Goal: Information Seeking & Learning: Learn about a topic

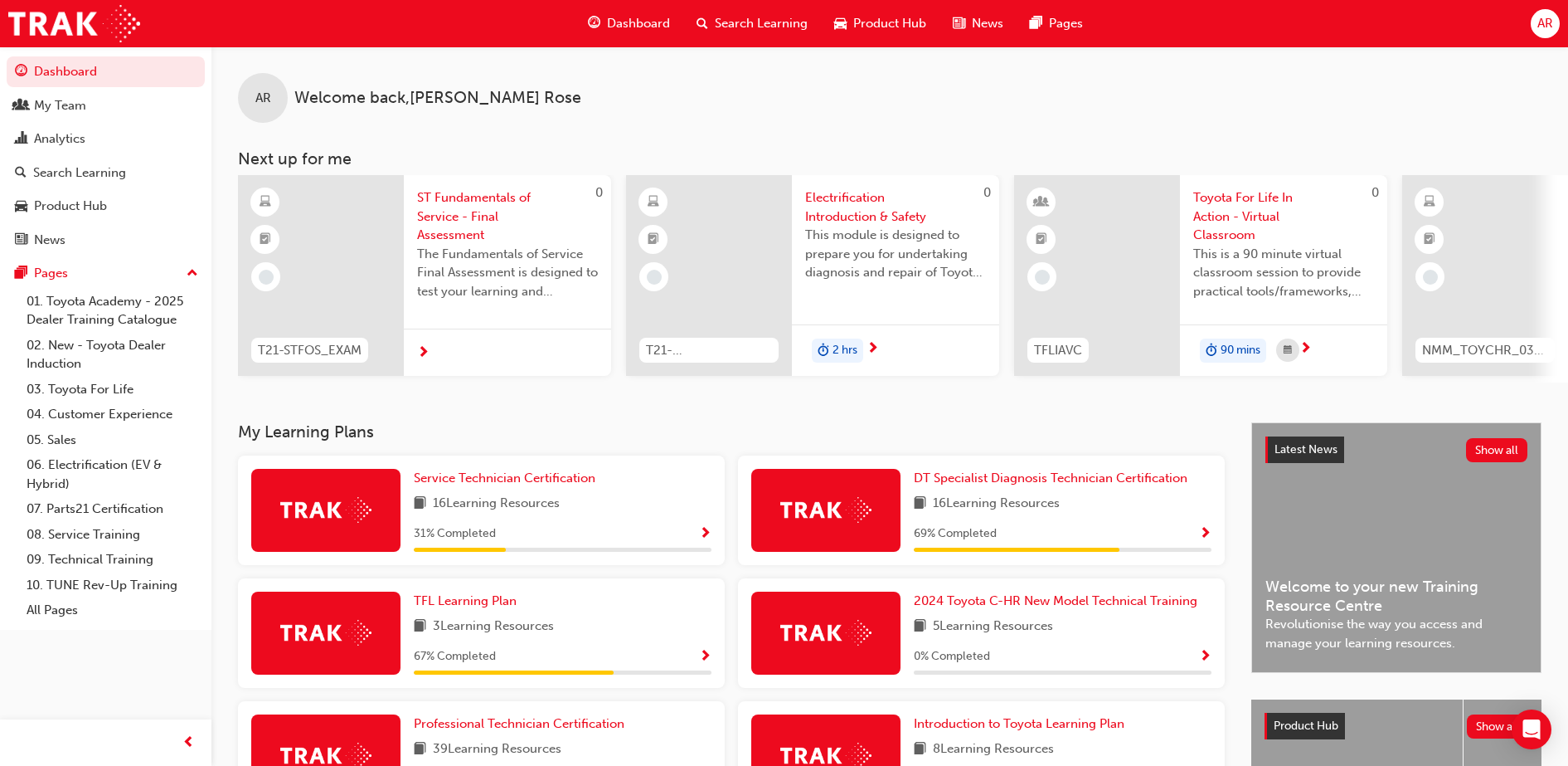
click at [752, 26] on span "Search Learning" at bounding box center [762, 23] width 93 height 19
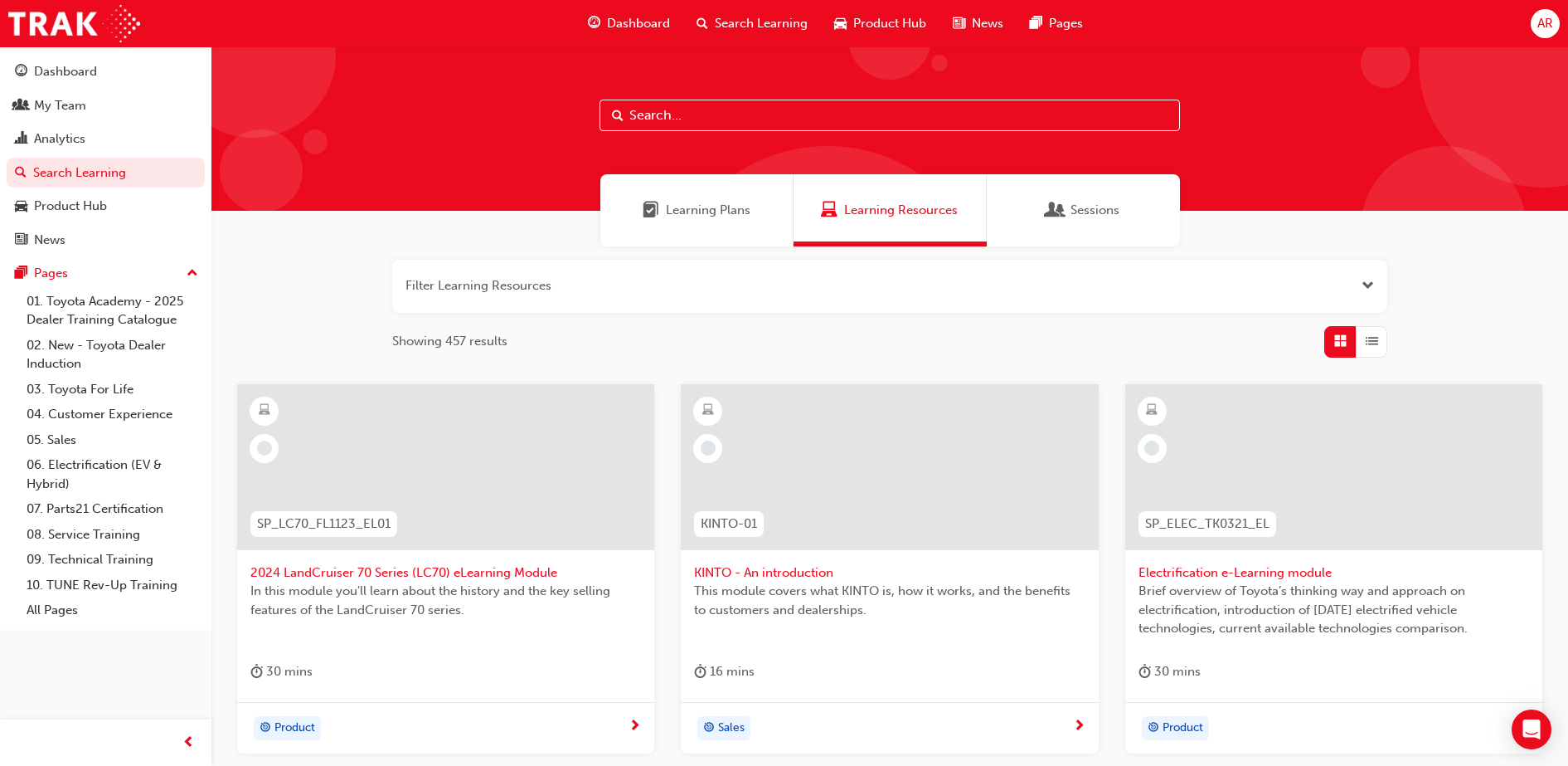
click at [731, 115] on input "text" at bounding box center [890, 116] width 580 height 32
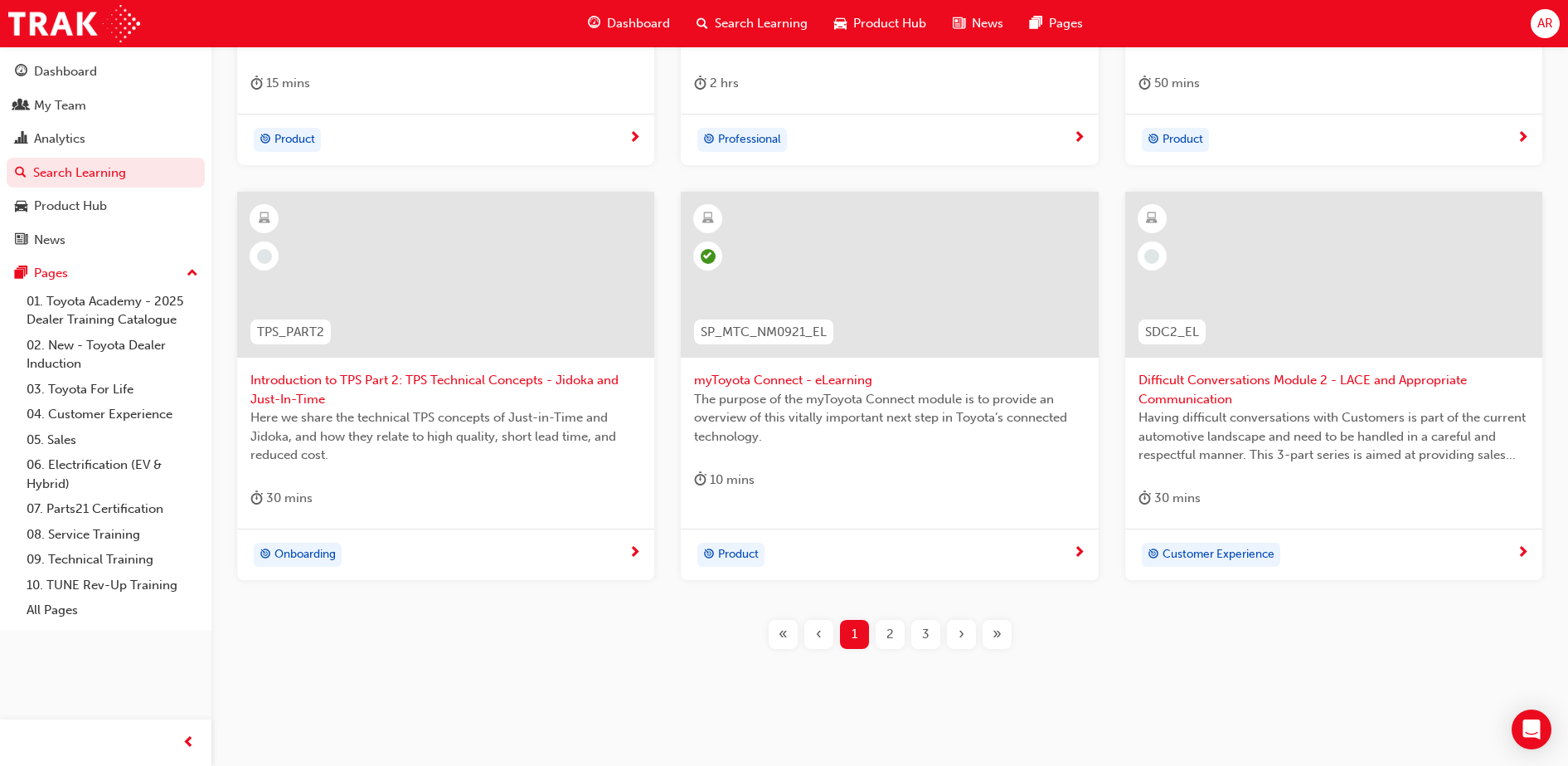
scroll to position [605, 0]
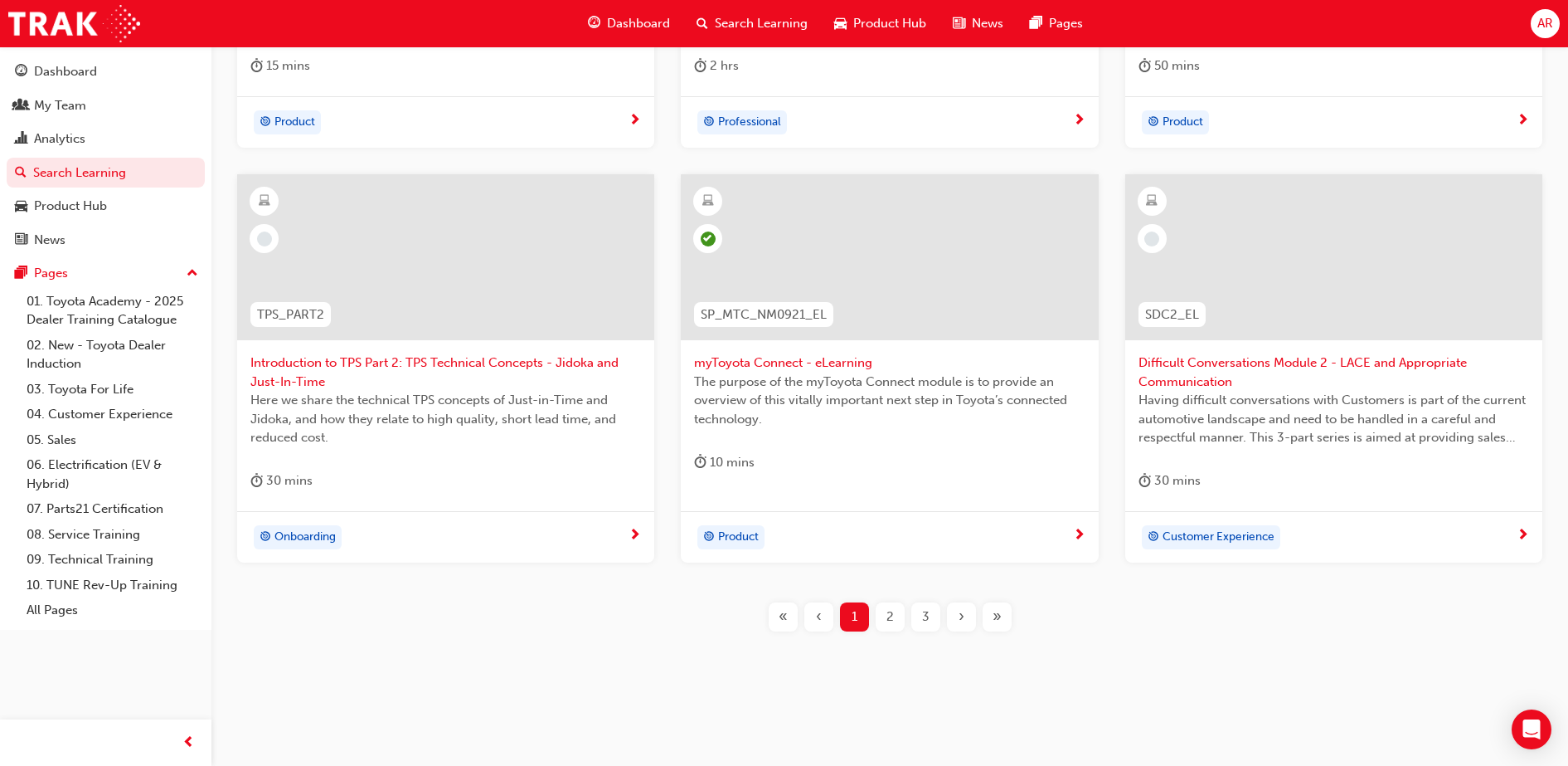
type input "con"
click at [886, 617] on span "2" at bounding box center [890, 616] width 7 height 19
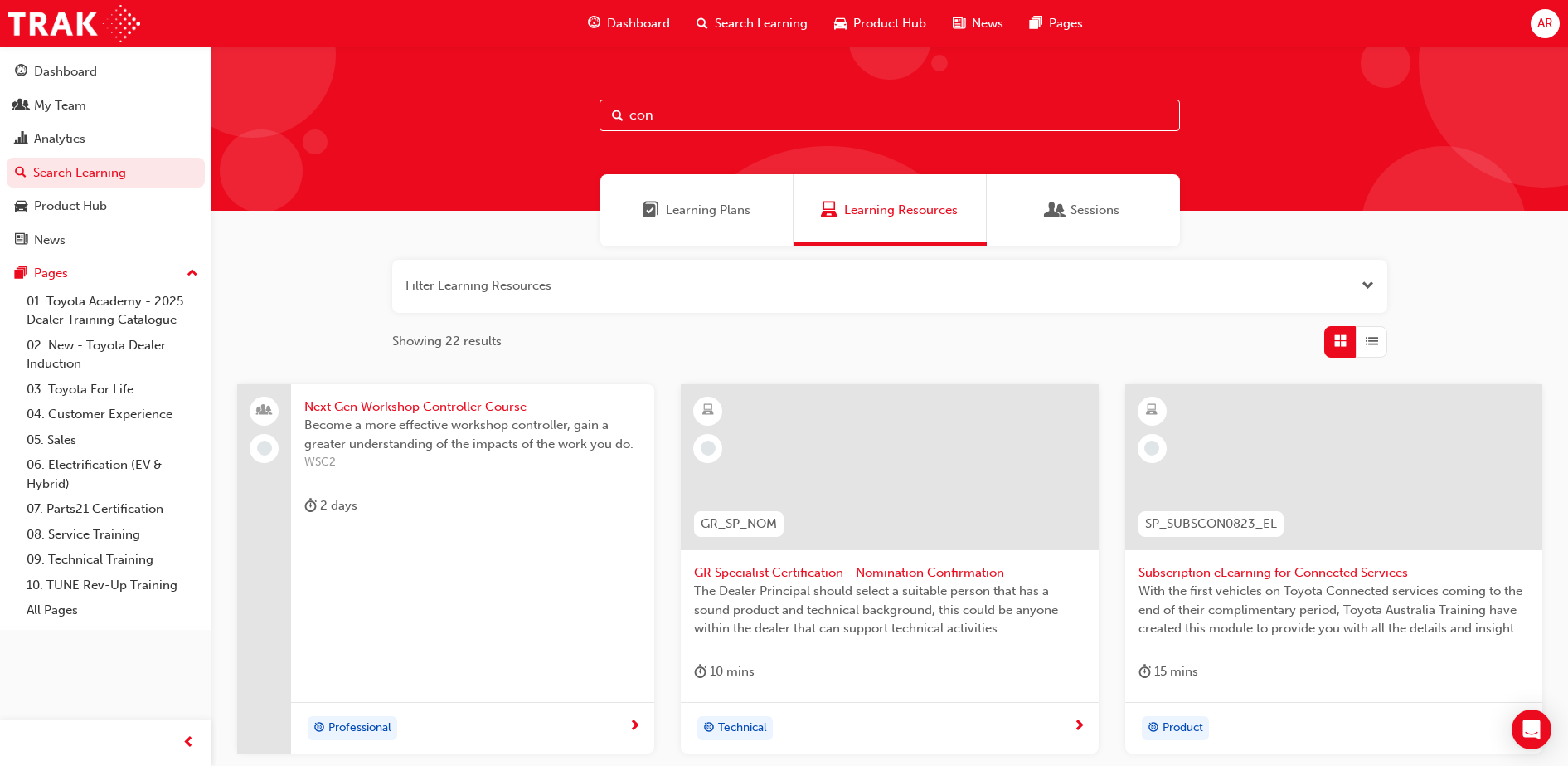
click at [1035, 206] on div "Sessions" at bounding box center [1083, 210] width 193 height 72
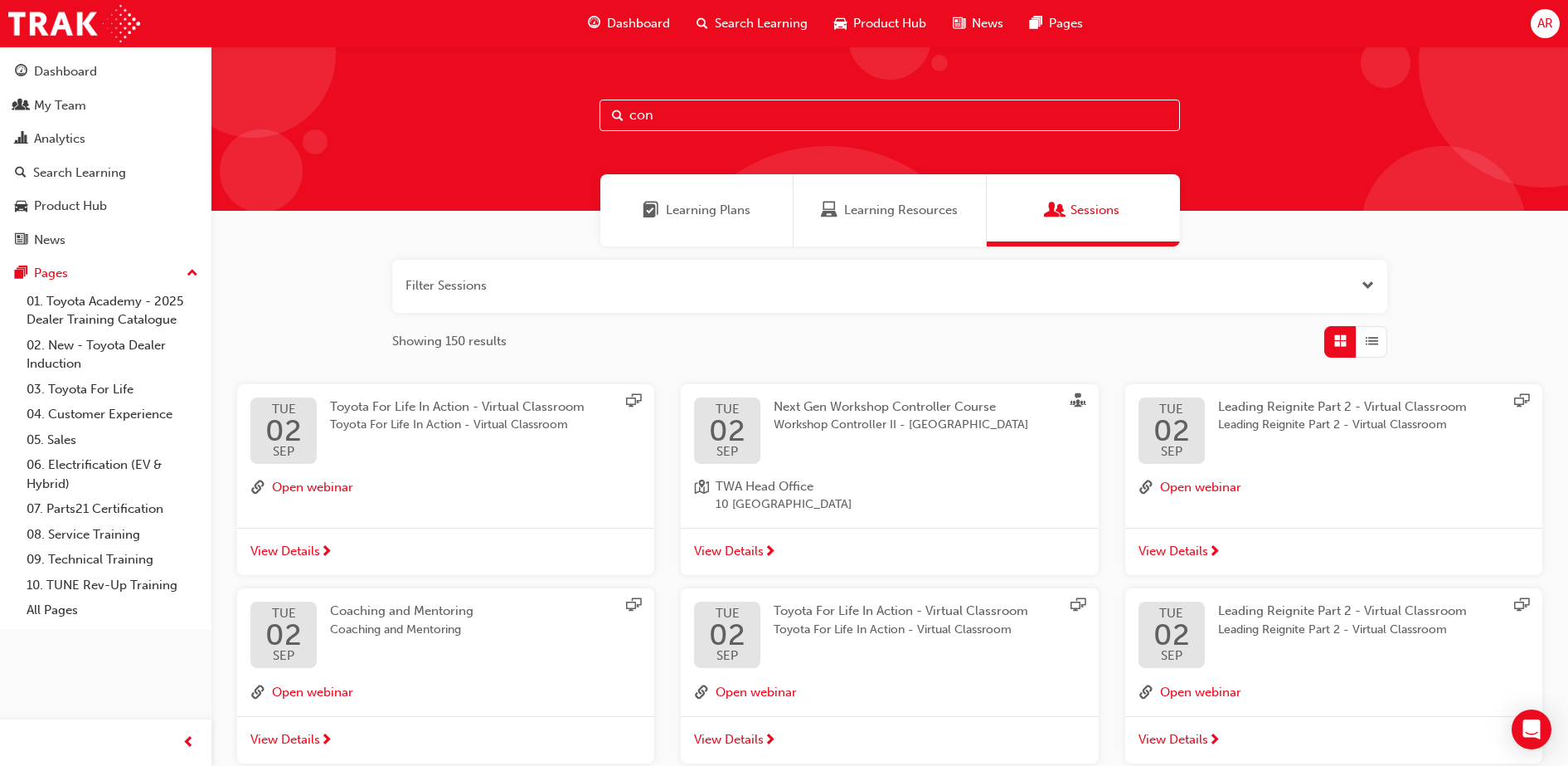
click at [717, 217] on span "Learning Plans" at bounding box center [708, 210] width 85 height 19
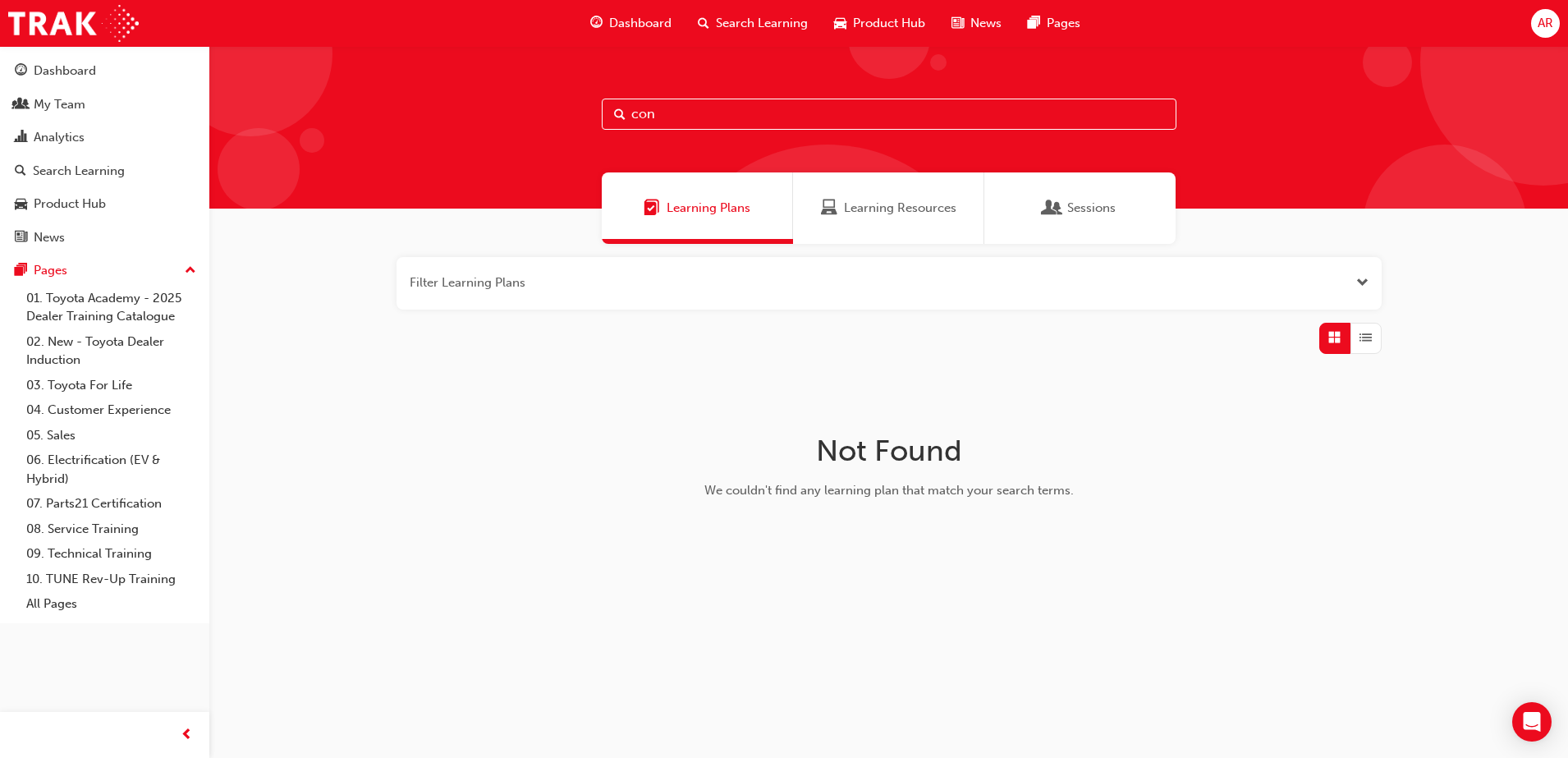
click at [896, 205] on span "Learning Resources" at bounding box center [900, 207] width 113 height 19
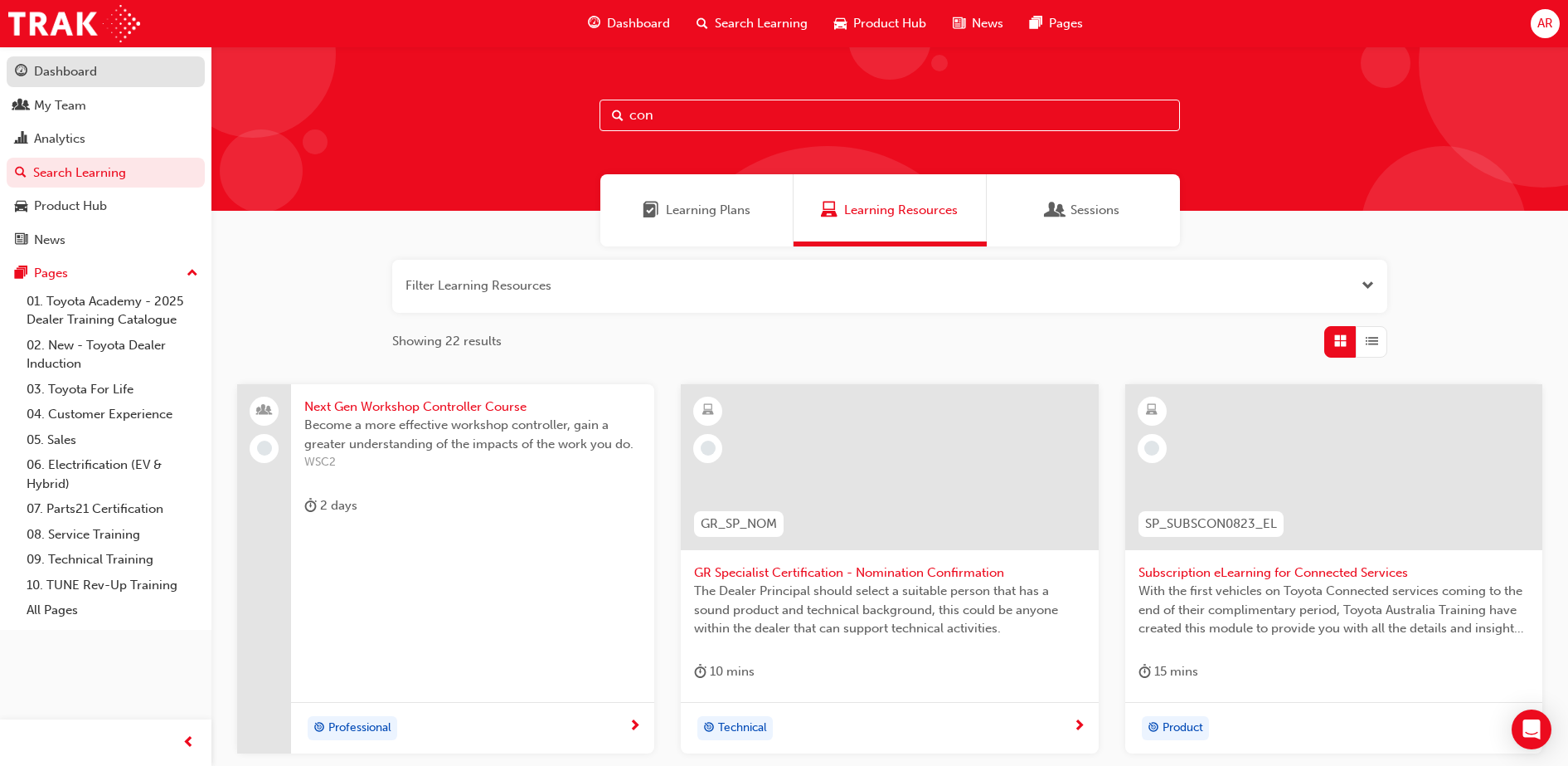
click at [101, 64] on div "Dashboard" at bounding box center [106, 72] width 181 height 21
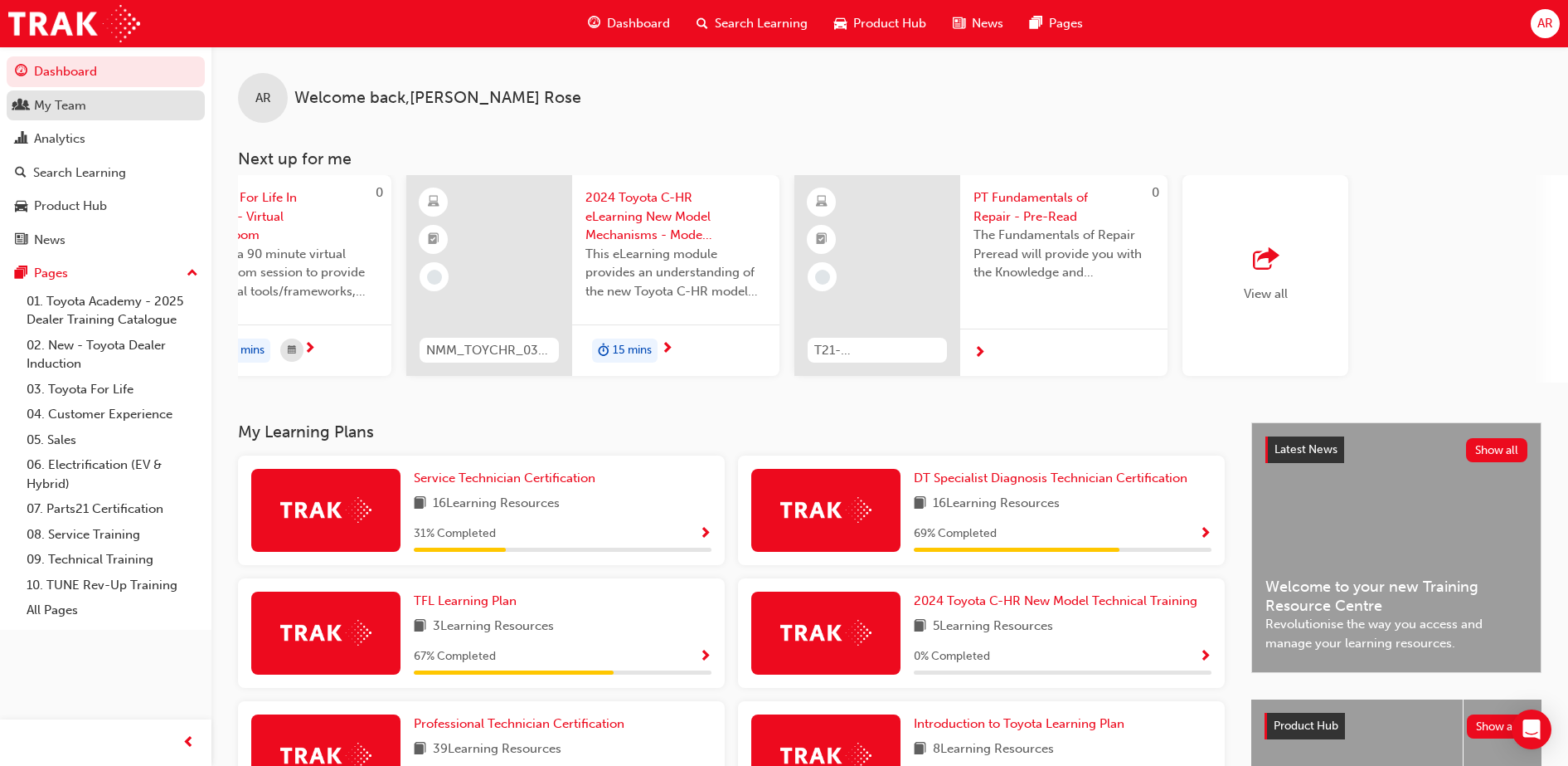
click at [135, 109] on div "My Team" at bounding box center [106, 106] width 181 height 21
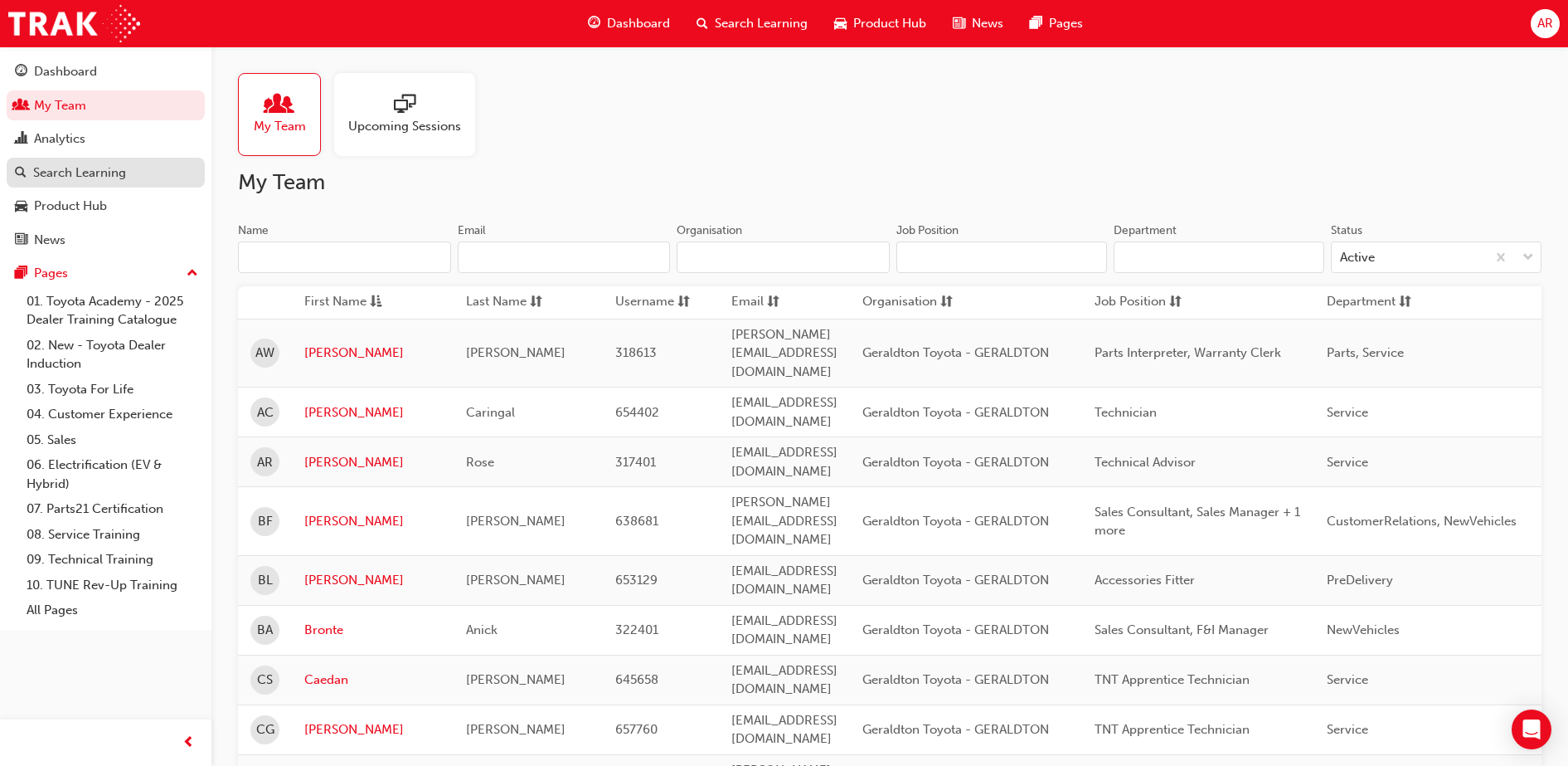
click at [114, 161] on link "Search Learning" at bounding box center [106, 173] width 198 height 31
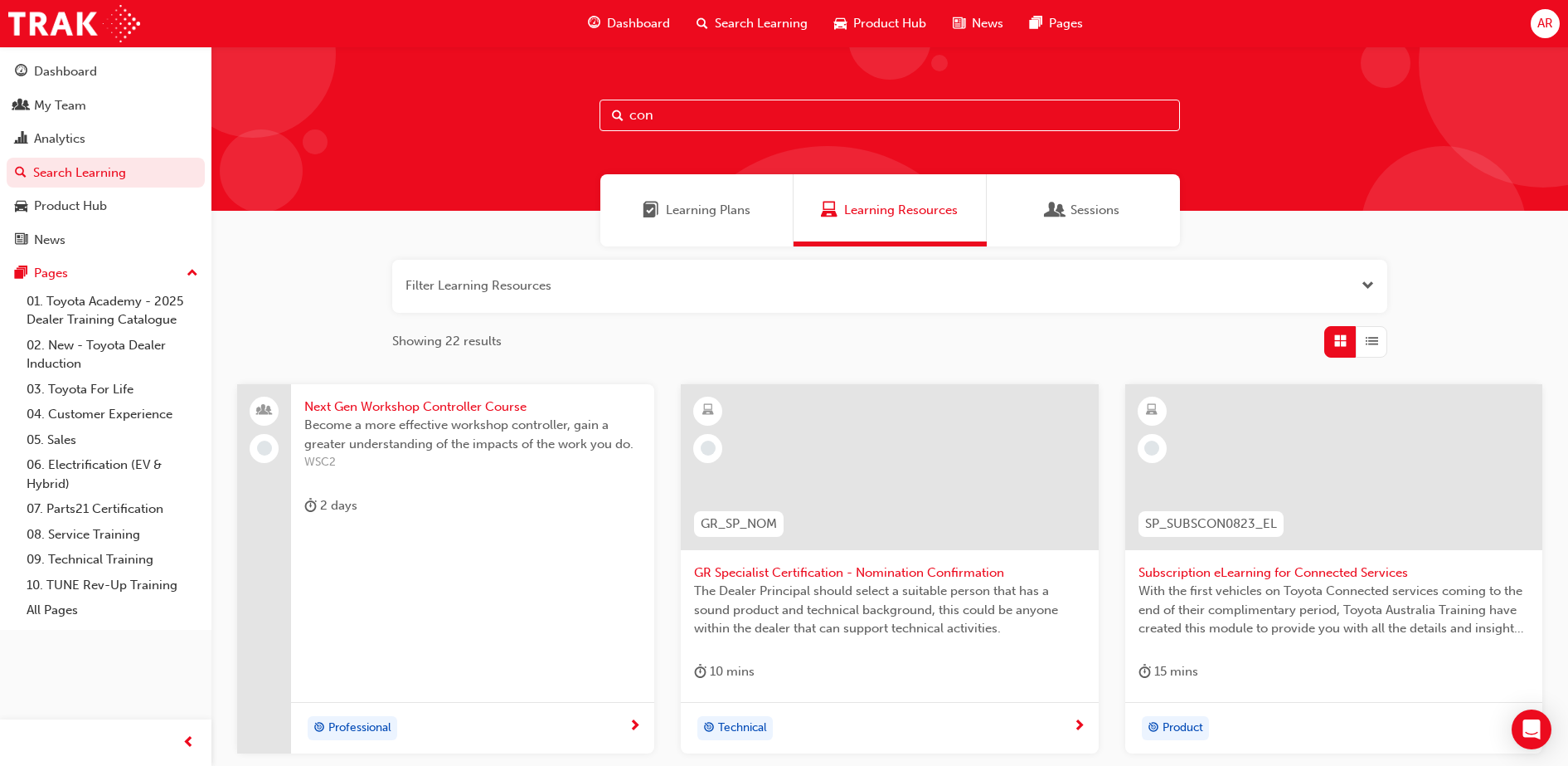
click at [732, 125] on input "con" at bounding box center [890, 116] width 580 height 32
type input "c"
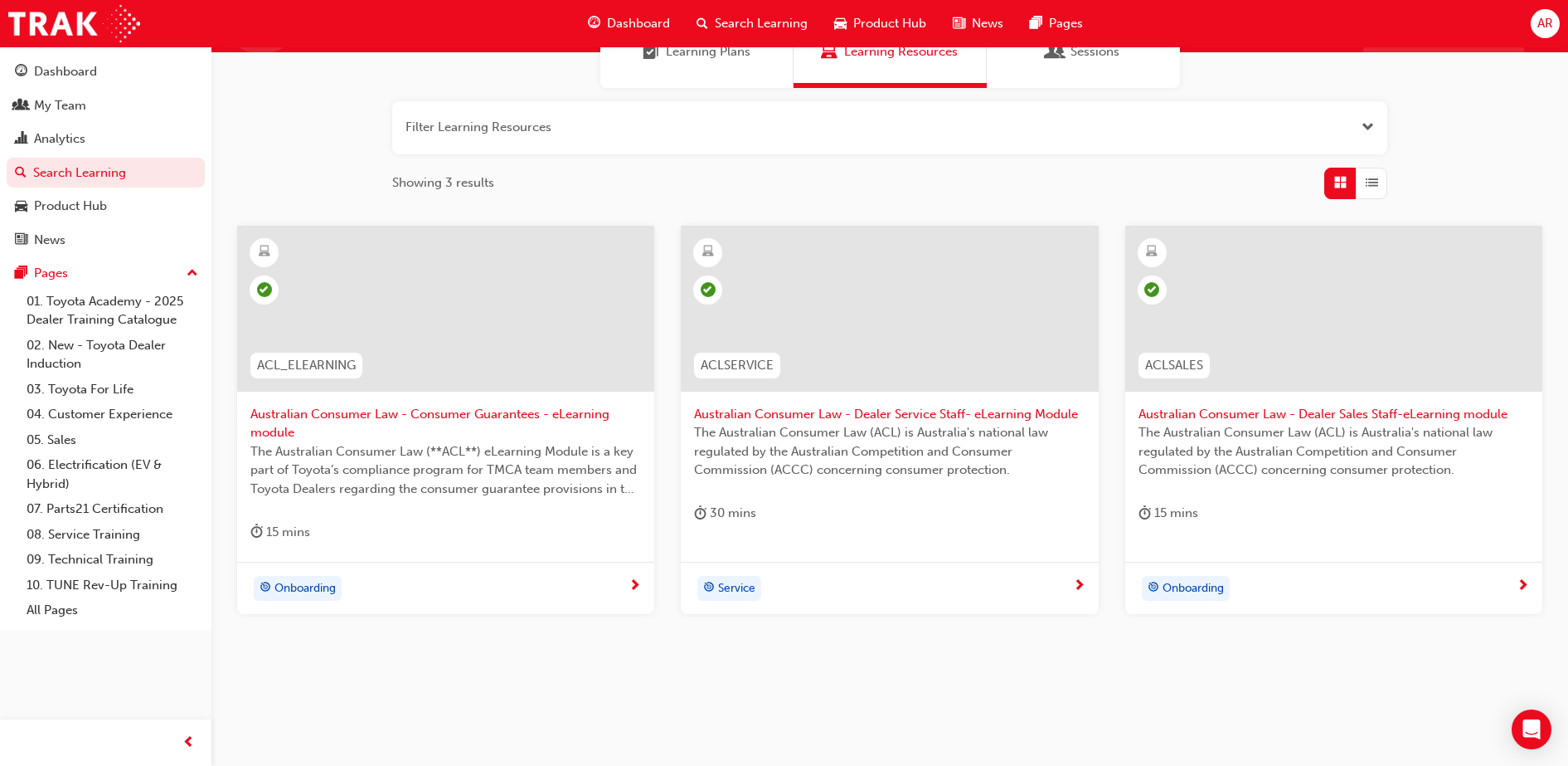
scroll to position [167, 0]
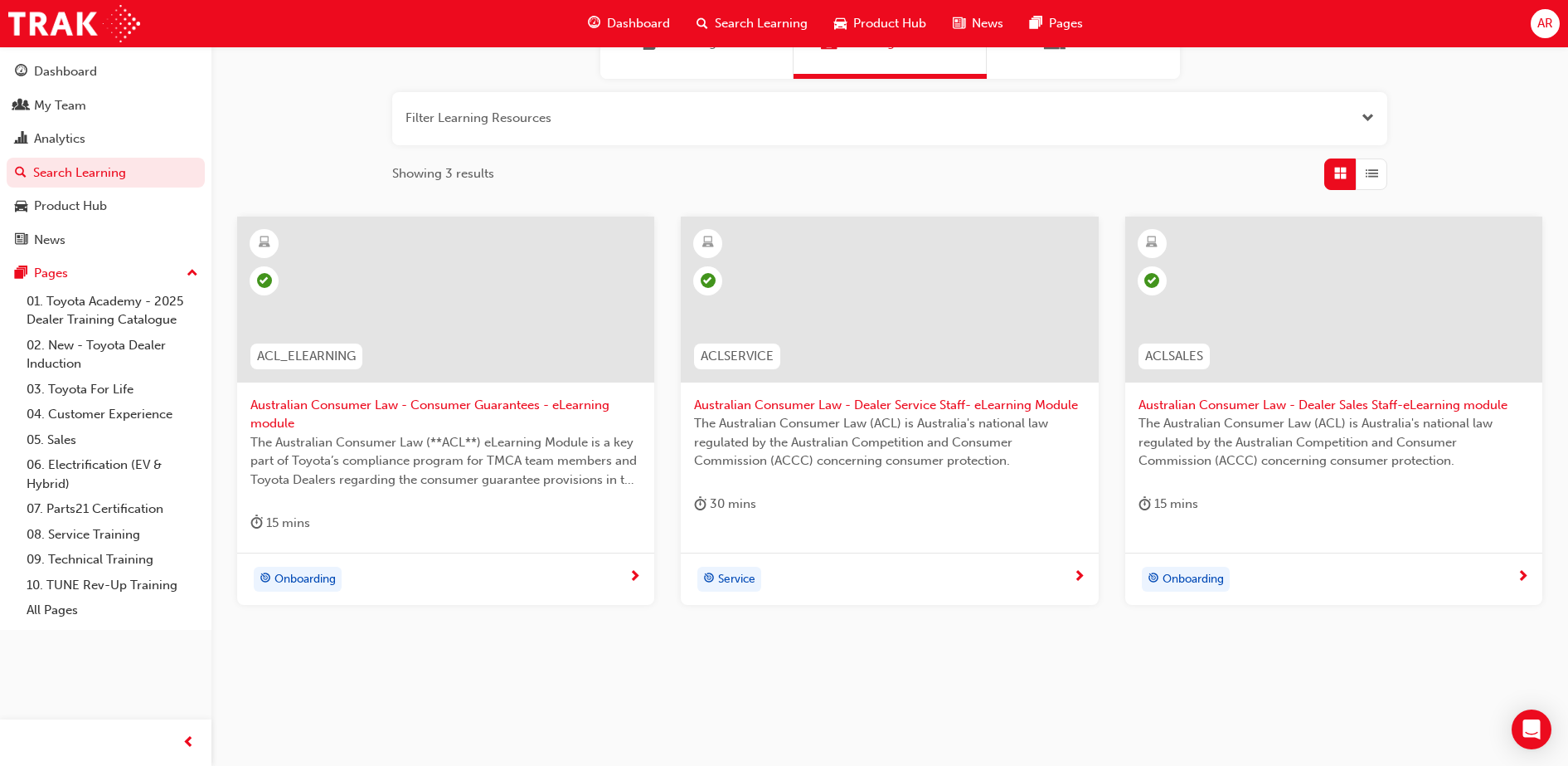
type input "law"
click at [323, 577] on span "Onboarding" at bounding box center [305, 579] width 62 height 19
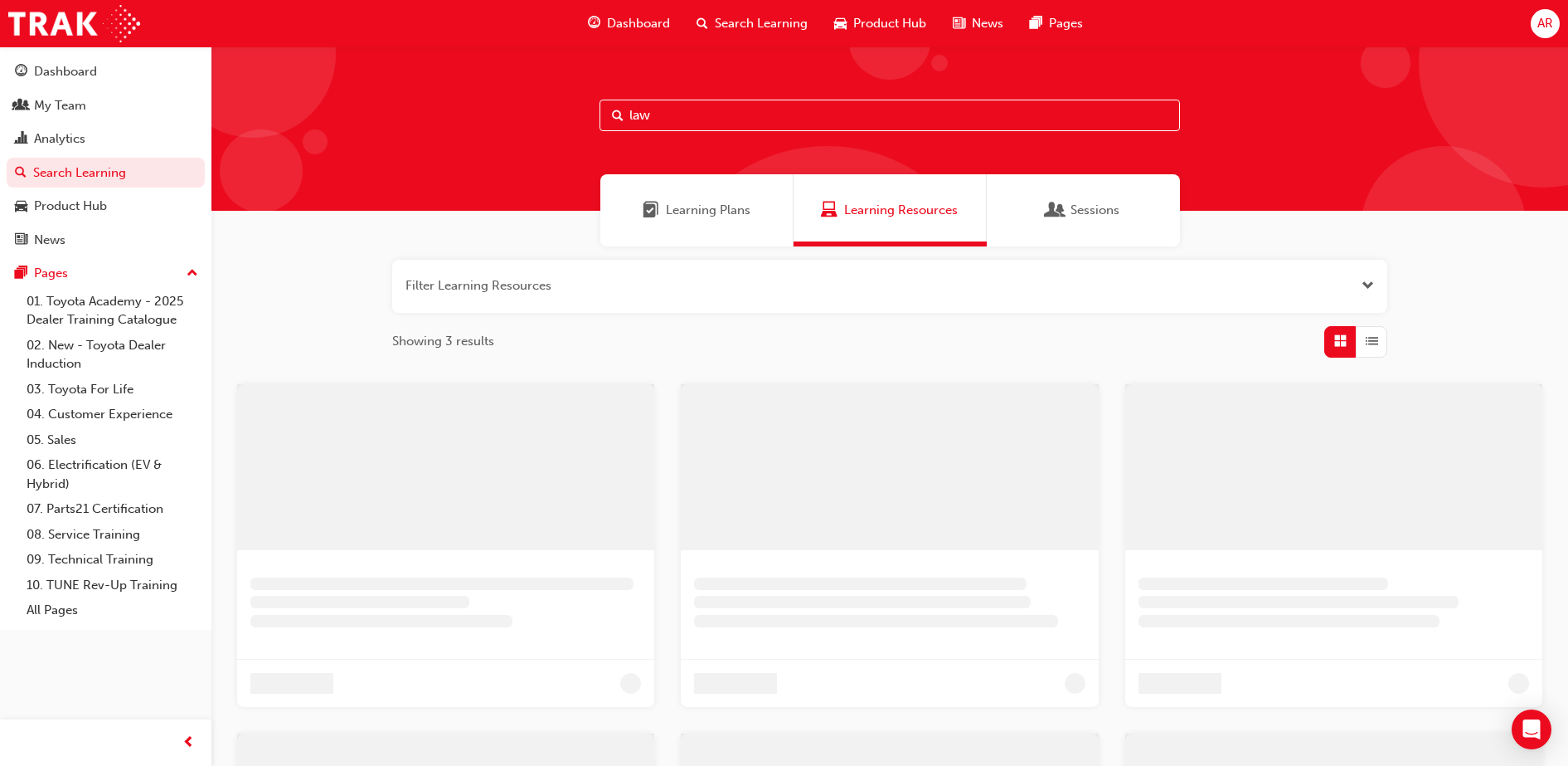
scroll to position [167, 0]
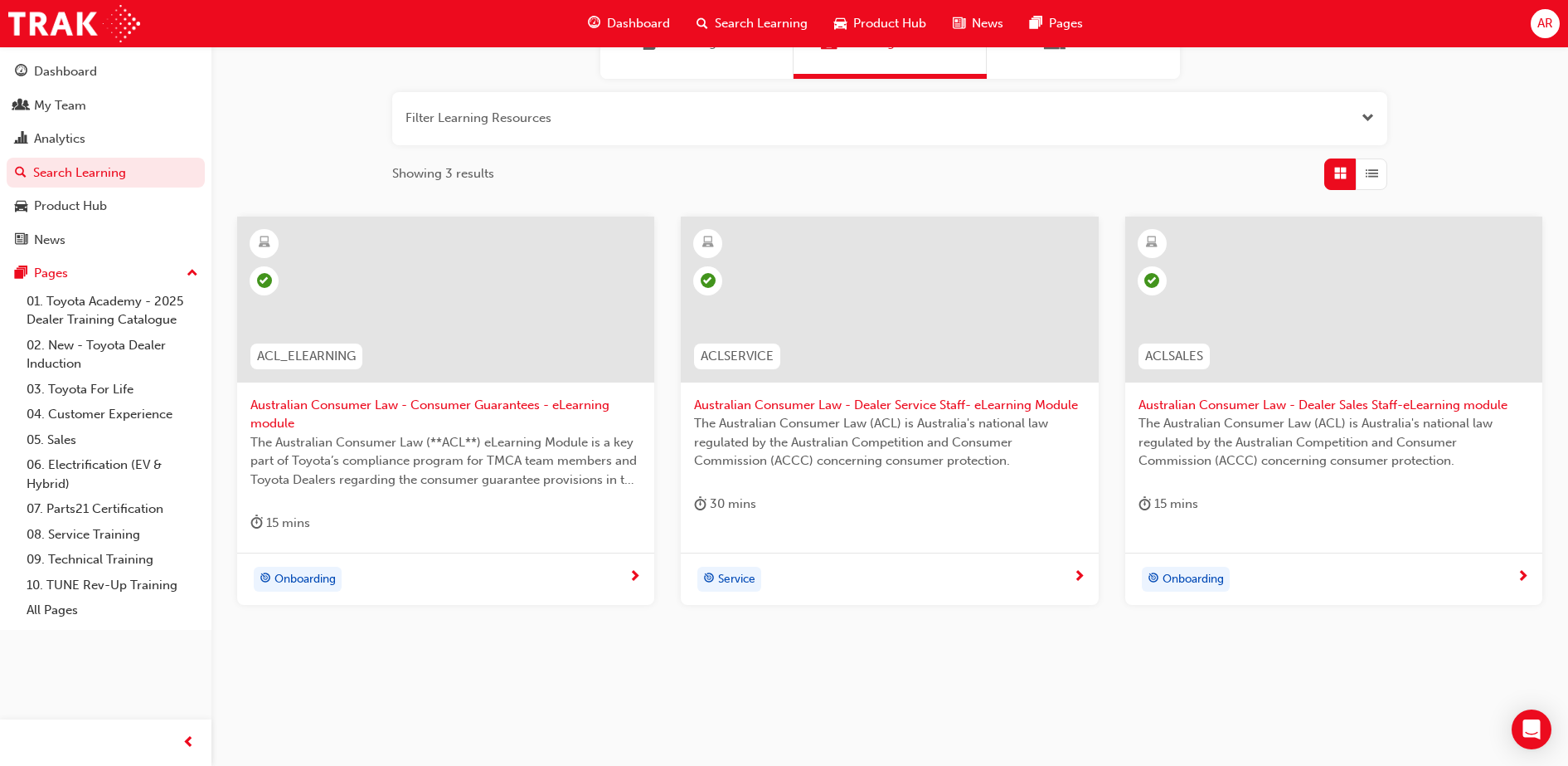
click at [757, 576] on div "Service" at bounding box center [729, 579] width 64 height 25
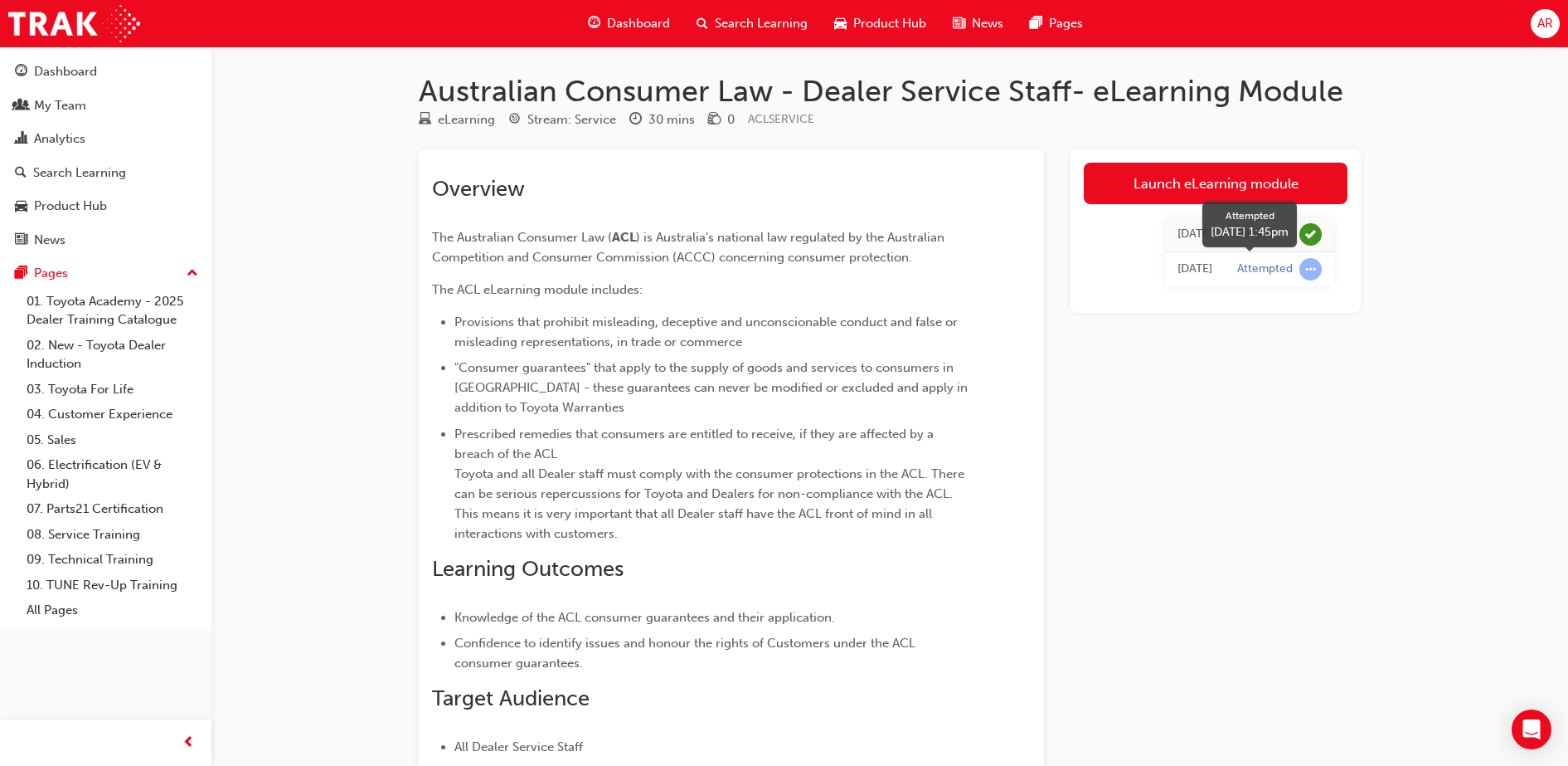
click at [1317, 264] on span "learningRecordVerb_ATTEMPT-icon" at bounding box center [1310, 269] width 22 height 22
click at [1306, 269] on span "learningRecordVerb_ATTEMPT-icon" at bounding box center [1310, 269] width 22 height 22
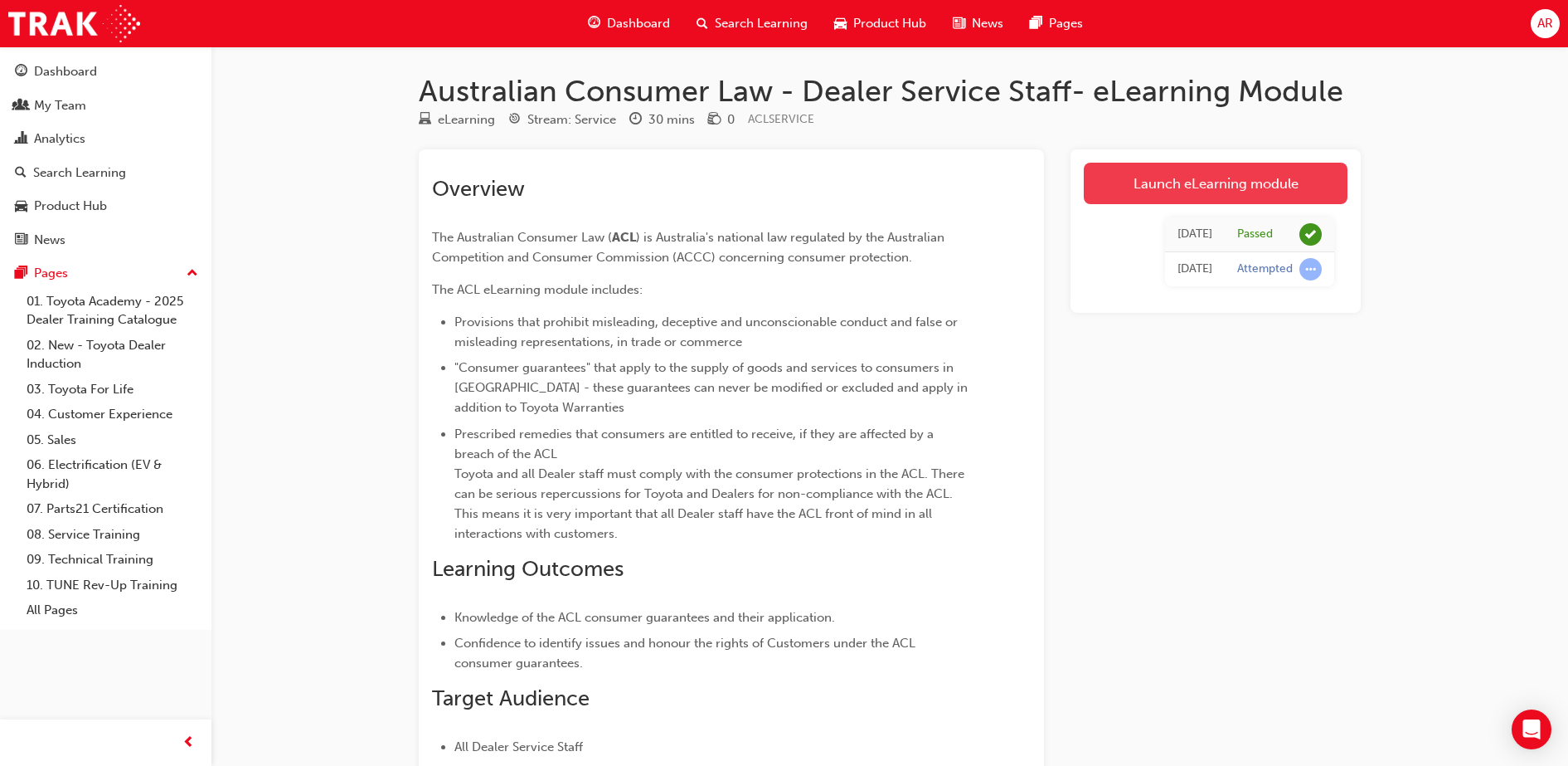
click at [1249, 177] on link "Launch eLearning module" at bounding box center [1215, 184] width 264 height 42
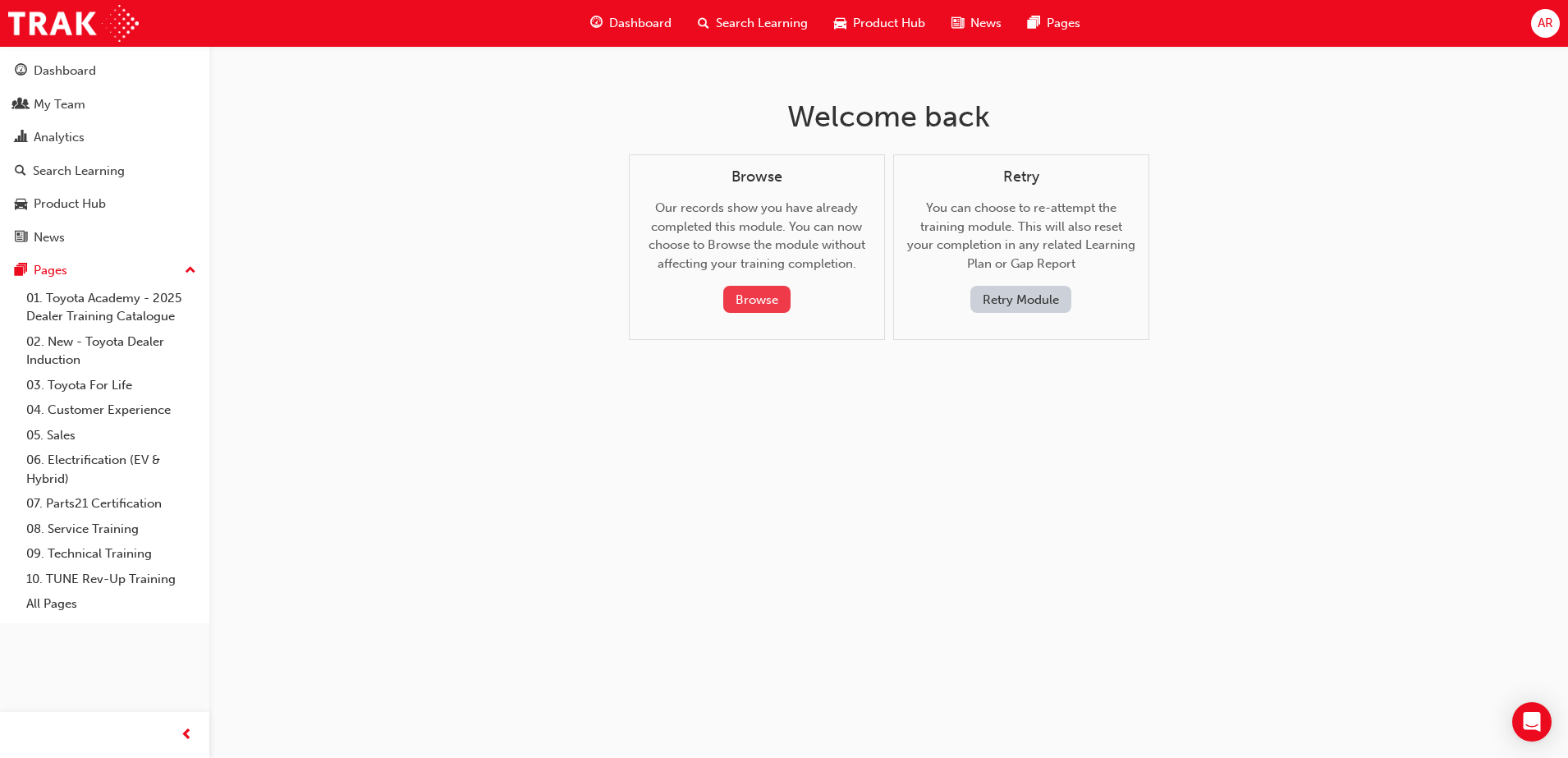
click at [737, 300] on button "Browse" at bounding box center [757, 299] width 67 height 27
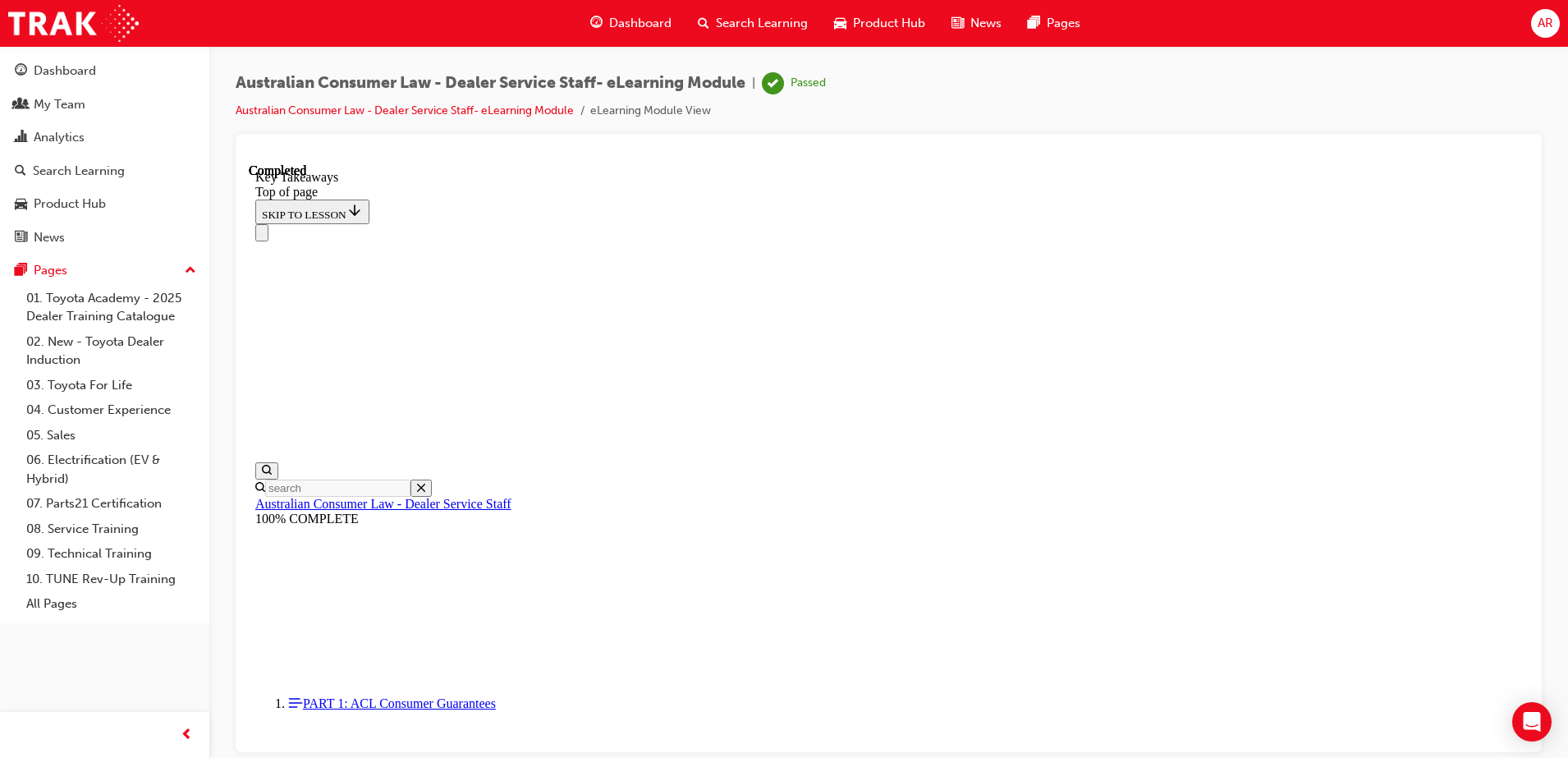
scroll to position [370, 0]
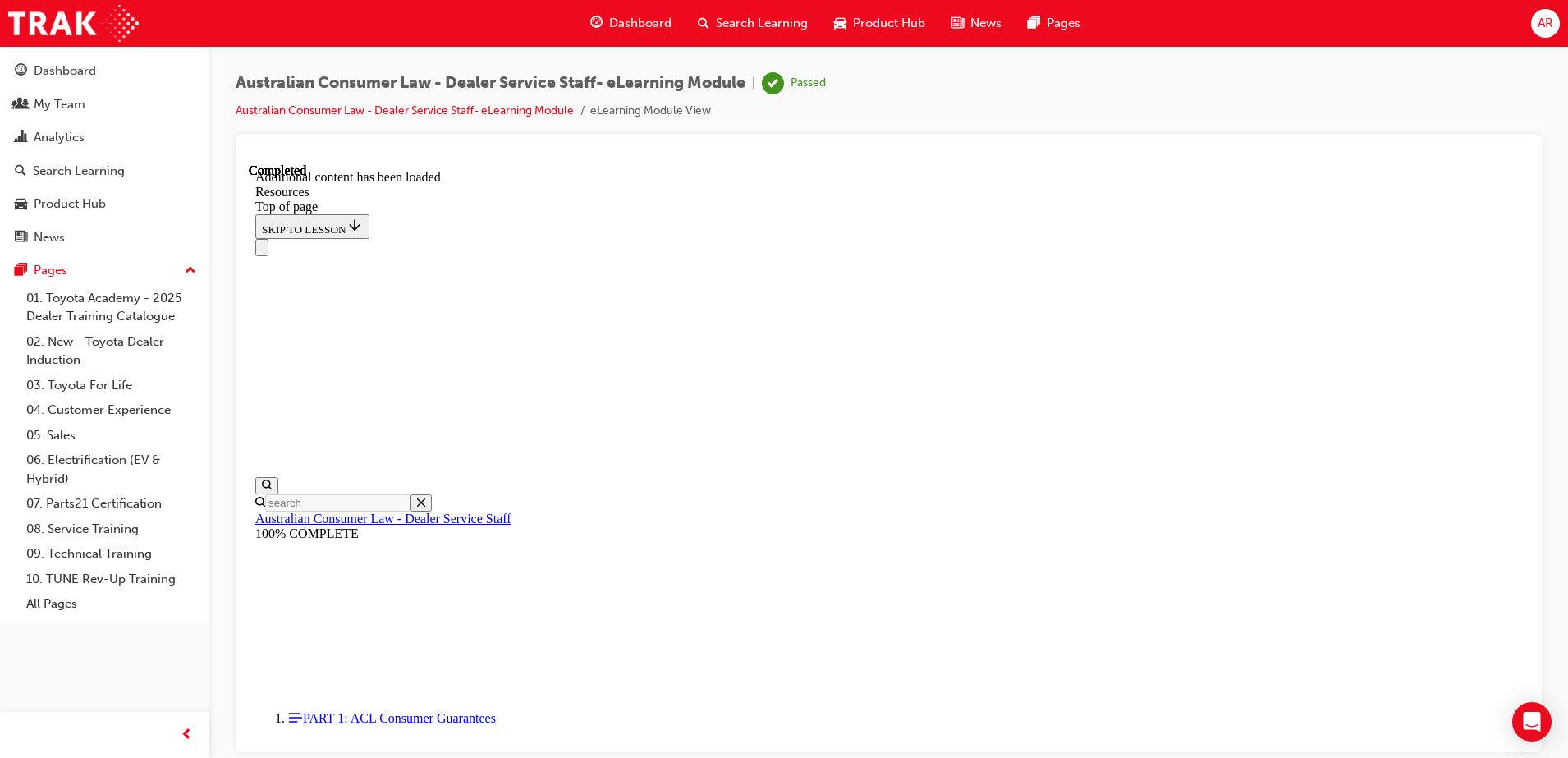
scroll to position [51, 0]
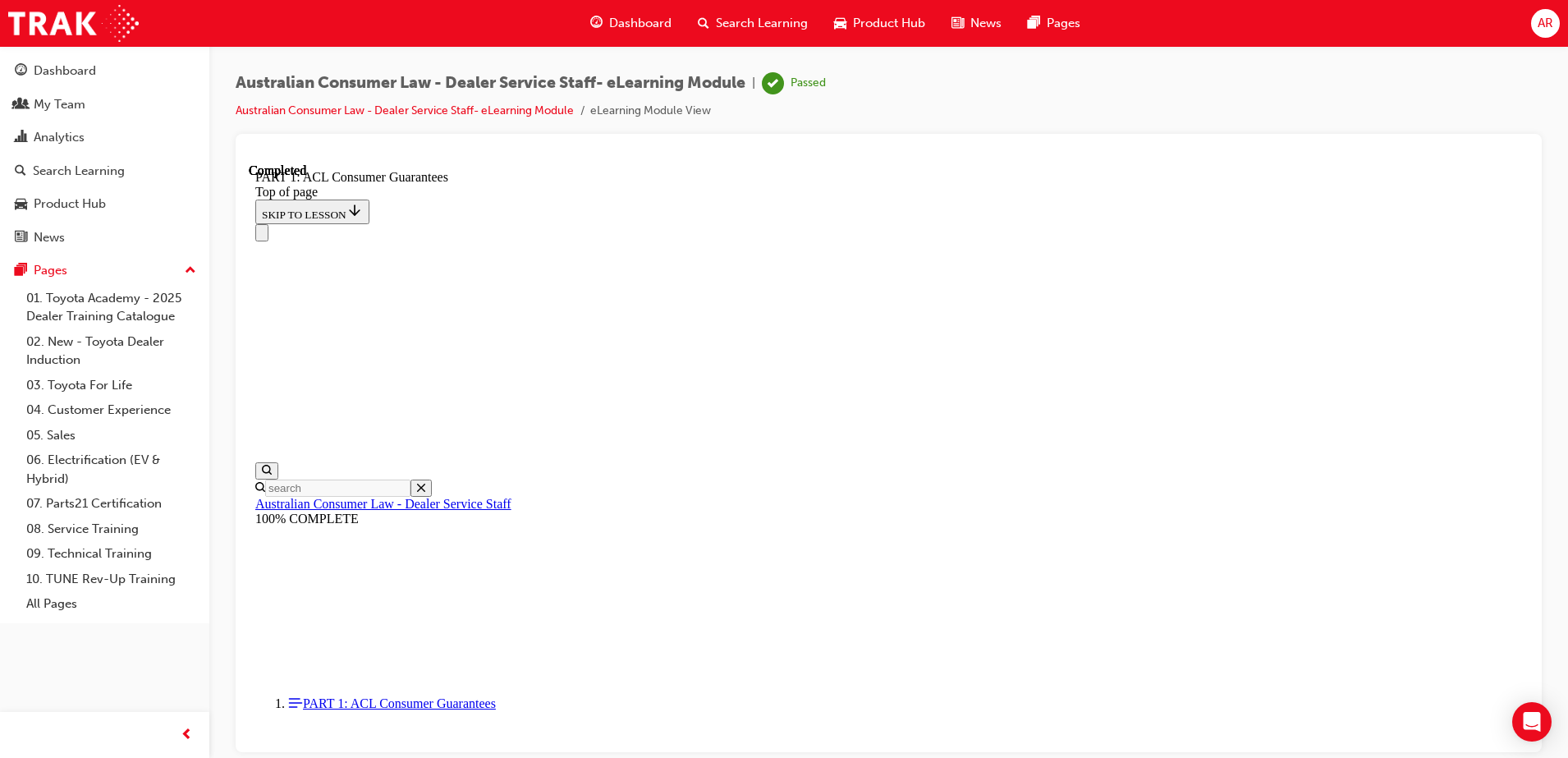
scroll to position [51, 0]
click at [268, 223] on button "Close navigation menu" at bounding box center [262, 231] width 13 height 17
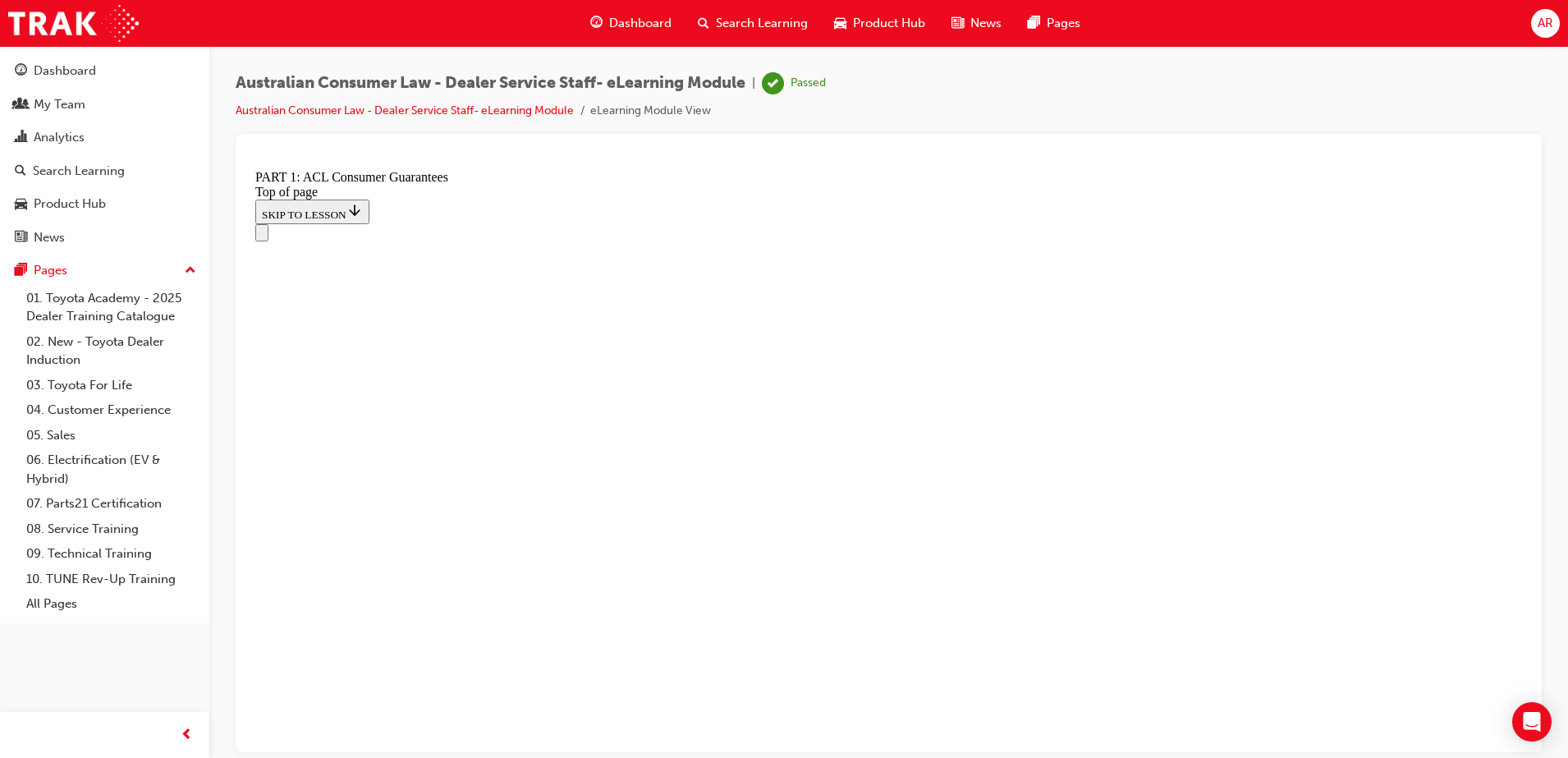
click at [270, 235] on icon "Open navigation menu" at bounding box center [270, 241] width 16 height 12
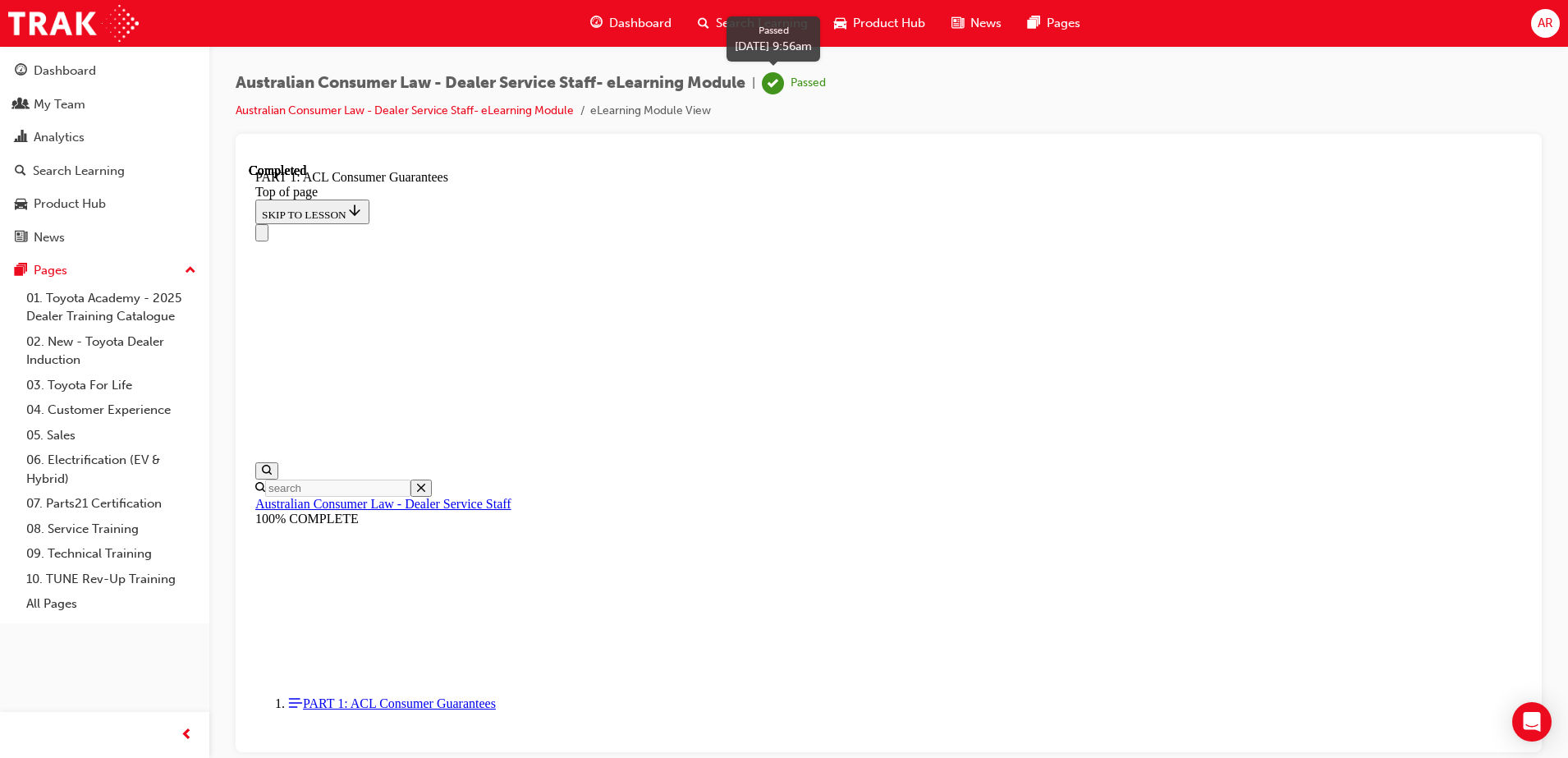
click at [804, 83] on div "Passed" at bounding box center [808, 83] width 35 height 16
click at [779, 82] on span "learningRecordVerb_PASS-icon" at bounding box center [773, 83] width 22 height 22
click at [639, 115] on li "eLearning Module View" at bounding box center [650, 111] width 121 height 19
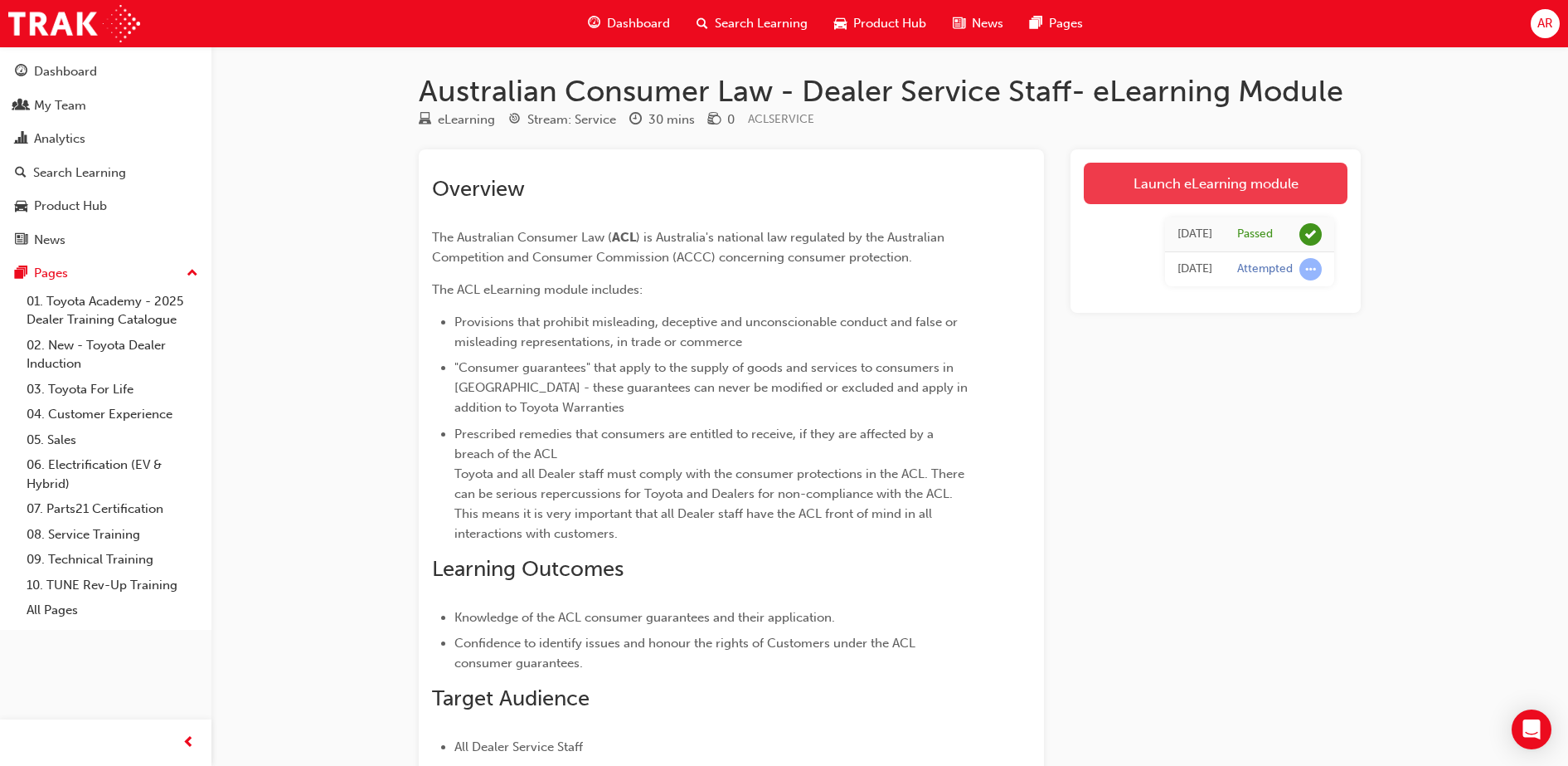
click at [1194, 194] on link "Launch eLearning module" at bounding box center [1215, 184] width 264 height 42
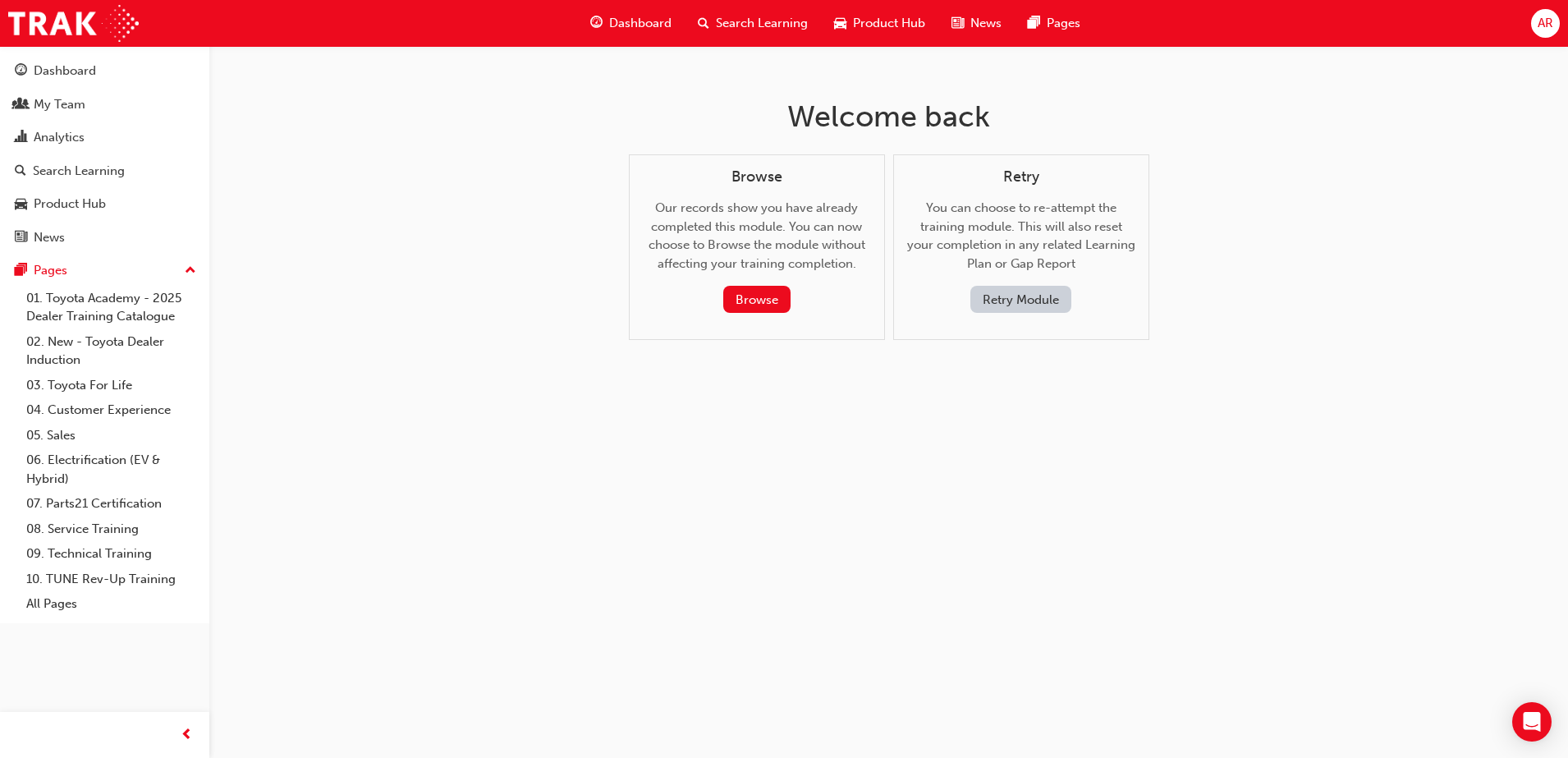
click at [1026, 298] on button "Retry Module" at bounding box center [1021, 299] width 101 height 27
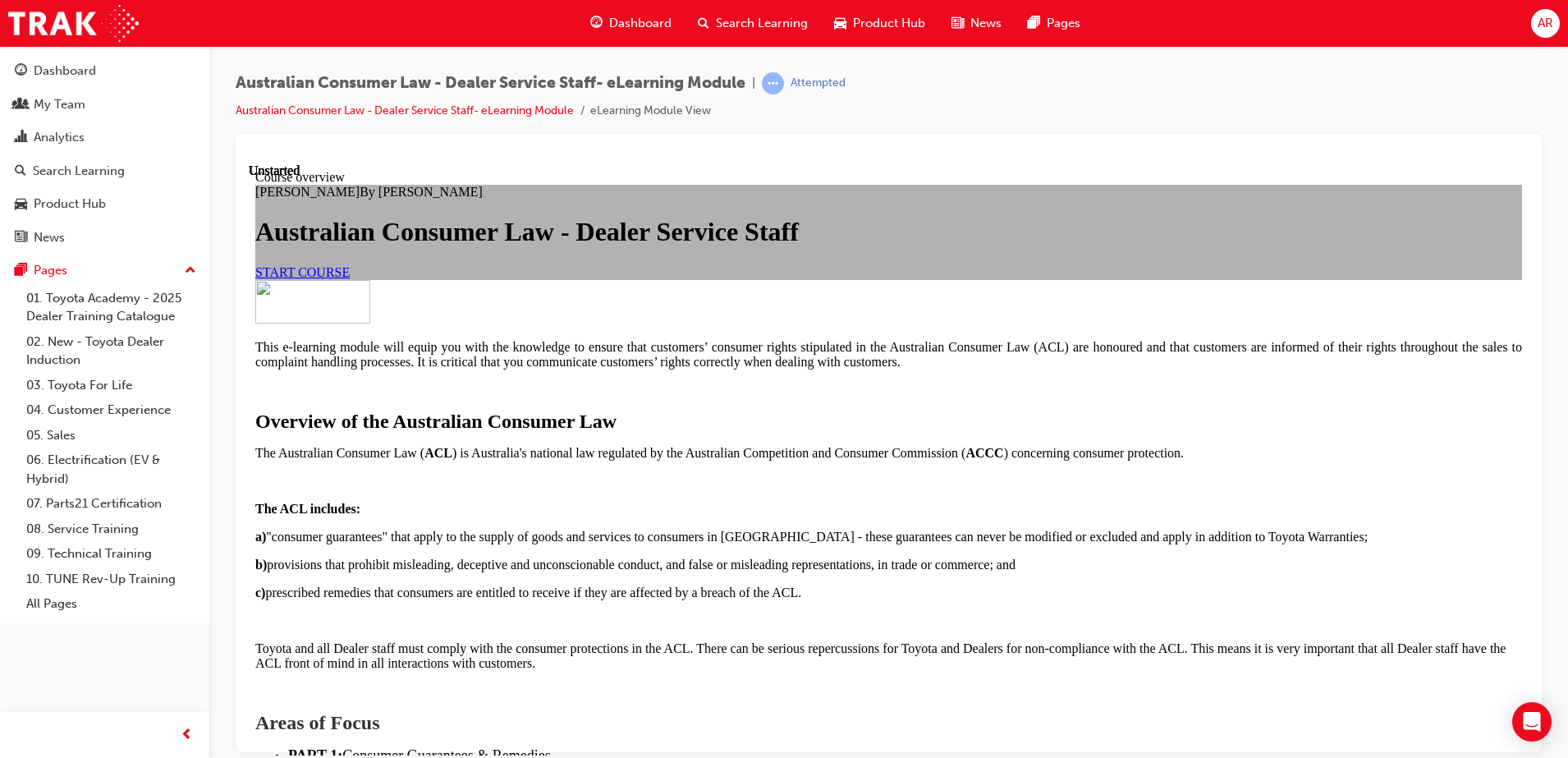
click at [350, 278] on span "START COURSE" at bounding box center [302, 271] width 95 height 14
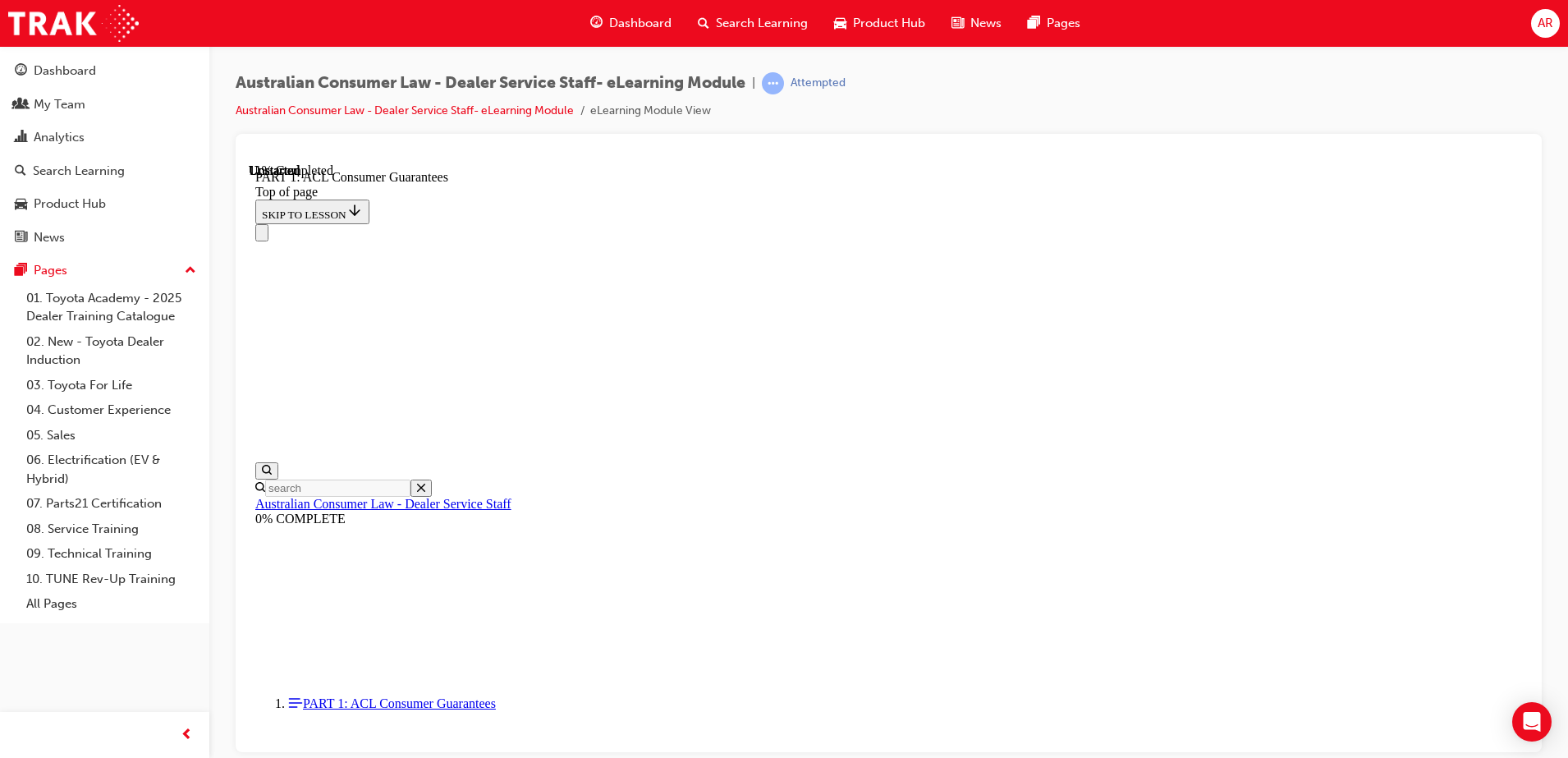
scroll to position [2429, 0]
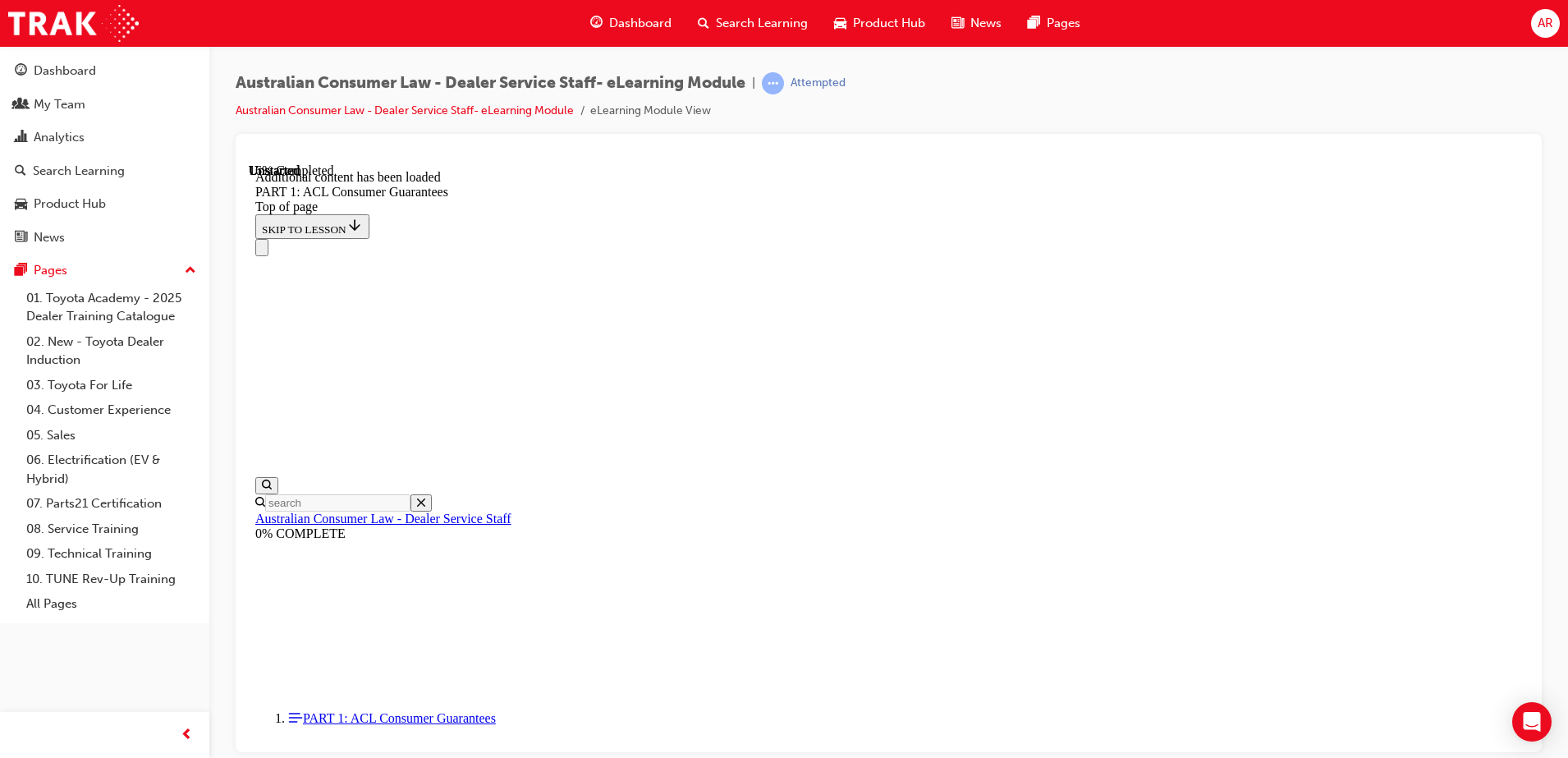
scroll to position [3155, 0]
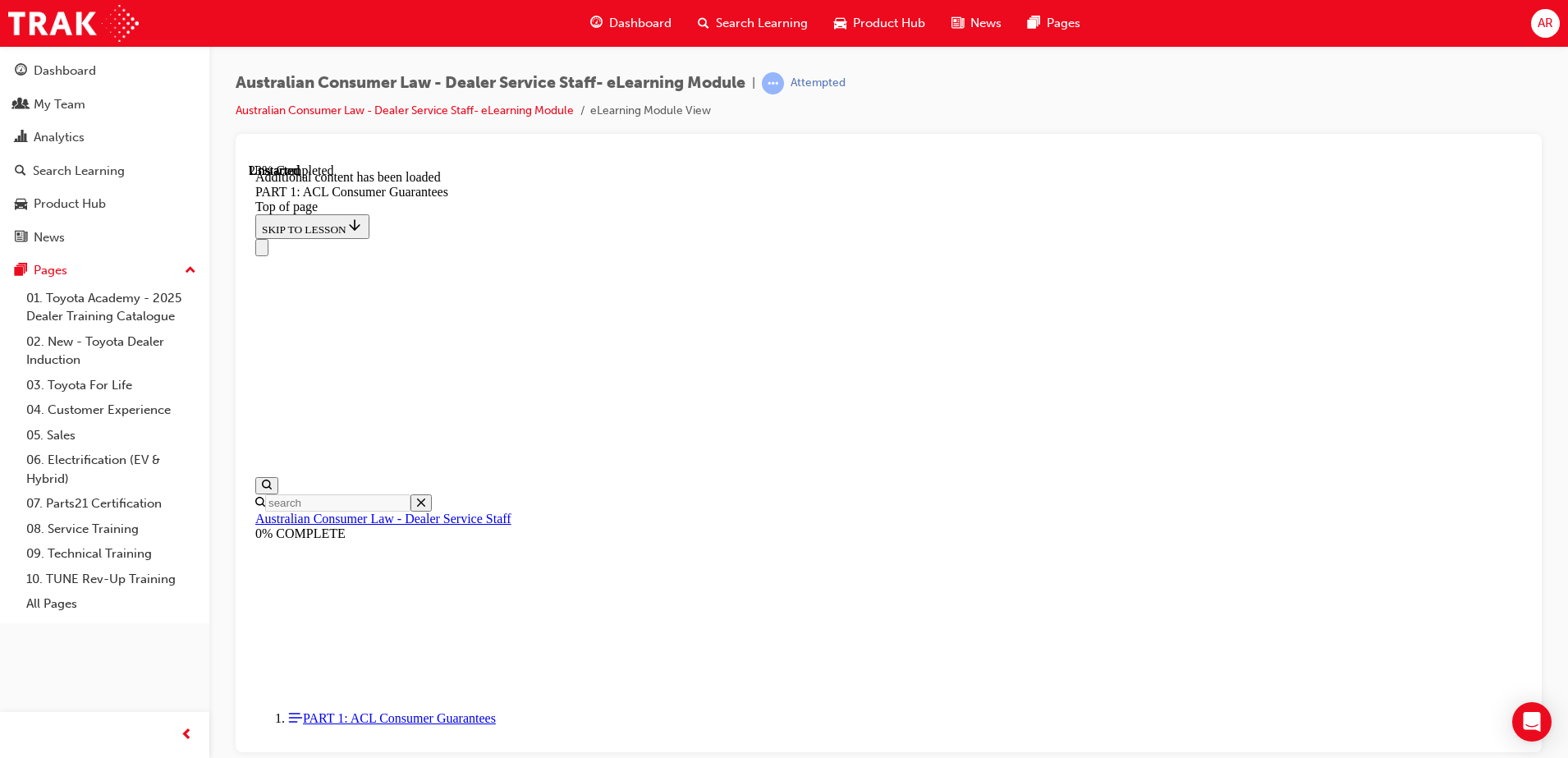
scroll to position [4186, 0]
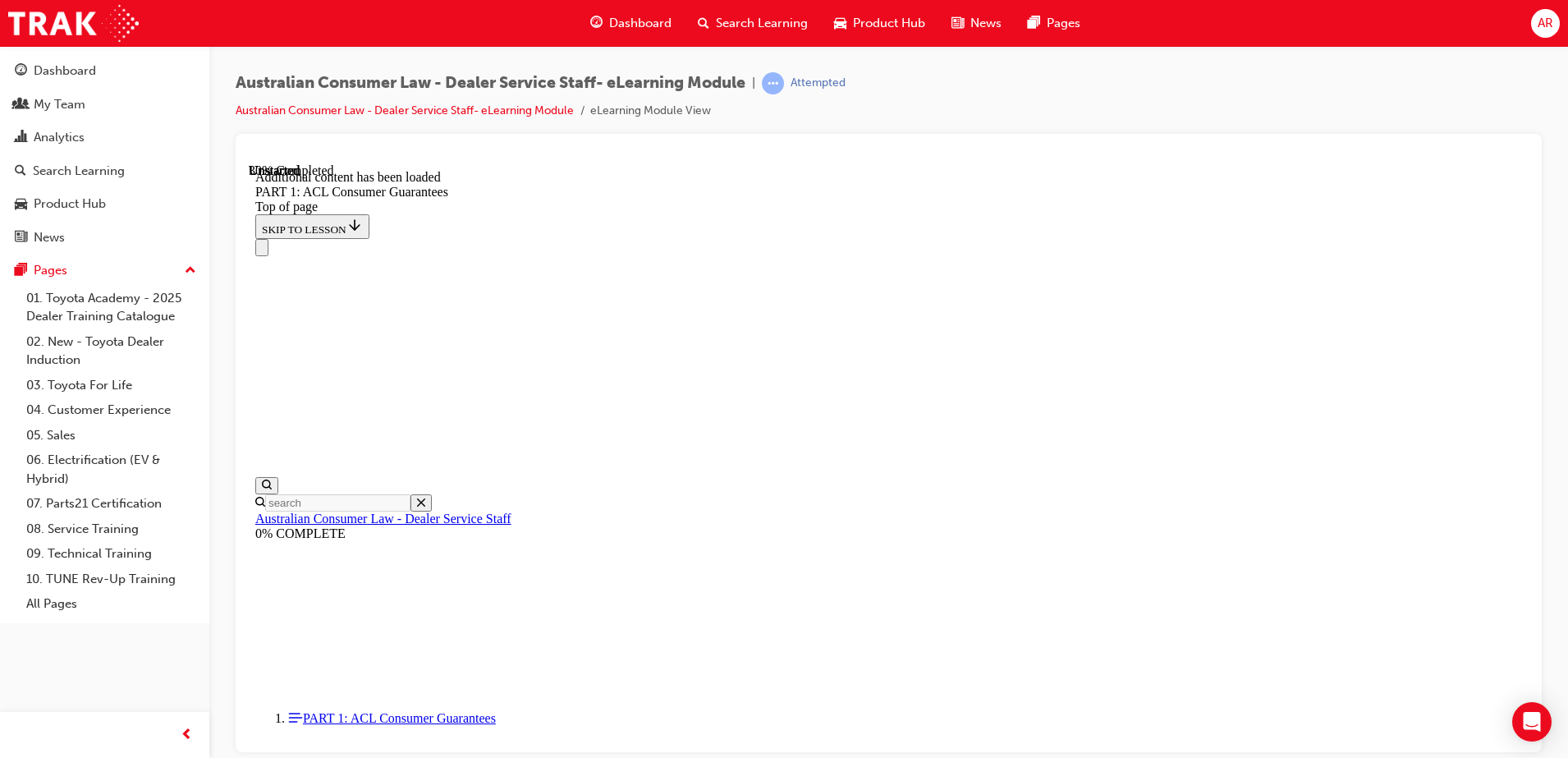
scroll to position [4516, 0]
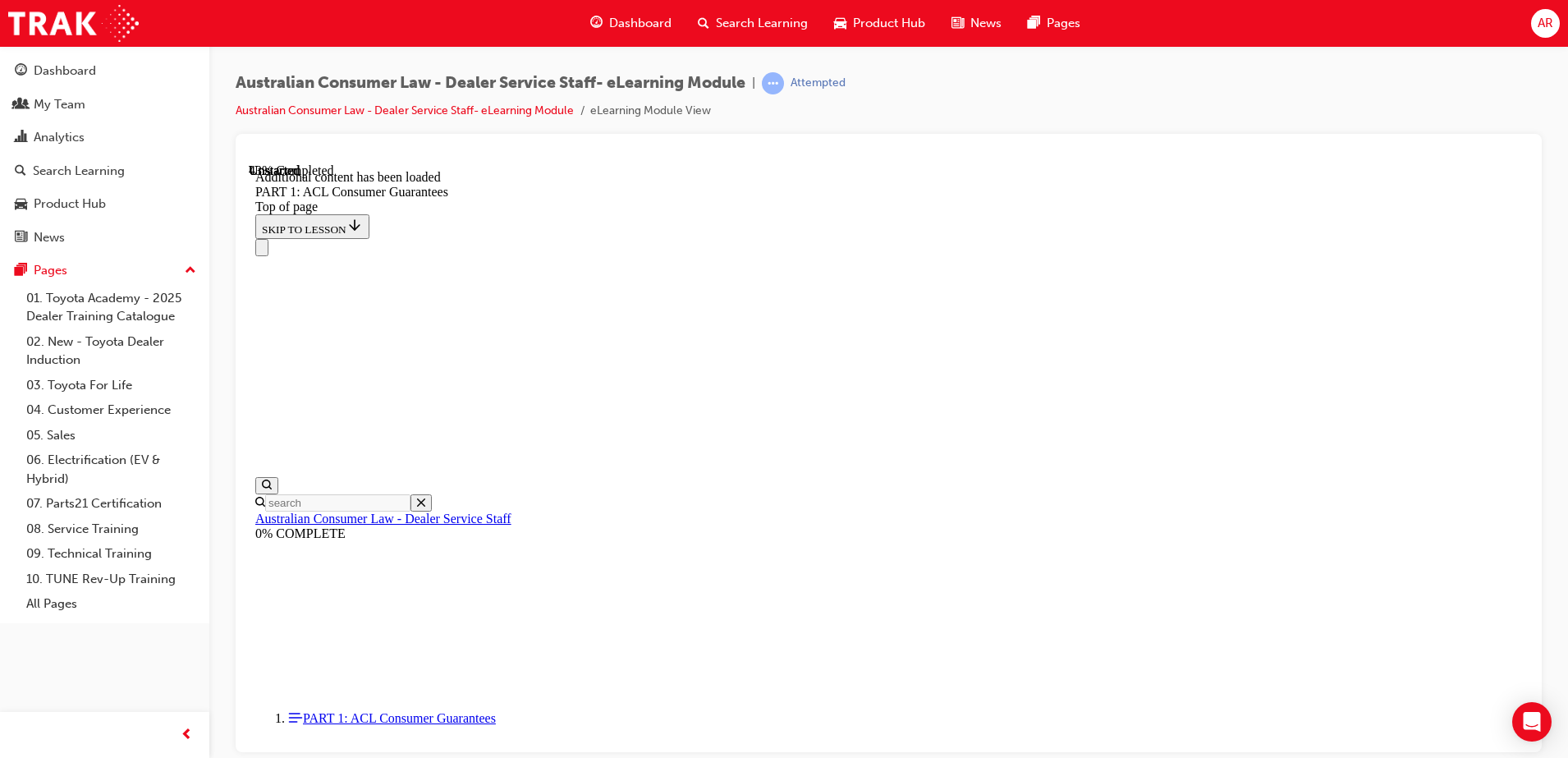
drag, startPoint x: 739, startPoint y: 418, endPoint x: 691, endPoint y: 477, distance: 76.1
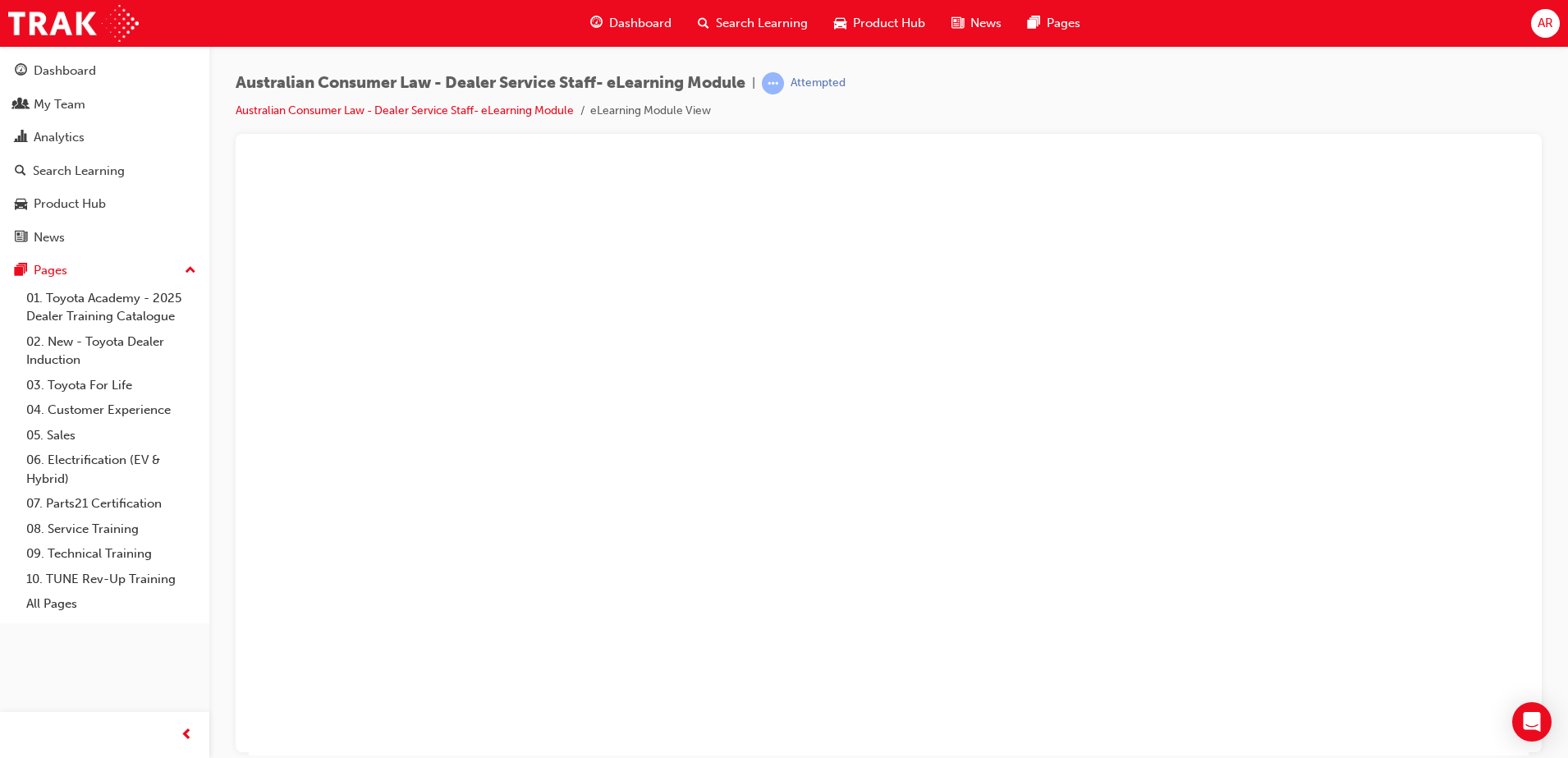
click at [691, 477] on button "Unzoom image" at bounding box center [888, 458] width 1280 height 592
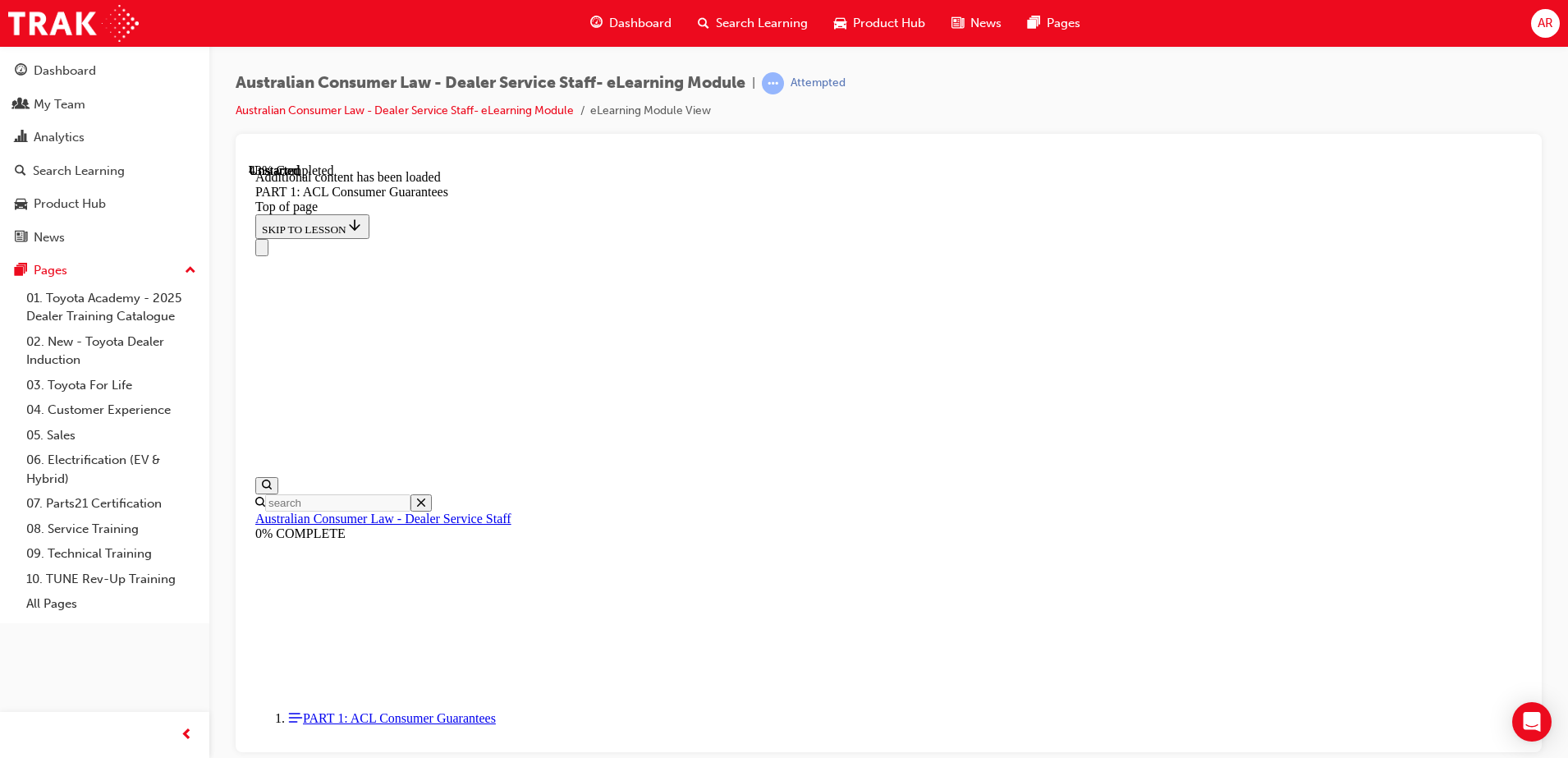
scroll to position [6379, 0]
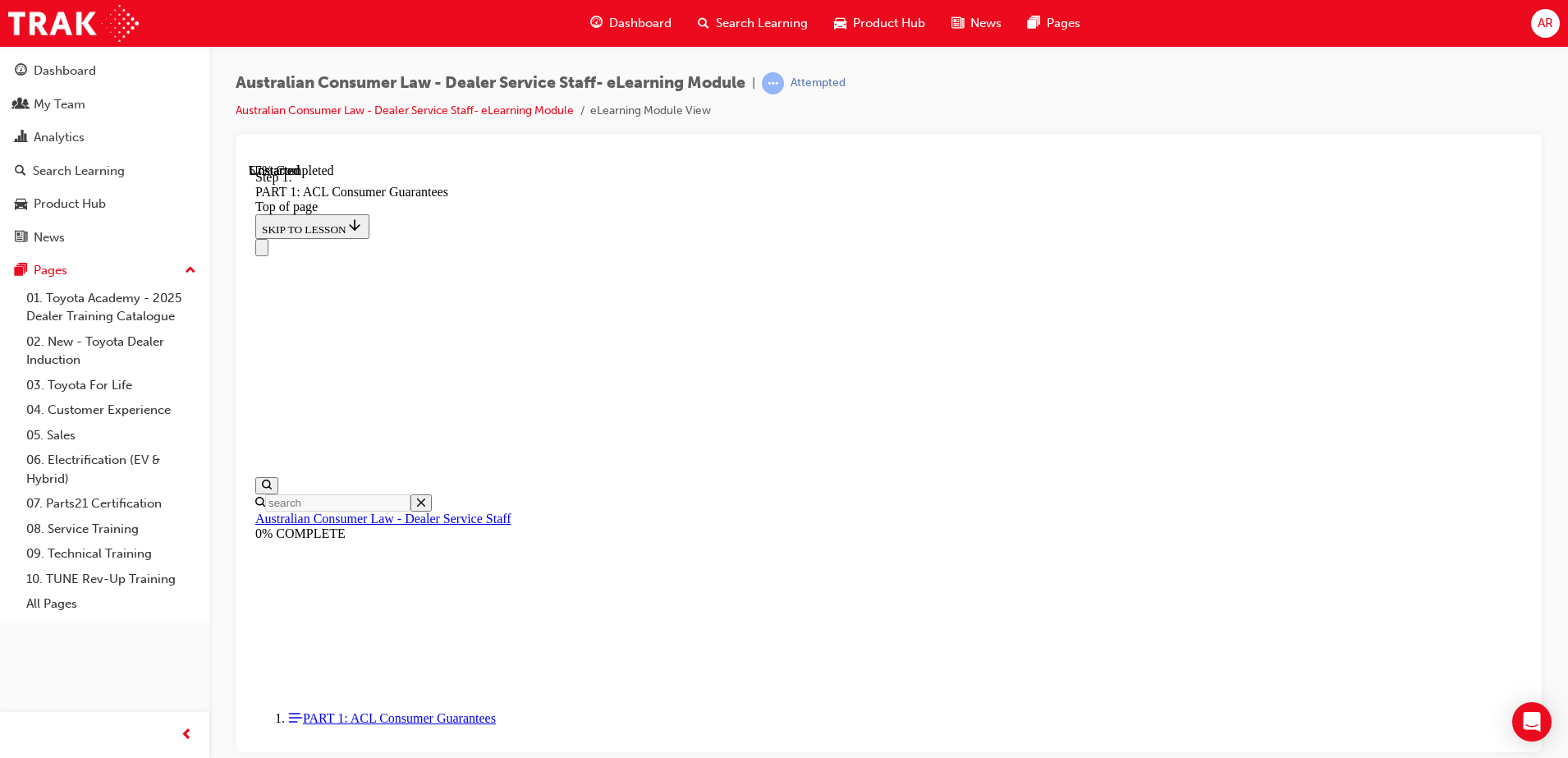
scroll to position [8054, 0]
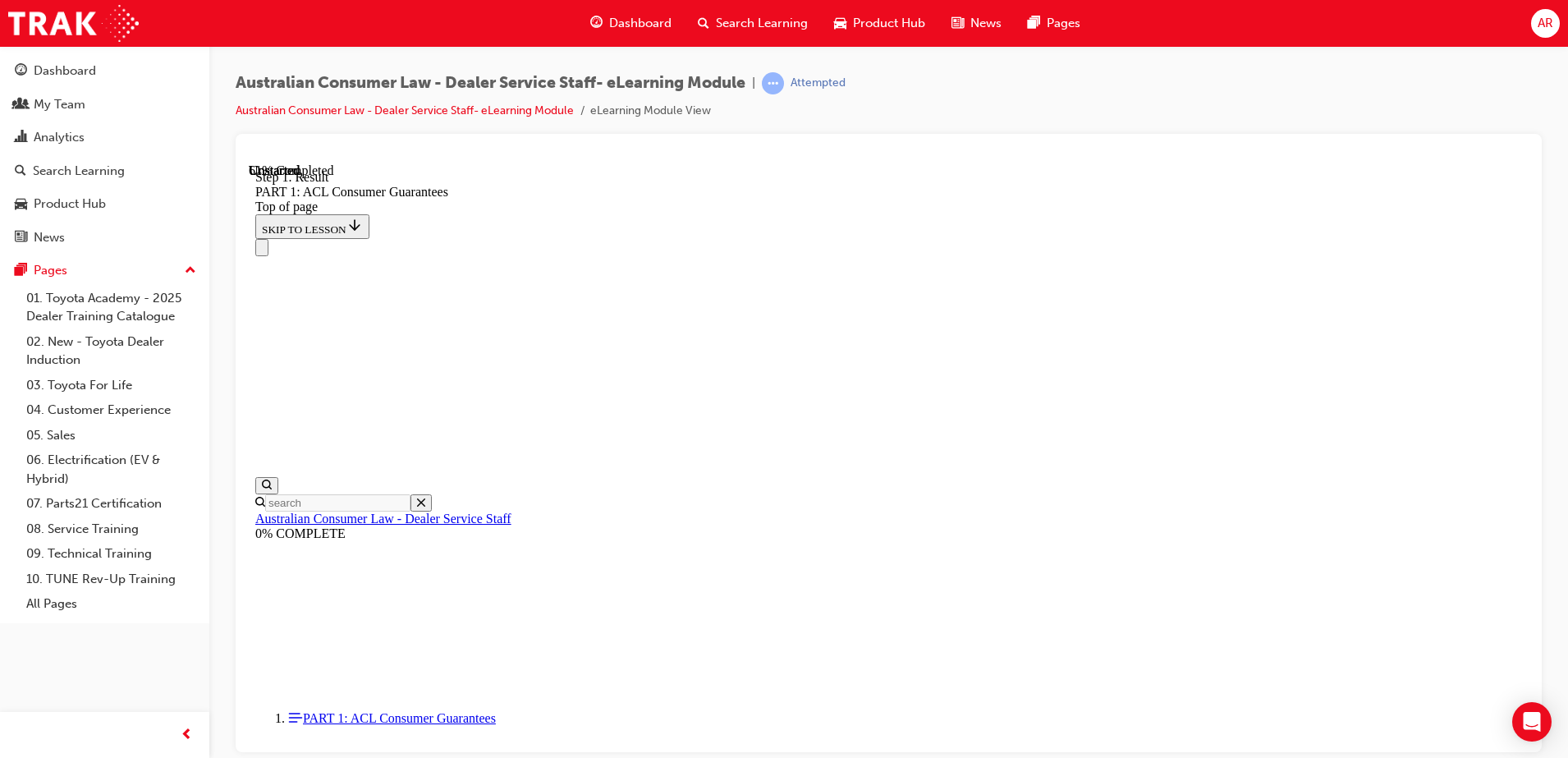
scroll to position [9297, 0]
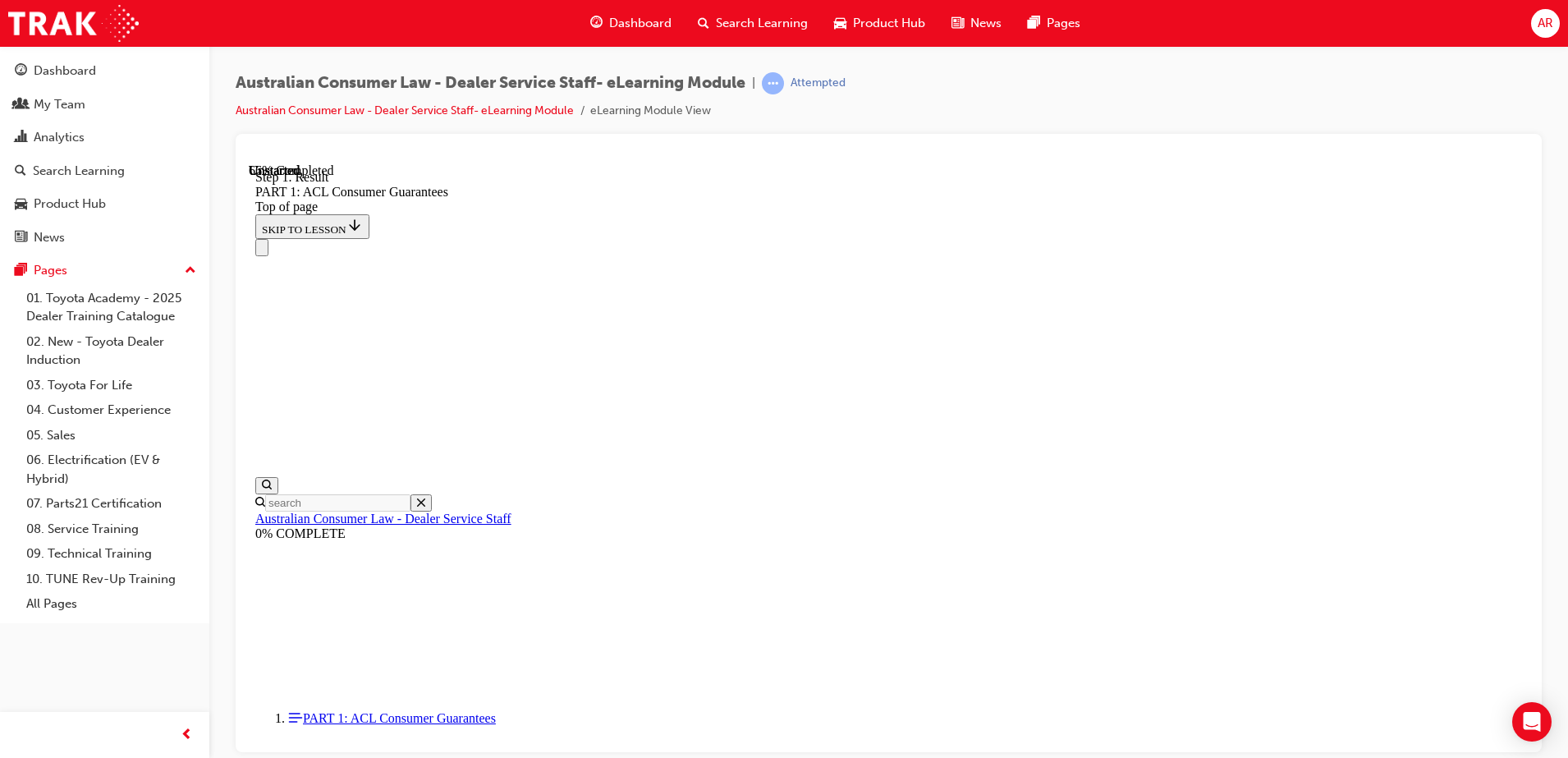
scroll to position [9944, 0]
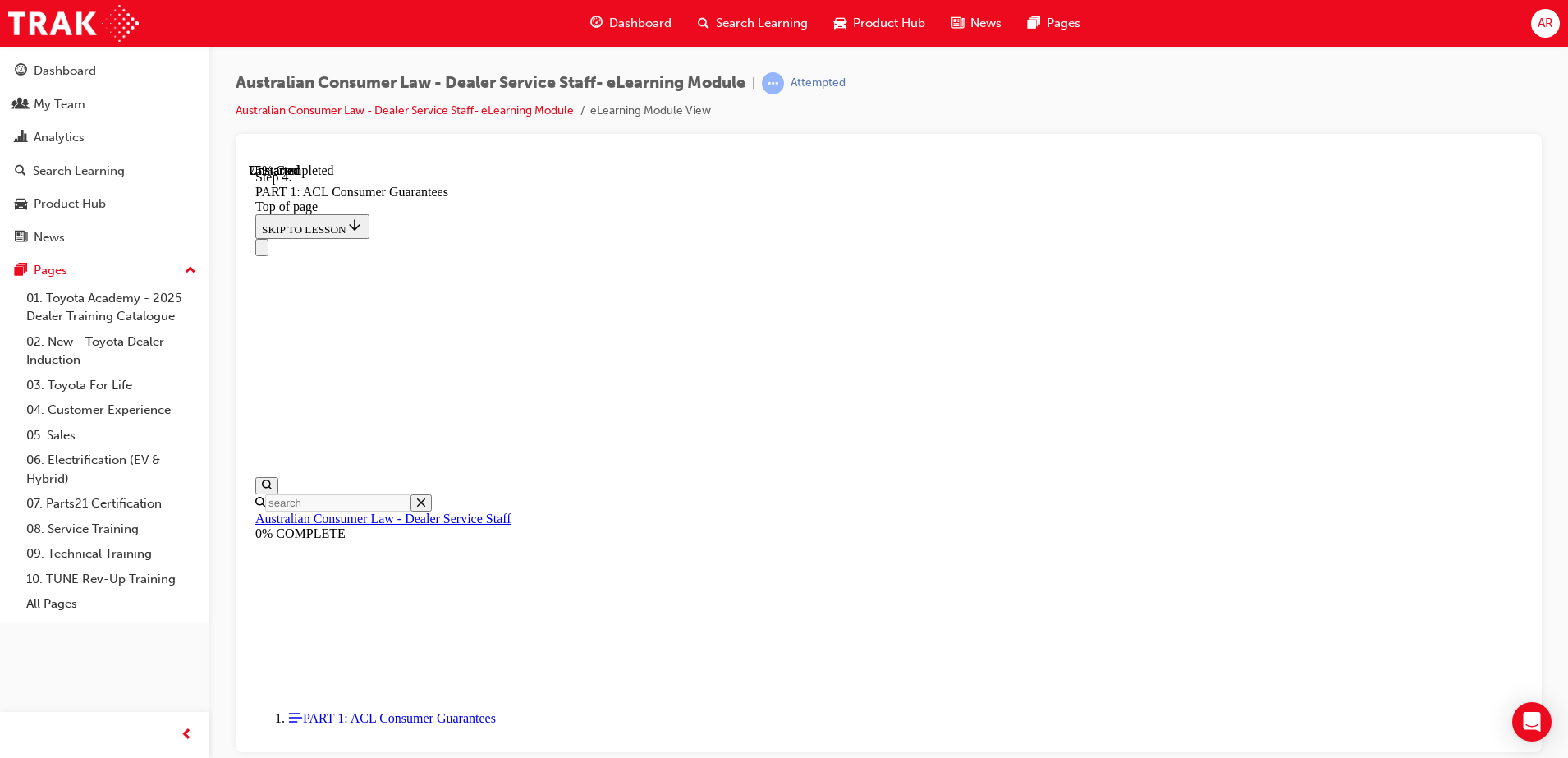
scroll to position [12515, 0]
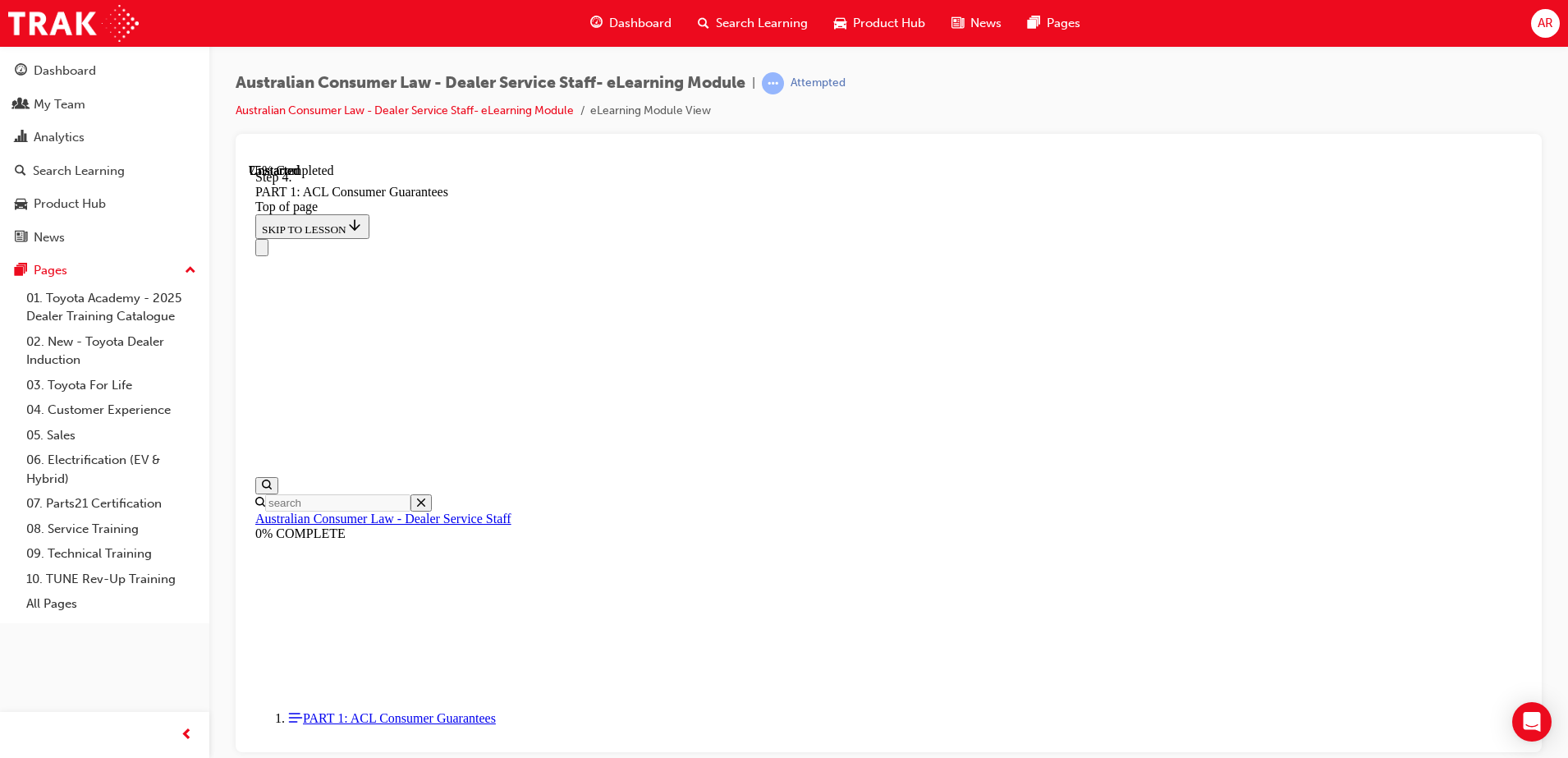
drag, startPoint x: 1349, startPoint y: 465, endPoint x: 1332, endPoint y: 467, distance: 17.1
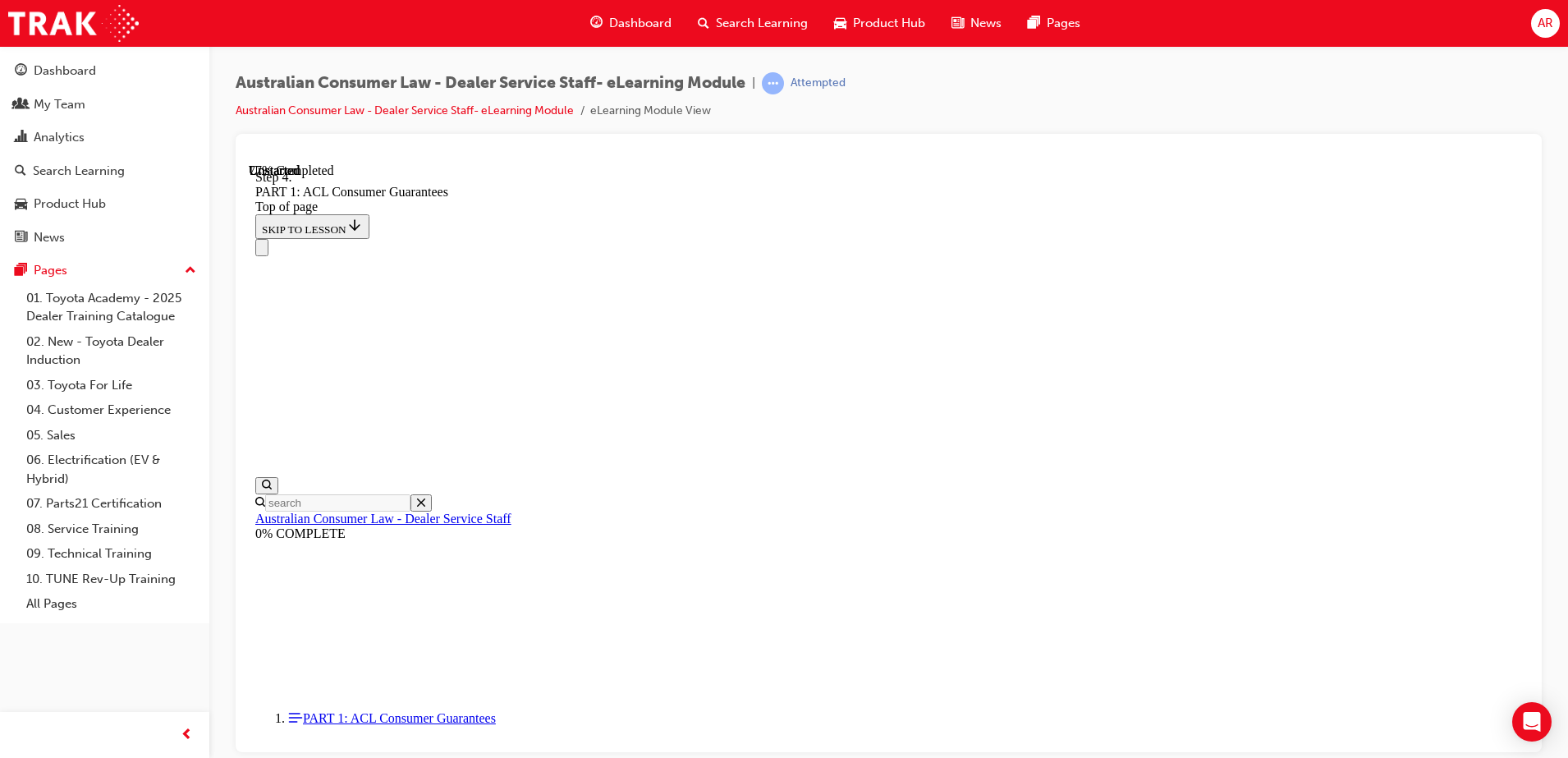
scroll to position [12566, 0]
drag, startPoint x: 1372, startPoint y: 512, endPoint x: 1366, endPoint y: 669, distance: 157.1
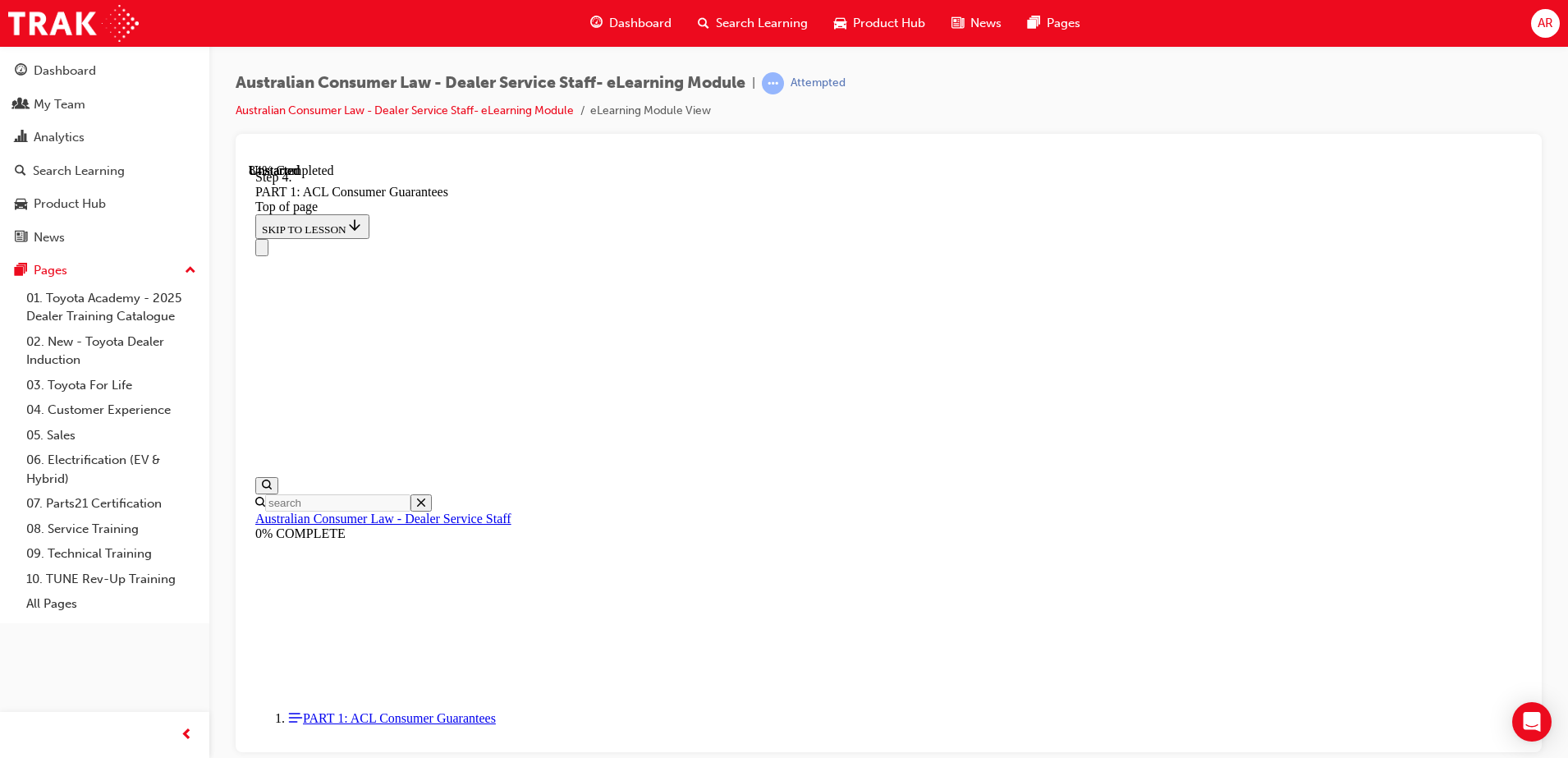
scroll to position [14460, 0]
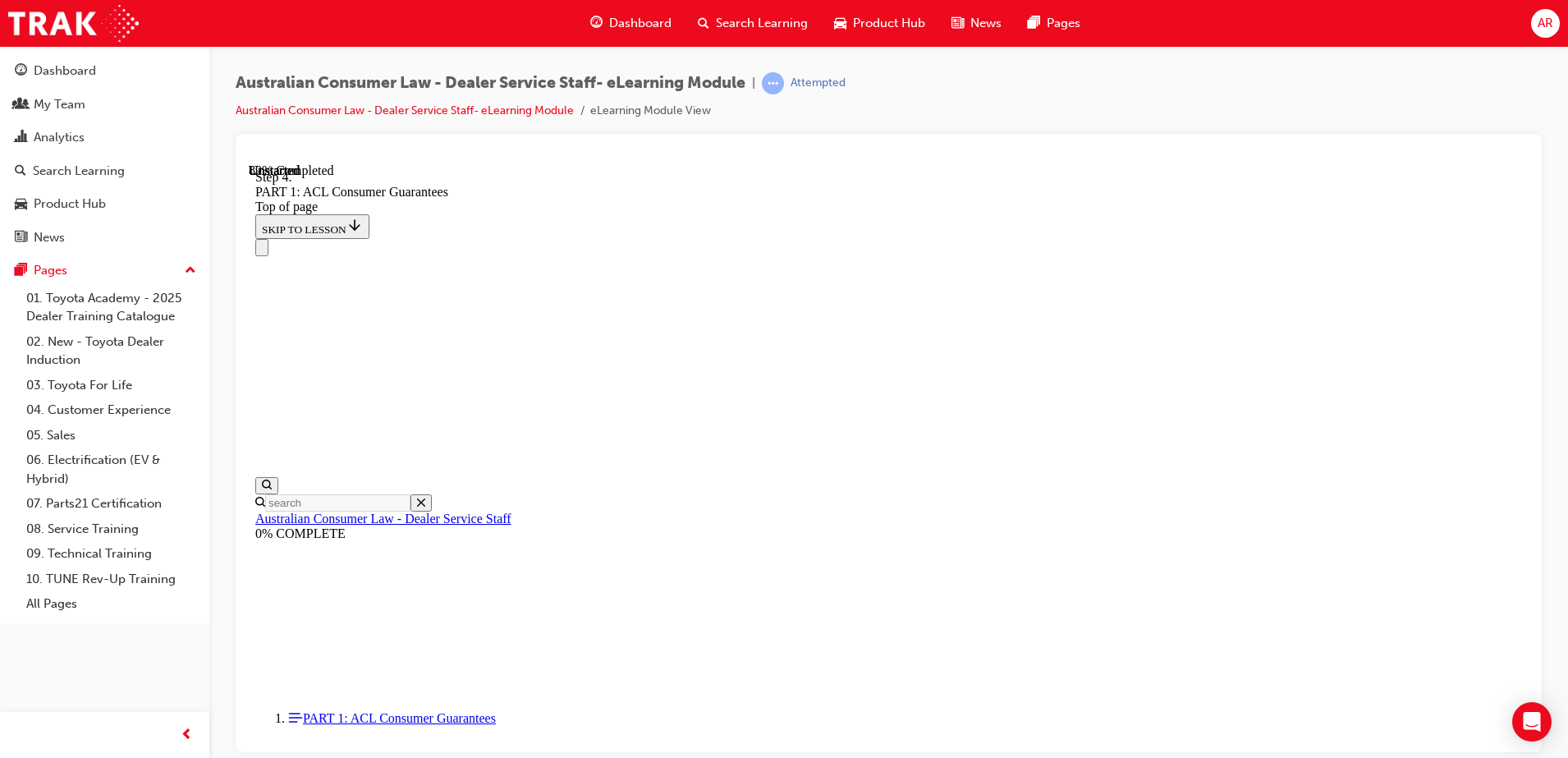
drag, startPoint x: 771, startPoint y: 656, endPoint x: 1096, endPoint y: 366, distance: 435.6
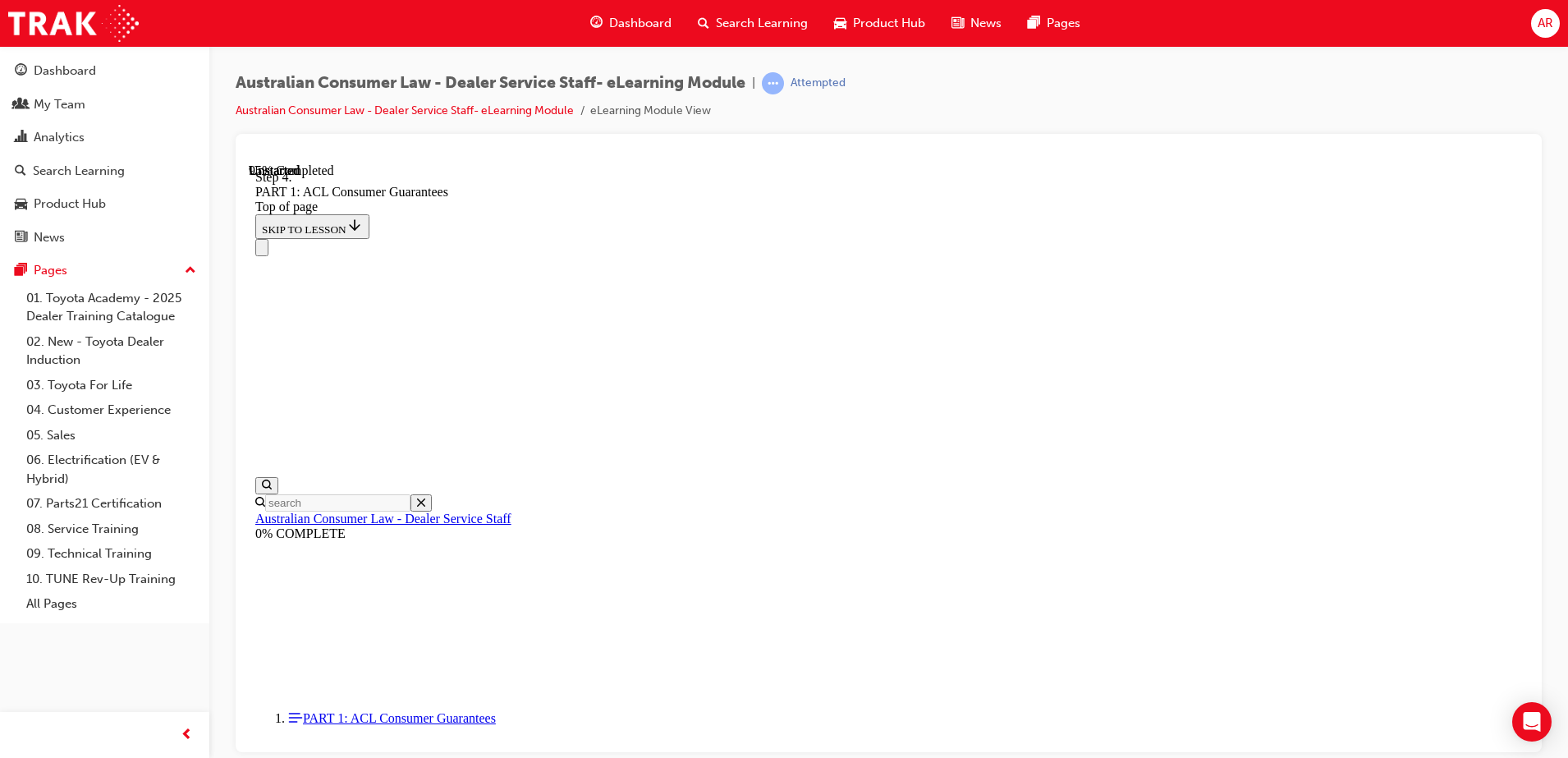
drag, startPoint x: 868, startPoint y: 458, endPoint x: 920, endPoint y: 455, distance: 52.1
drag, startPoint x: 844, startPoint y: 446, endPoint x: 902, endPoint y: 442, distance: 58.1
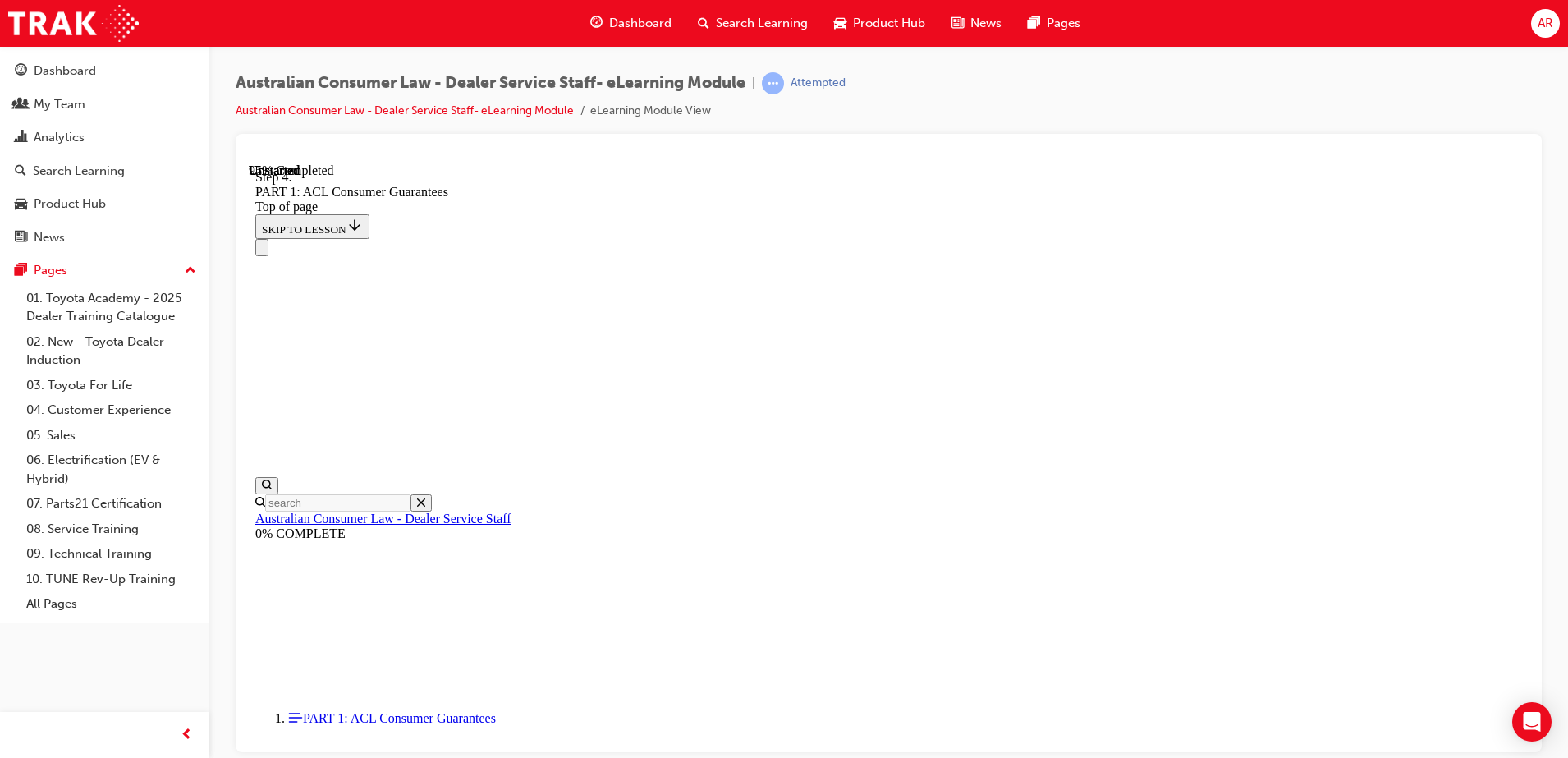
drag, startPoint x: 887, startPoint y: 529, endPoint x: 945, endPoint y: 636, distance: 121.7
drag, startPoint x: 797, startPoint y: 528, endPoint x: 803, endPoint y: 518, distance: 11.7
drag, startPoint x: 914, startPoint y: 523, endPoint x: 1040, endPoint y: 530, distance: 126.2
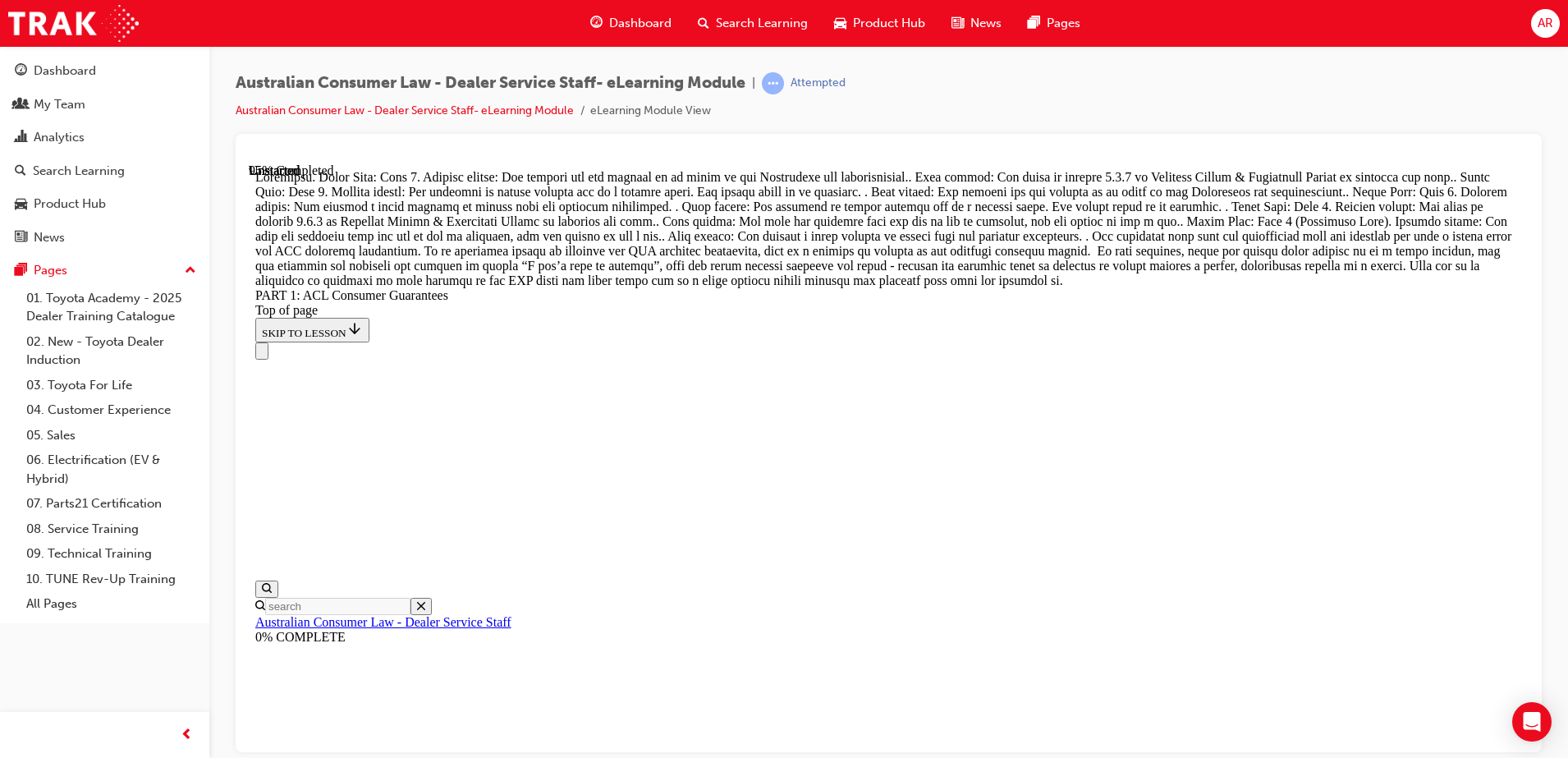
scroll to position [17404, 0]
drag, startPoint x: 790, startPoint y: 272, endPoint x: 809, endPoint y: 280, distance: 20.6
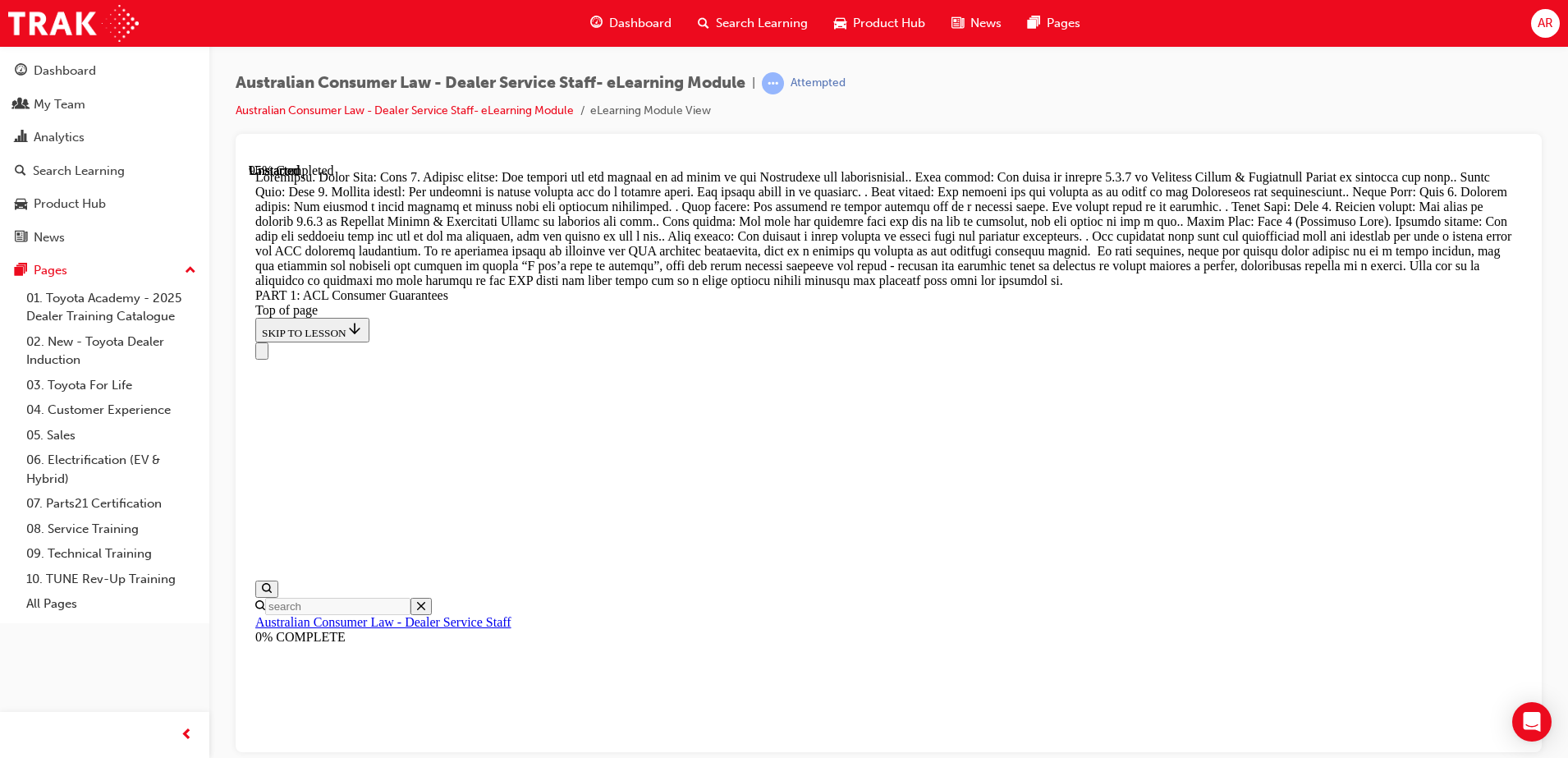
scroll to position [17358, 0]
drag, startPoint x: 845, startPoint y: 465, endPoint x: 887, endPoint y: 611, distance: 151.9
drag, startPoint x: 749, startPoint y: 323, endPoint x: 812, endPoint y: 316, distance: 63.4
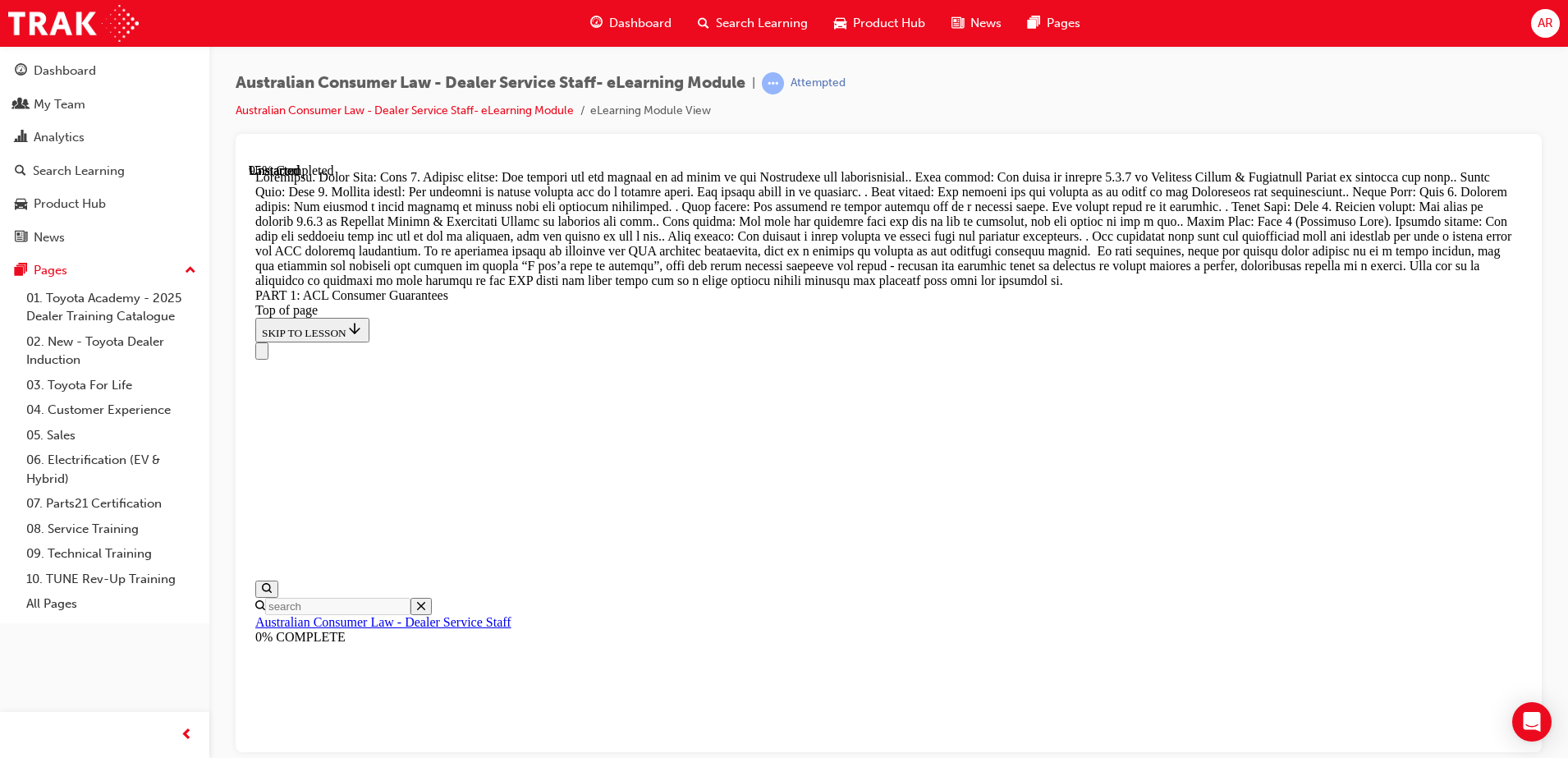
drag, startPoint x: 751, startPoint y: 719, endPoint x: 807, endPoint y: 426, distance: 298.3
drag, startPoint x: 802, startPoint y: 361, endPoint x: 854, endPoint y: 553, distance: 198.9
drag, startPoint x: 807, startPoint y: 342, endPoint x: 877, endPoint y: 334, distance: 70.5
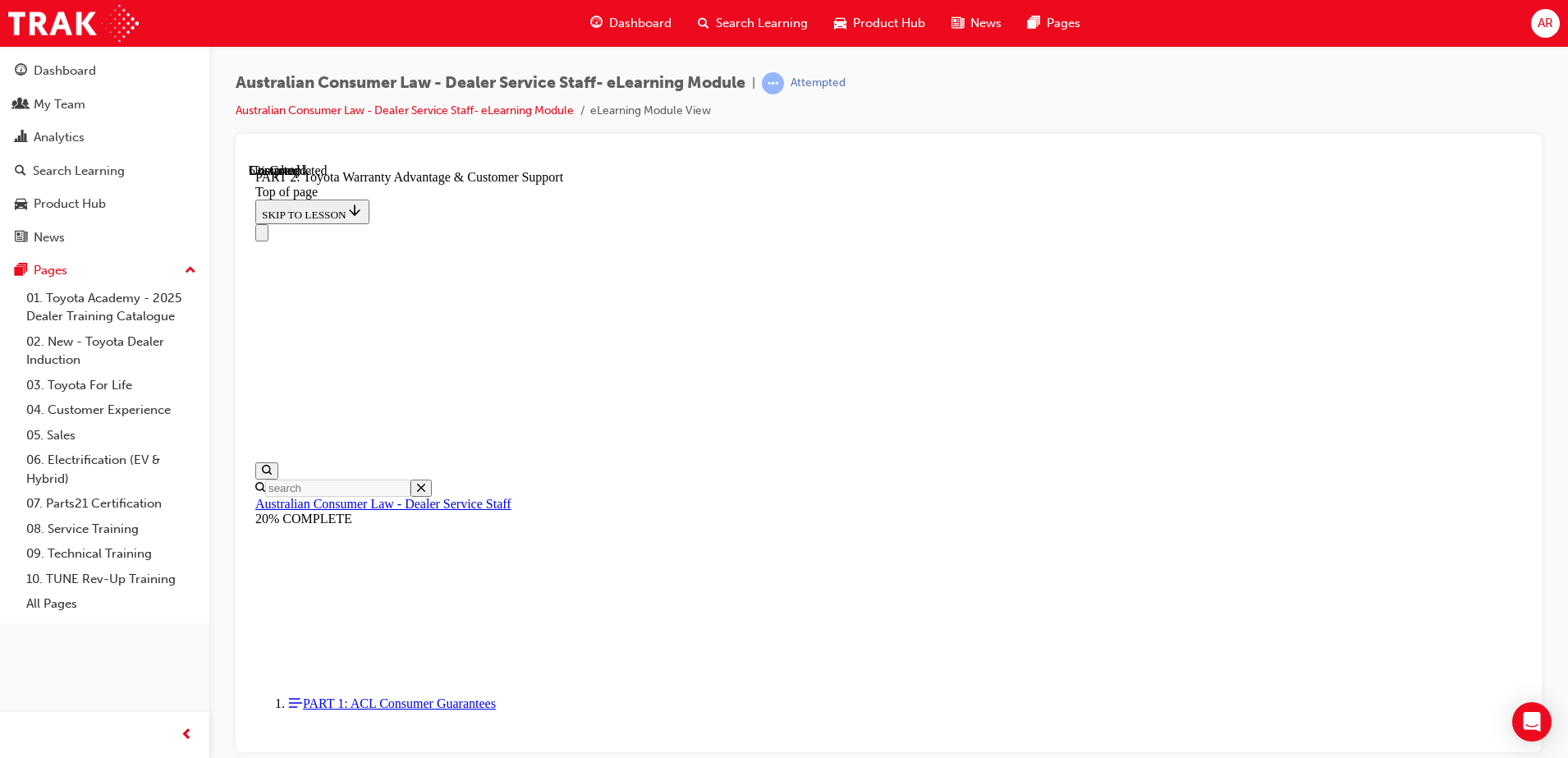
scroll to position [1123, 0]
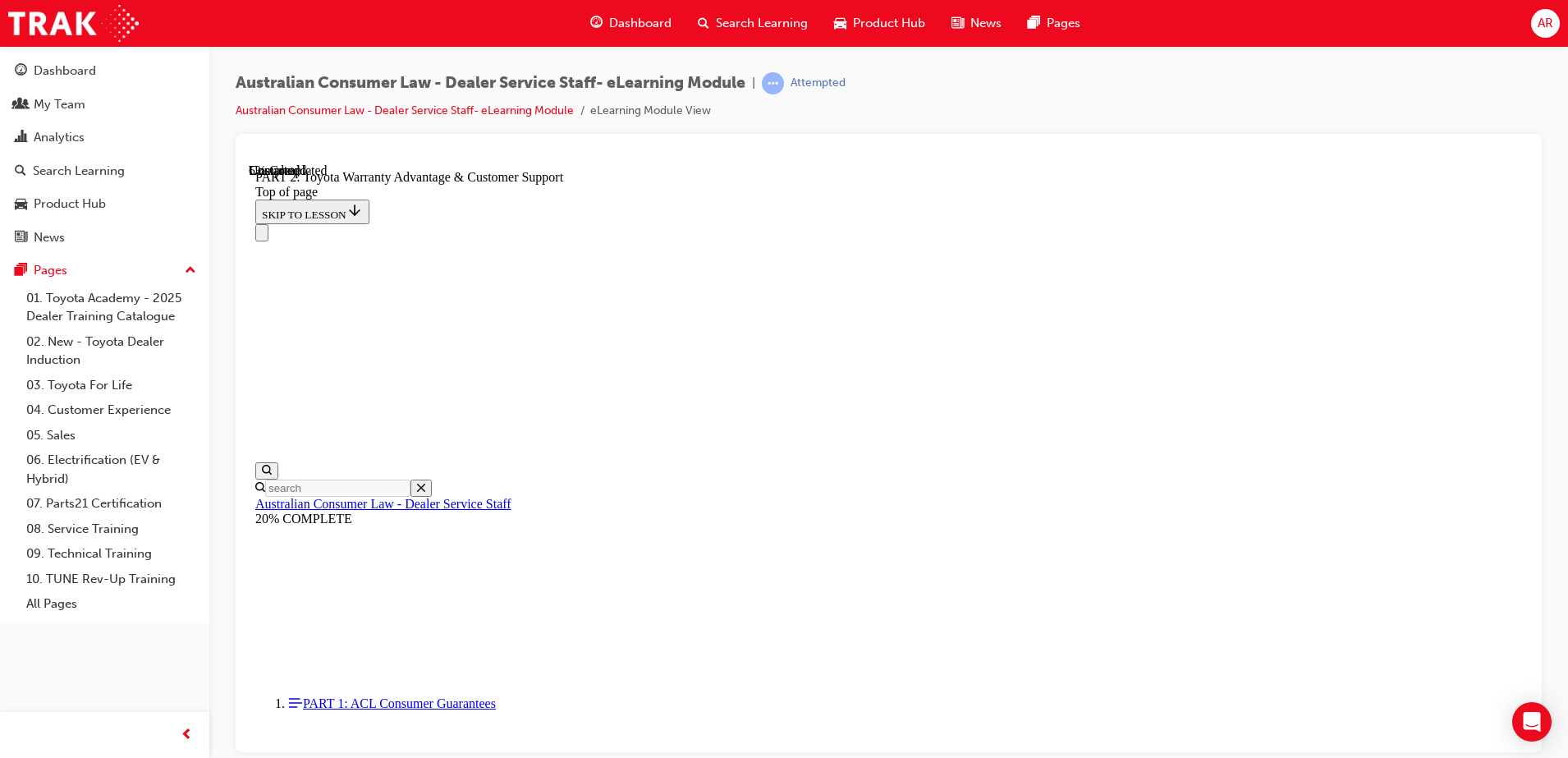
click button "CONTINUE"
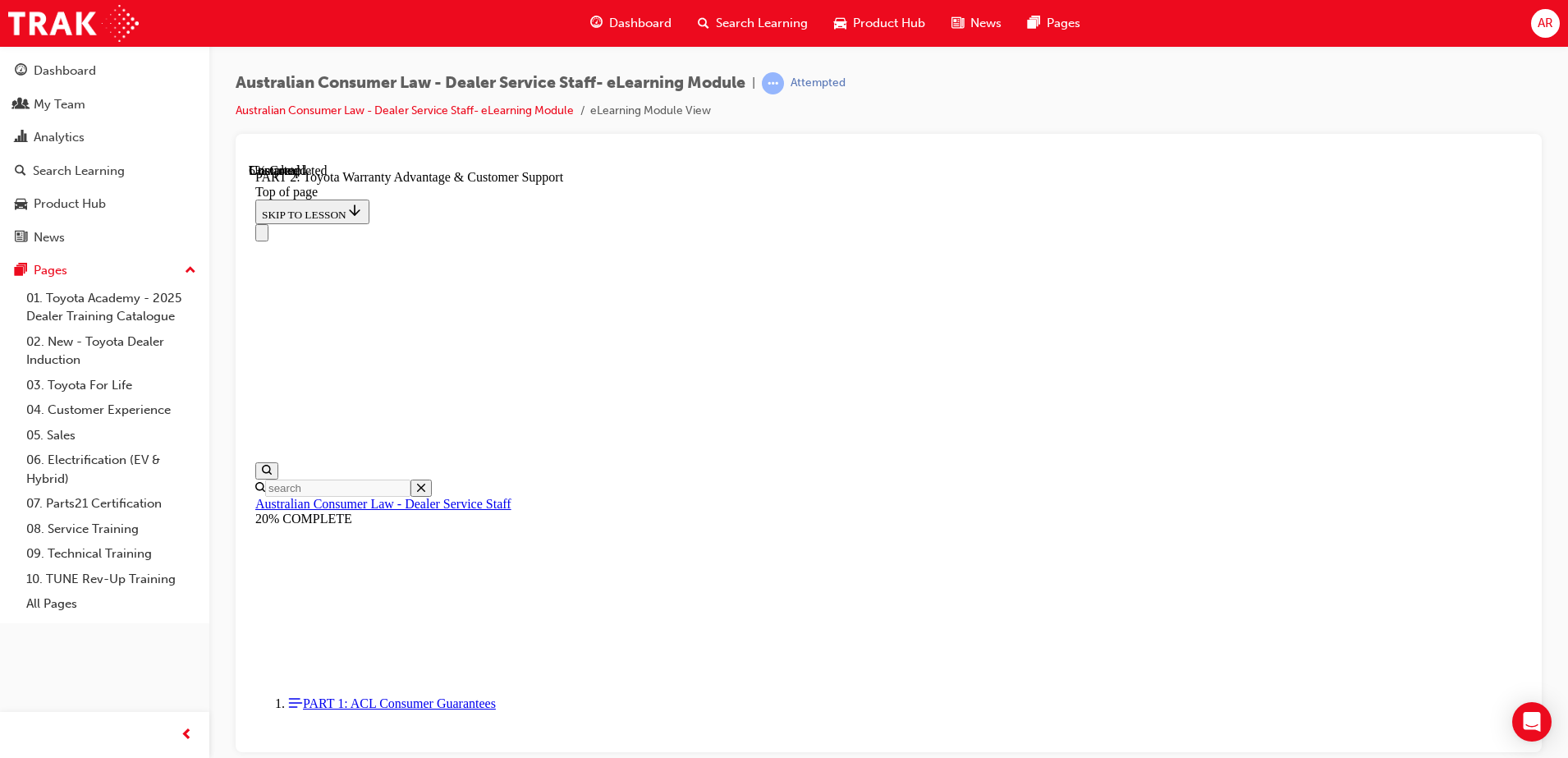
click button "CONTINUE"
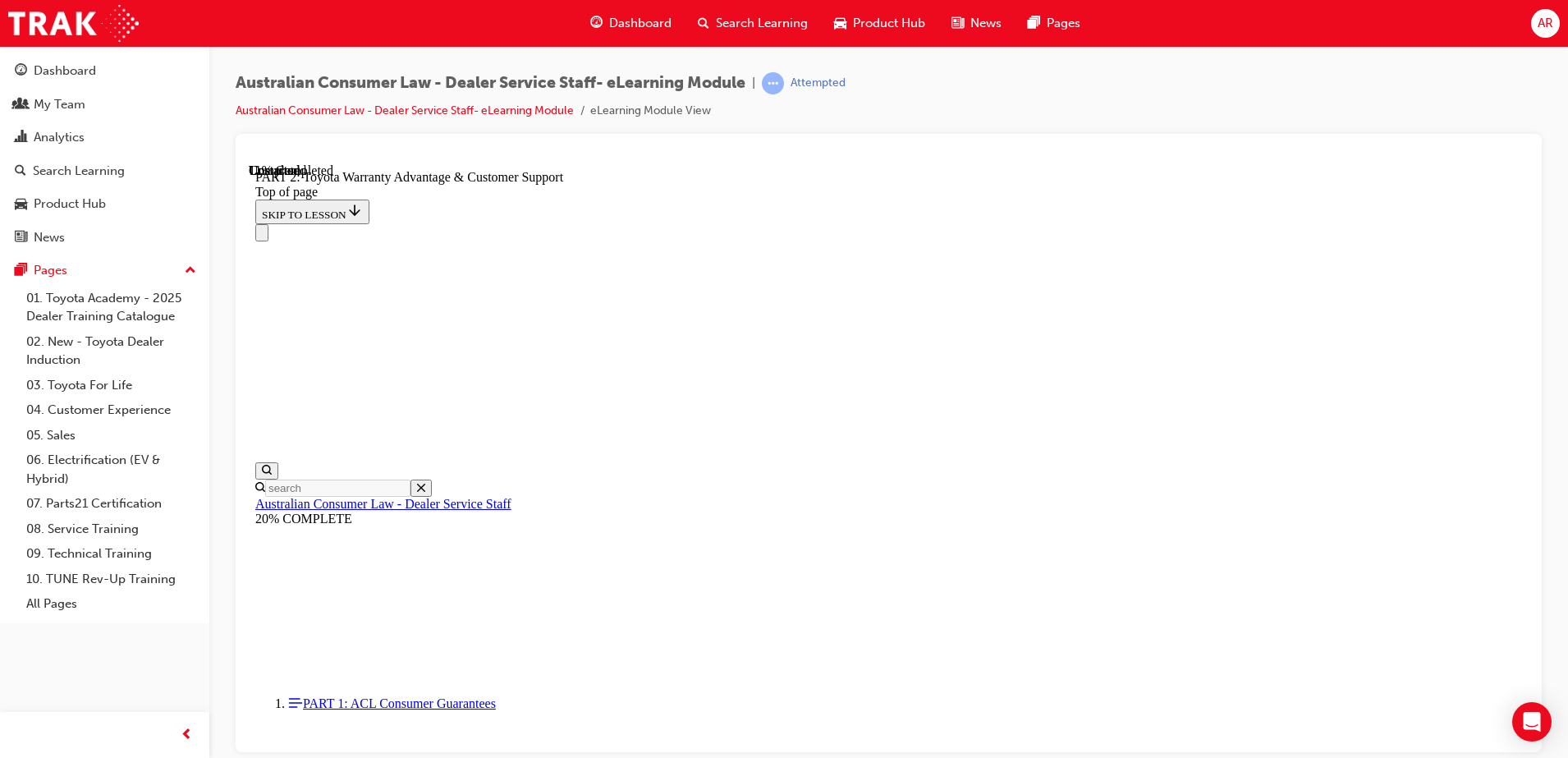
scroll to position [1232, 0]
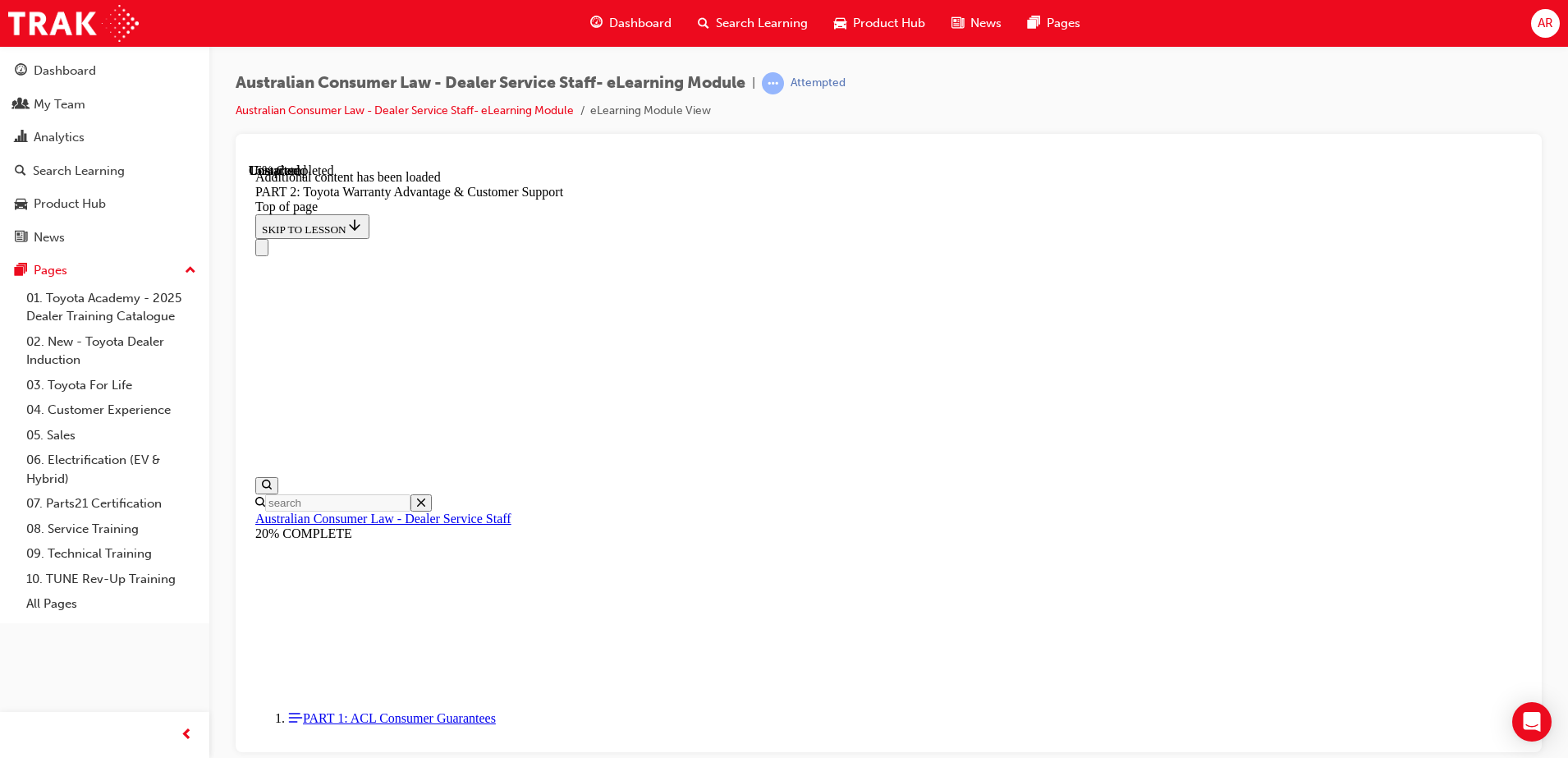
scroll to position [1650, 0]
click button "CONTINUE"
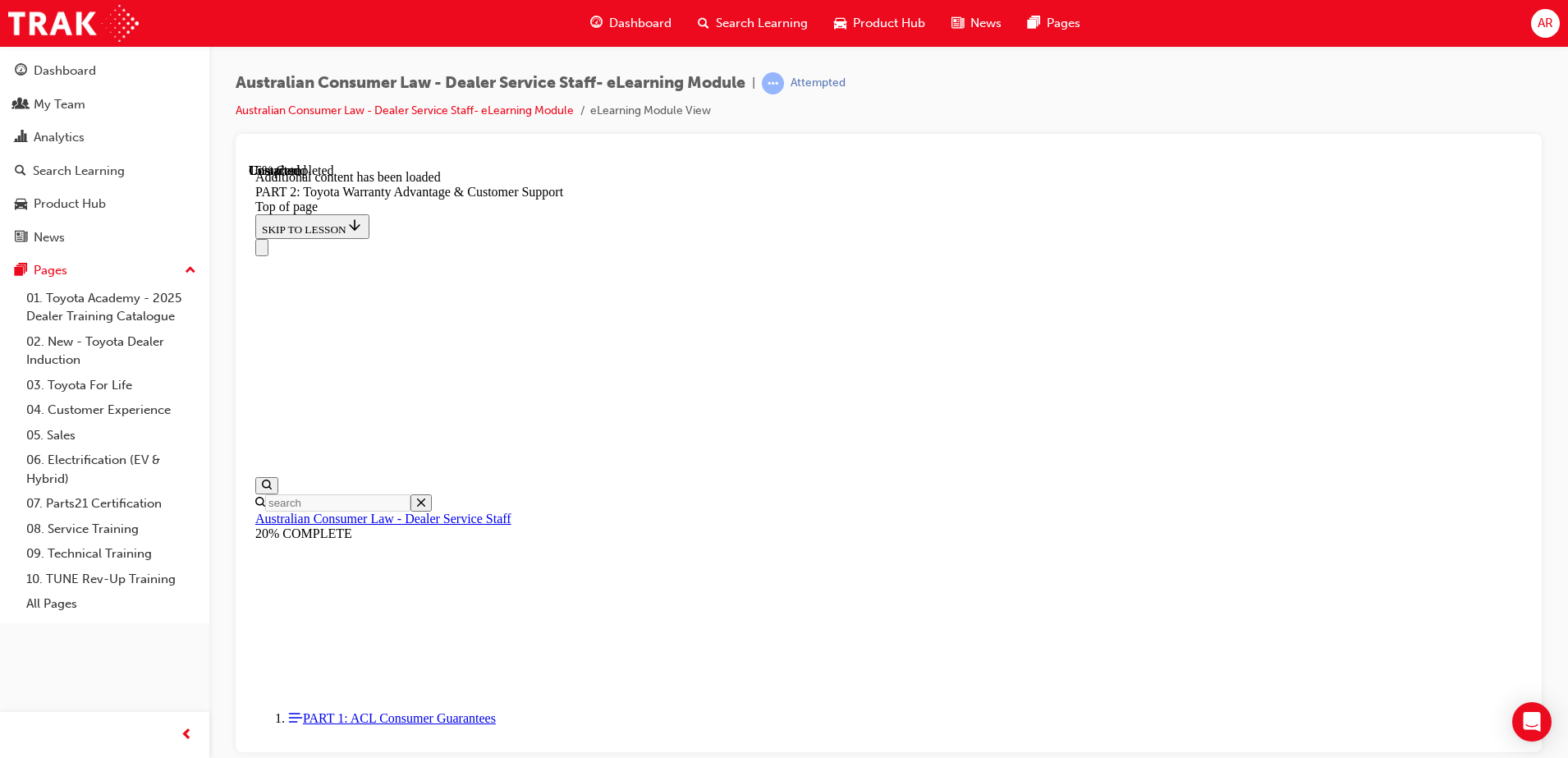
scroll to position [1691, 0]
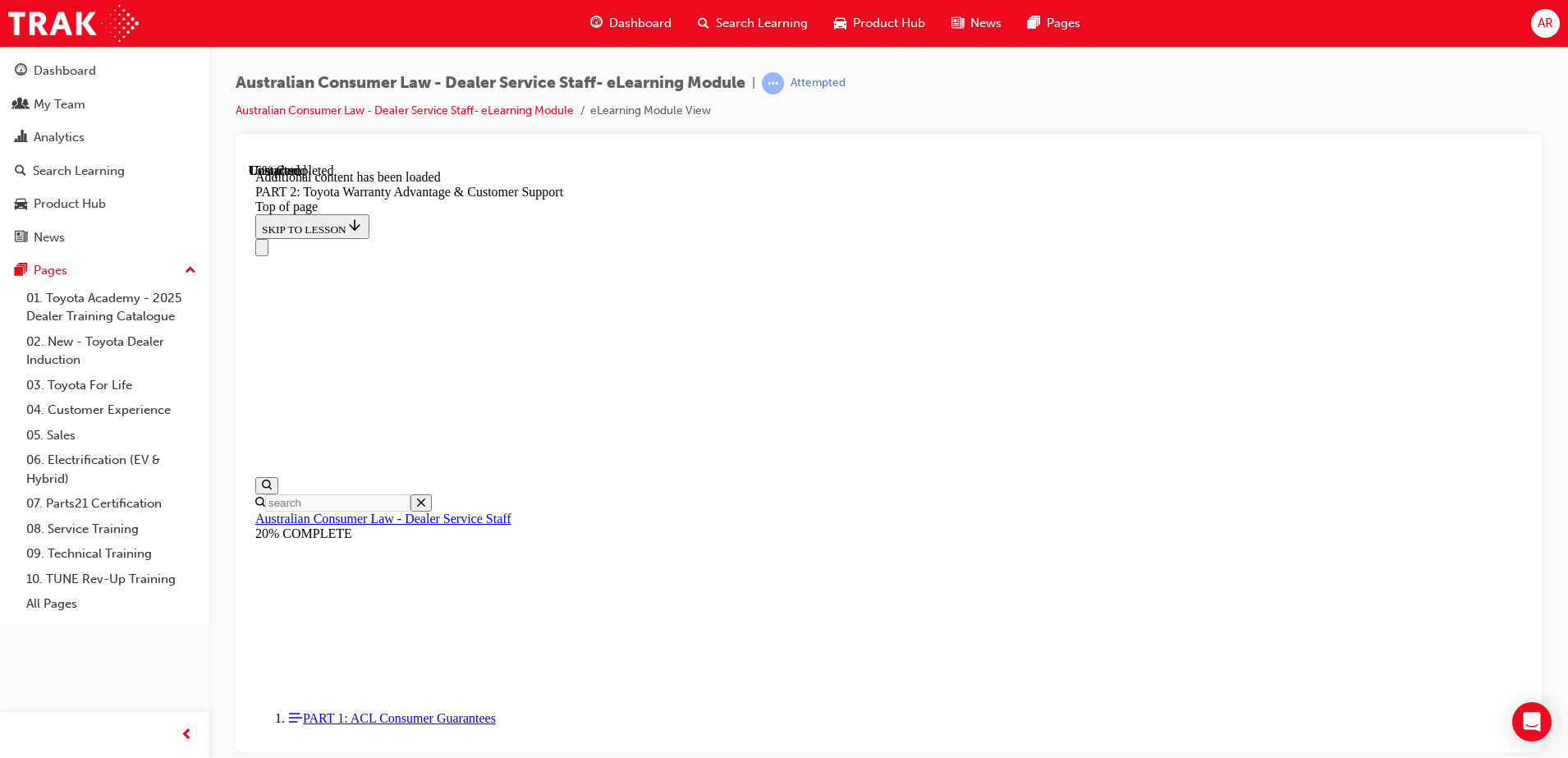
click button "CONTINUE"
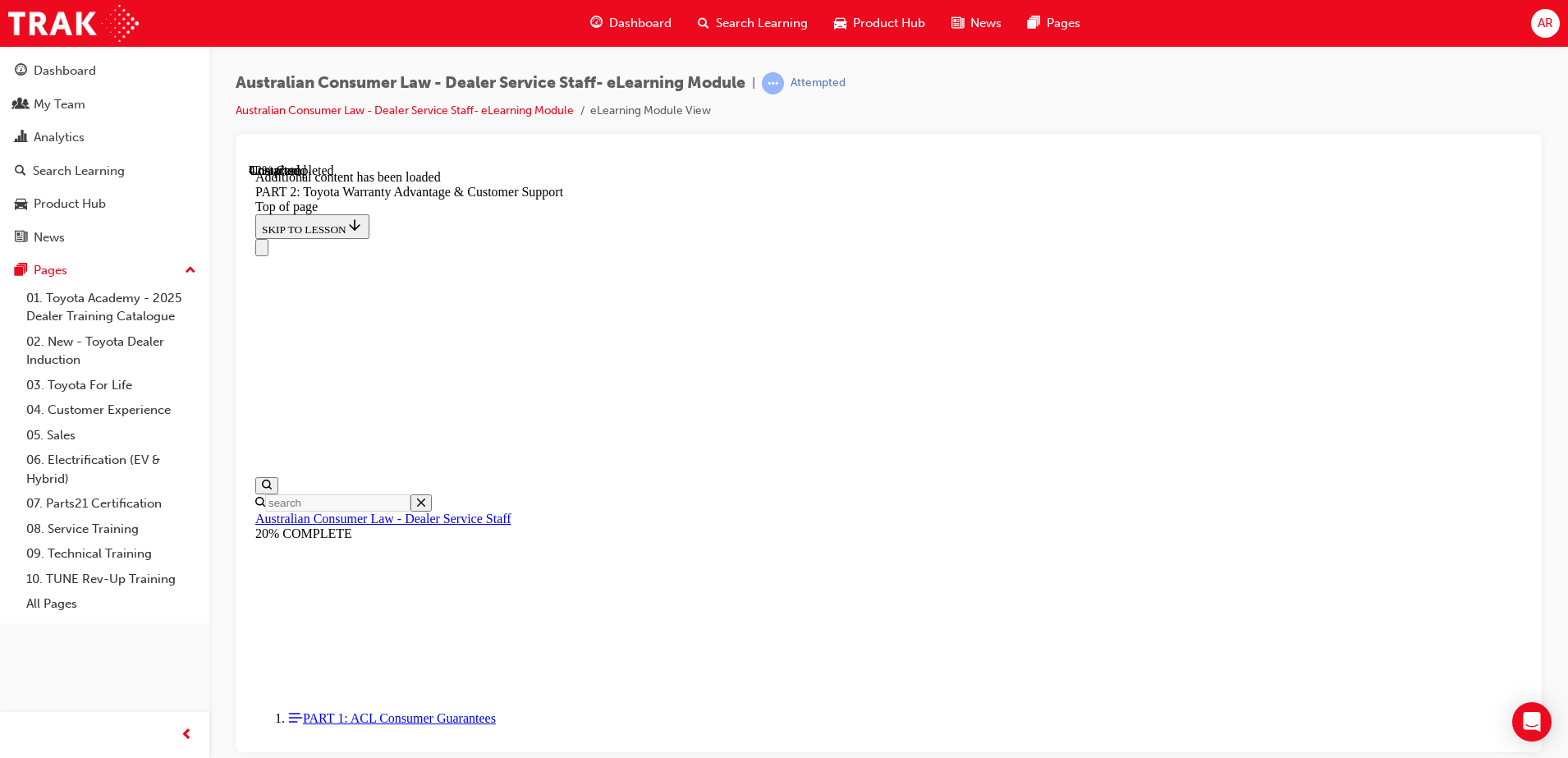
scroll to position [2733, 0]
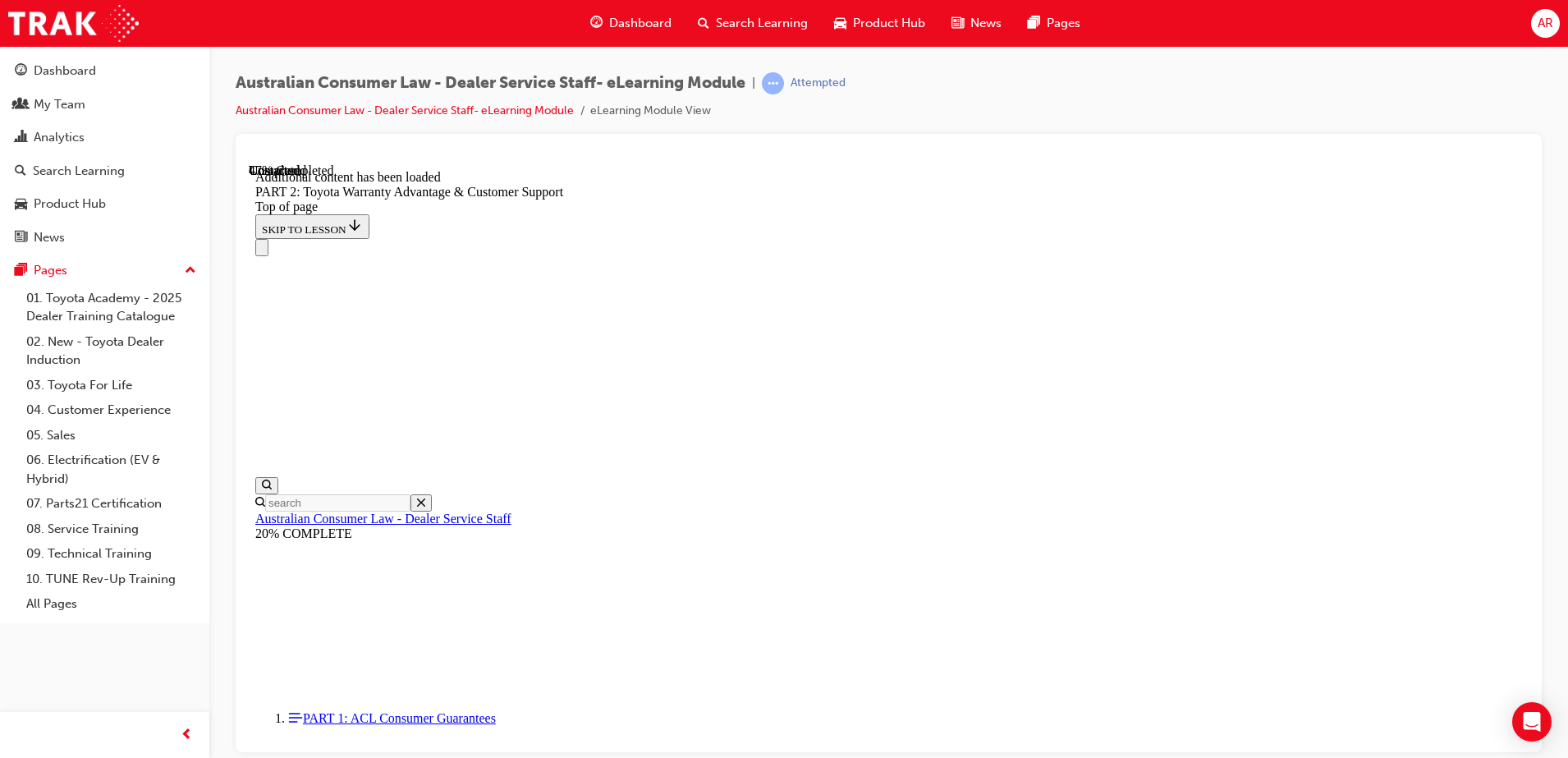
scroll to position [3048, 0]
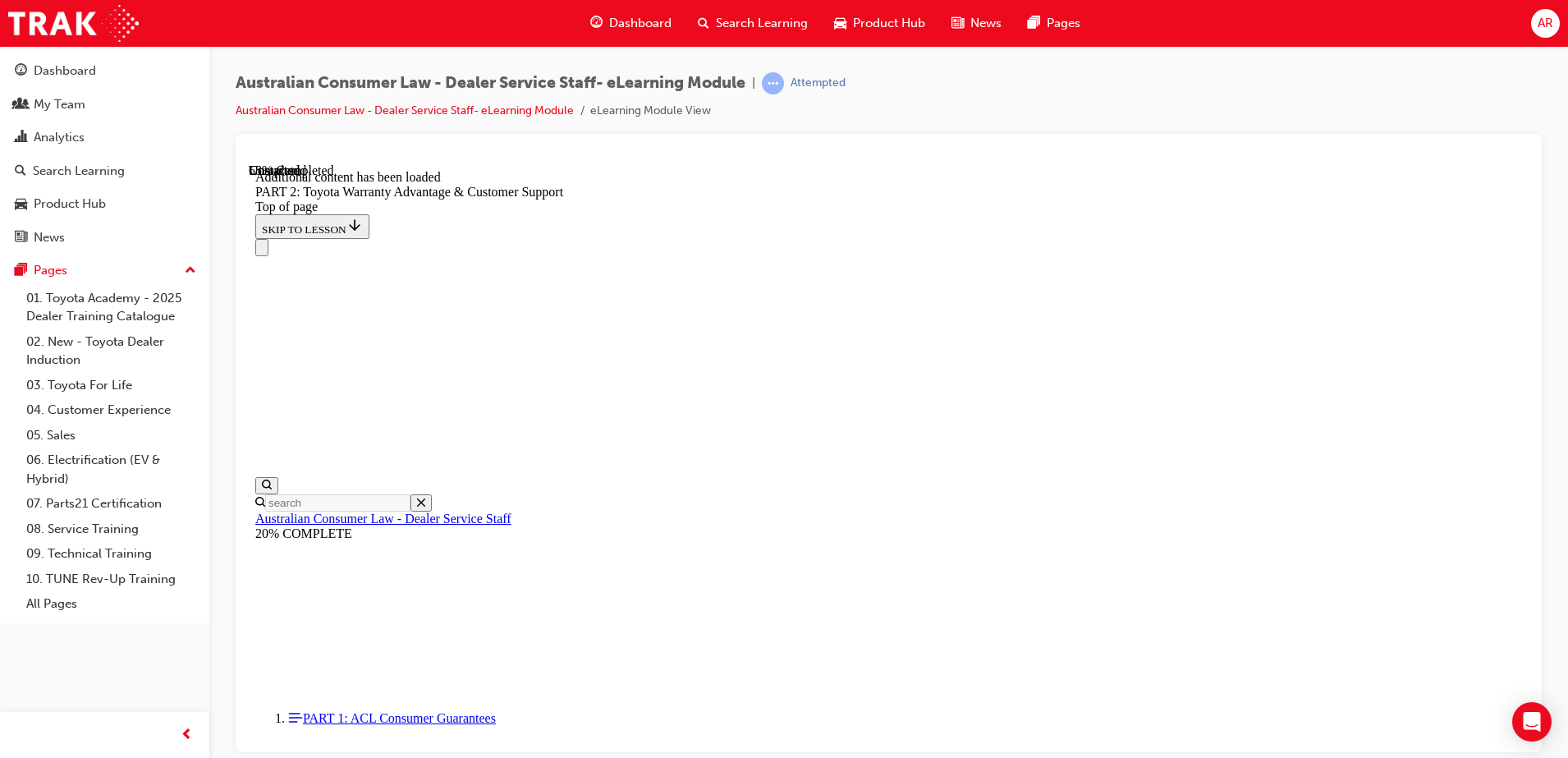
scroll to position [3804, 0]
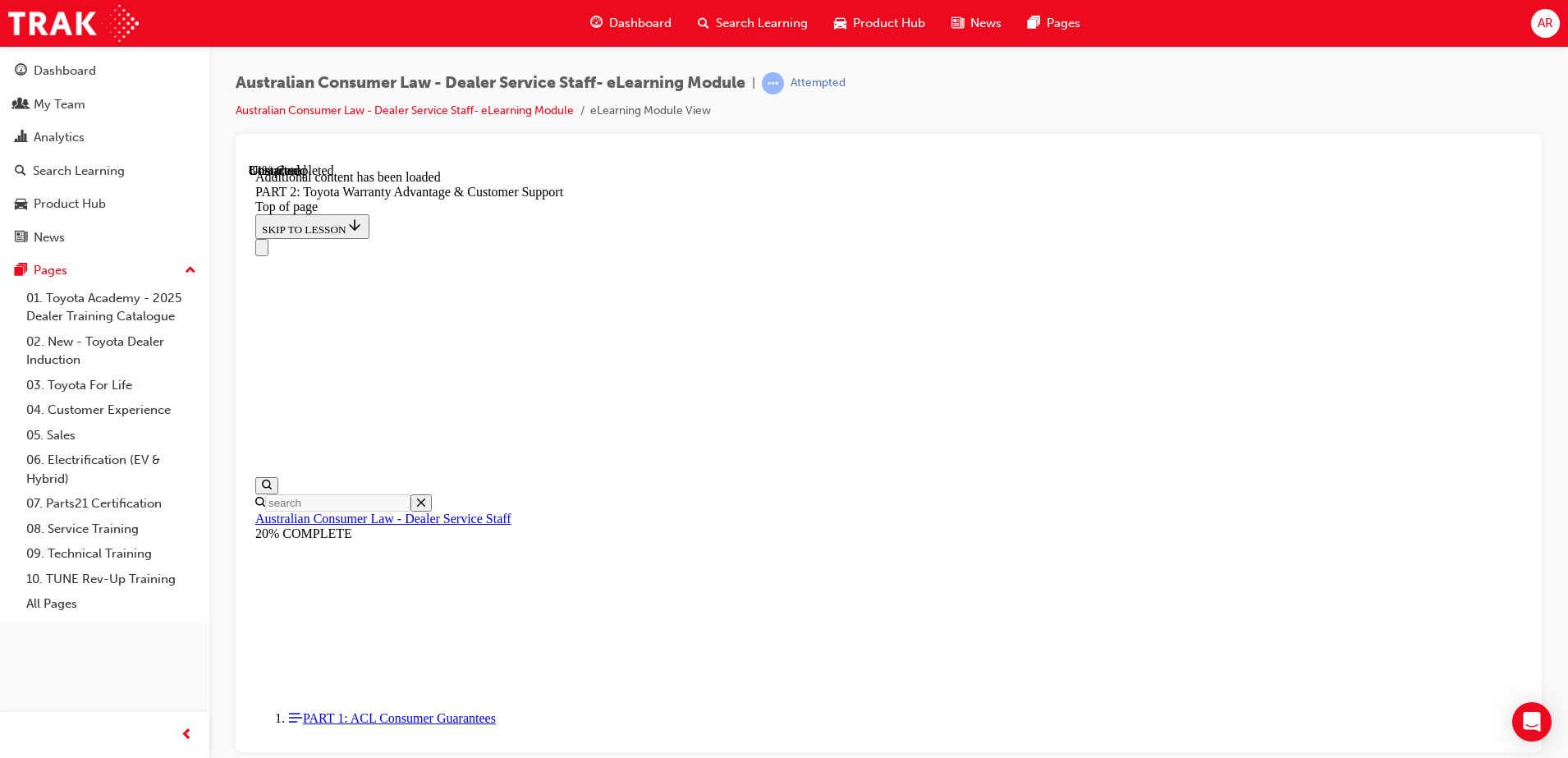
drag, startPoint x: 981, startPoint y: 621, endPoint x: 970, endPoint y: 614, distance: 13.0
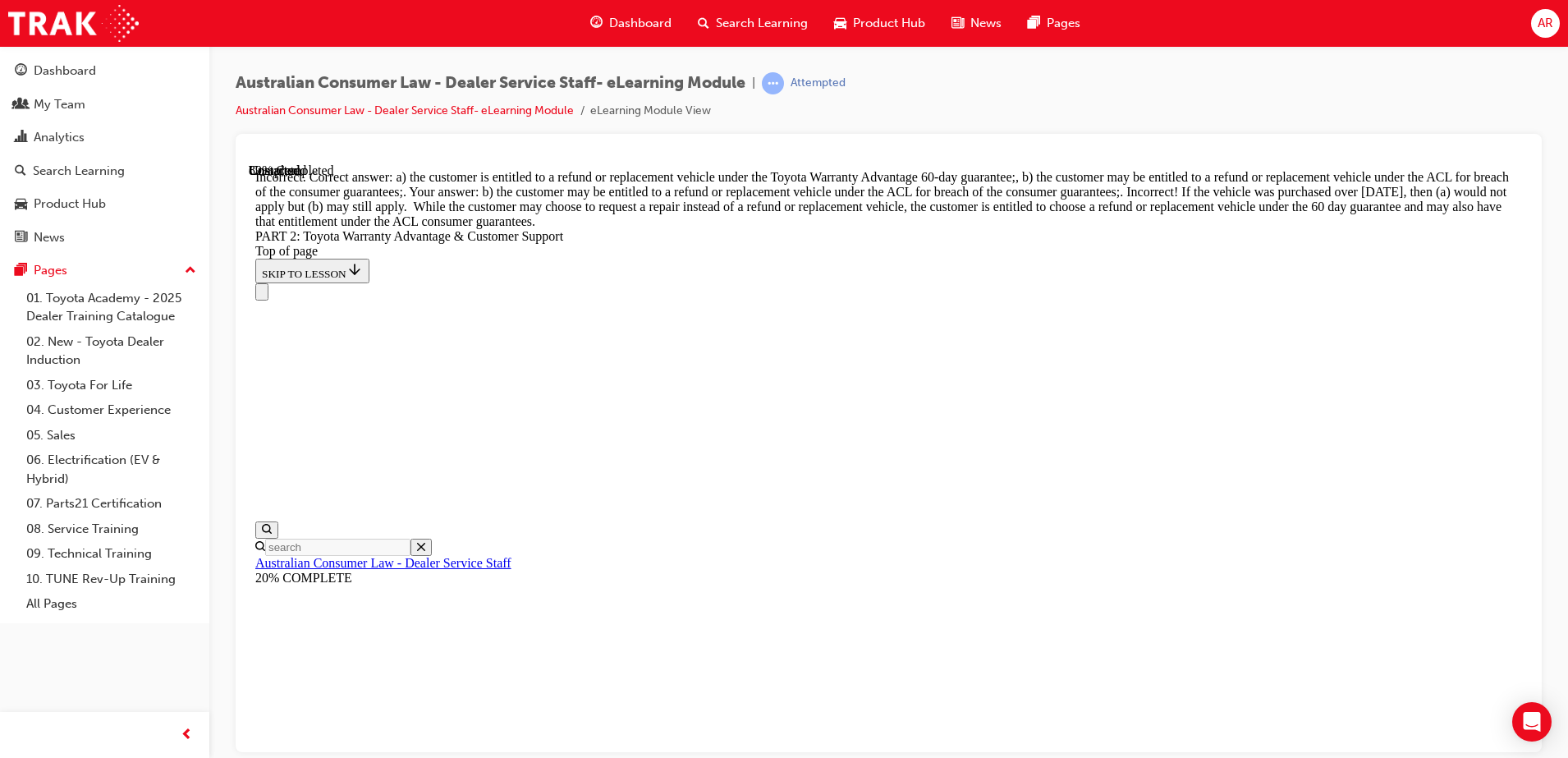
scroll to position [6290, 0]
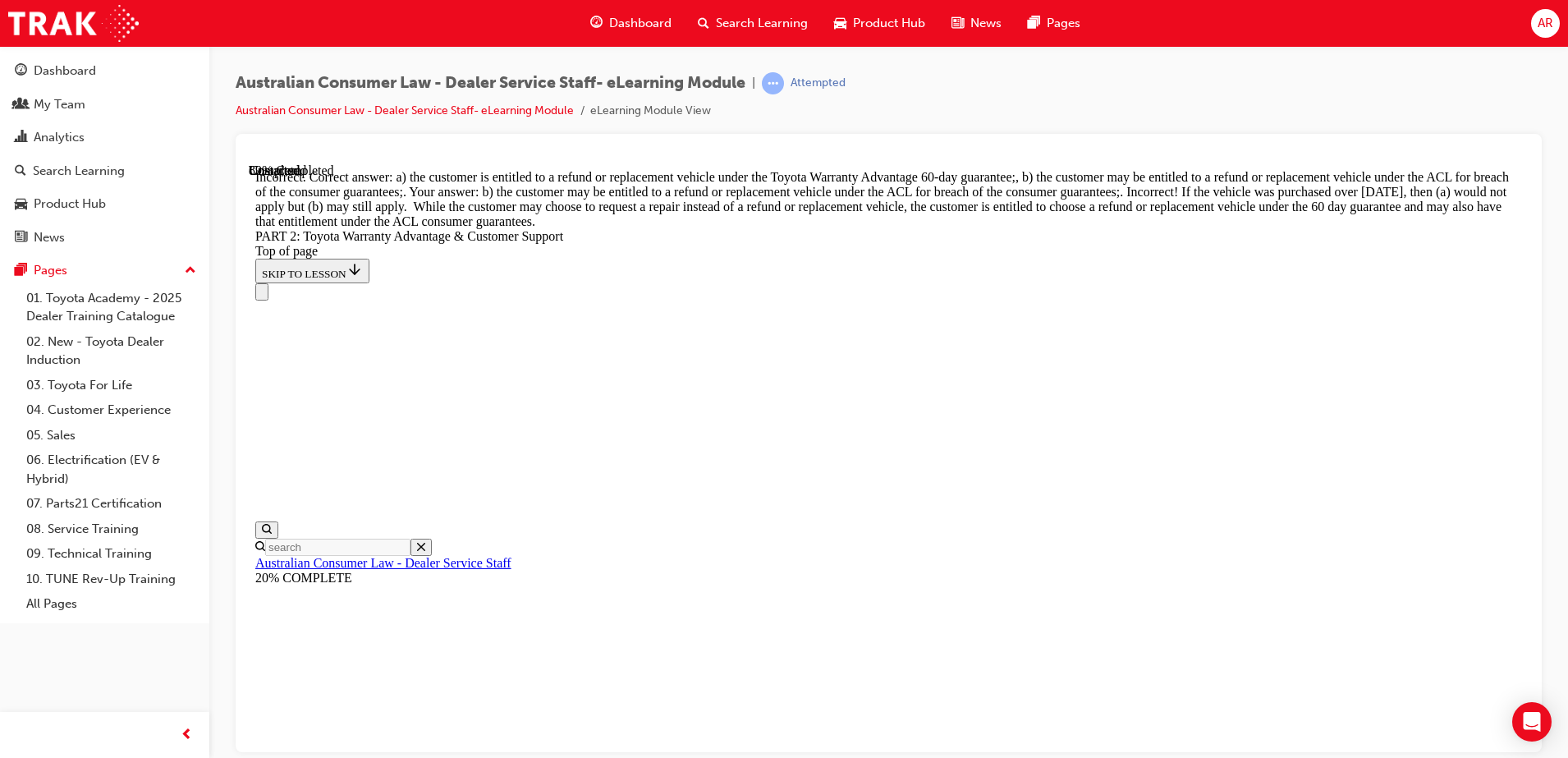
scroll to position [6112, 0]
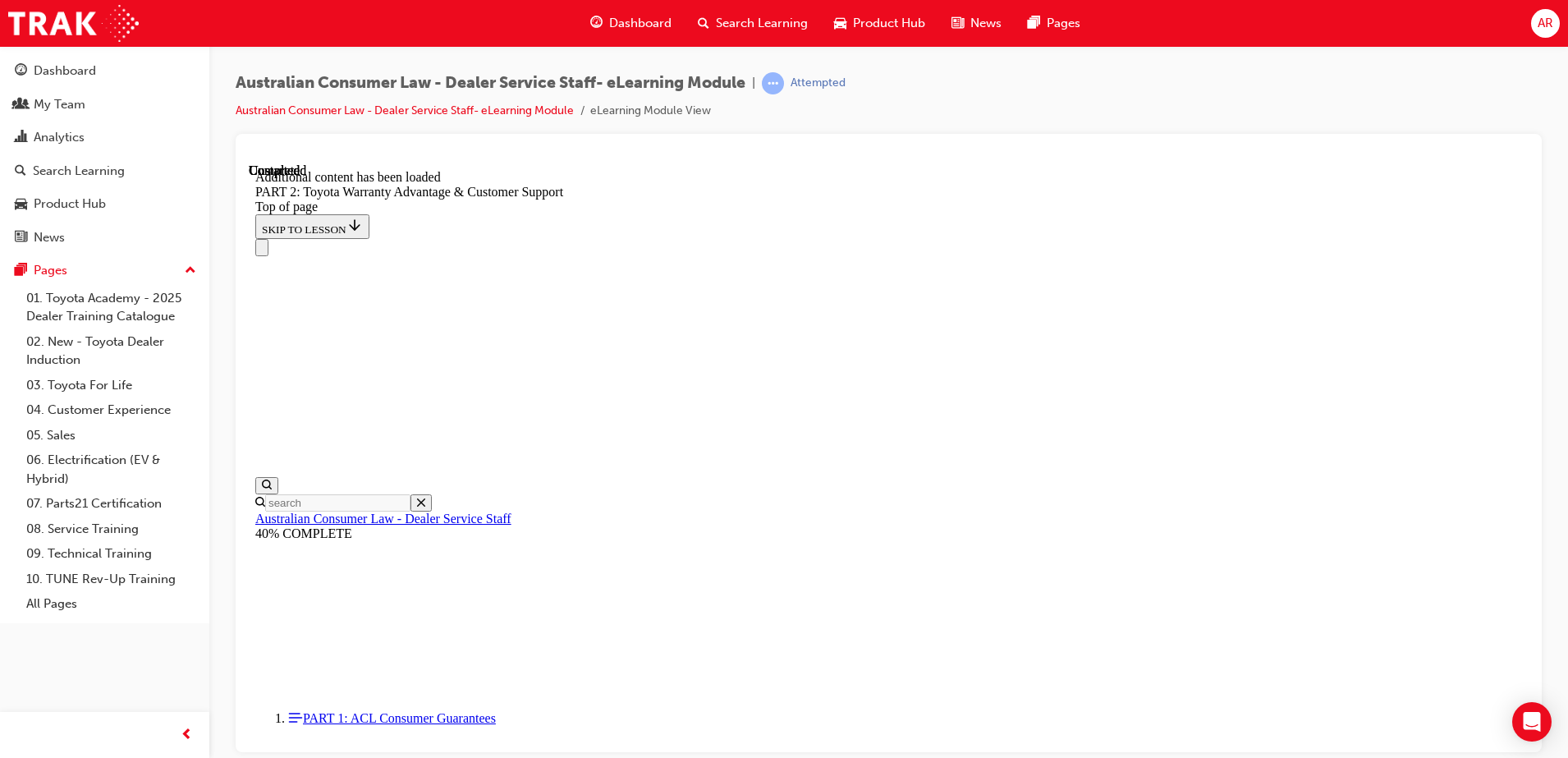
scroll to position [6834, 0]
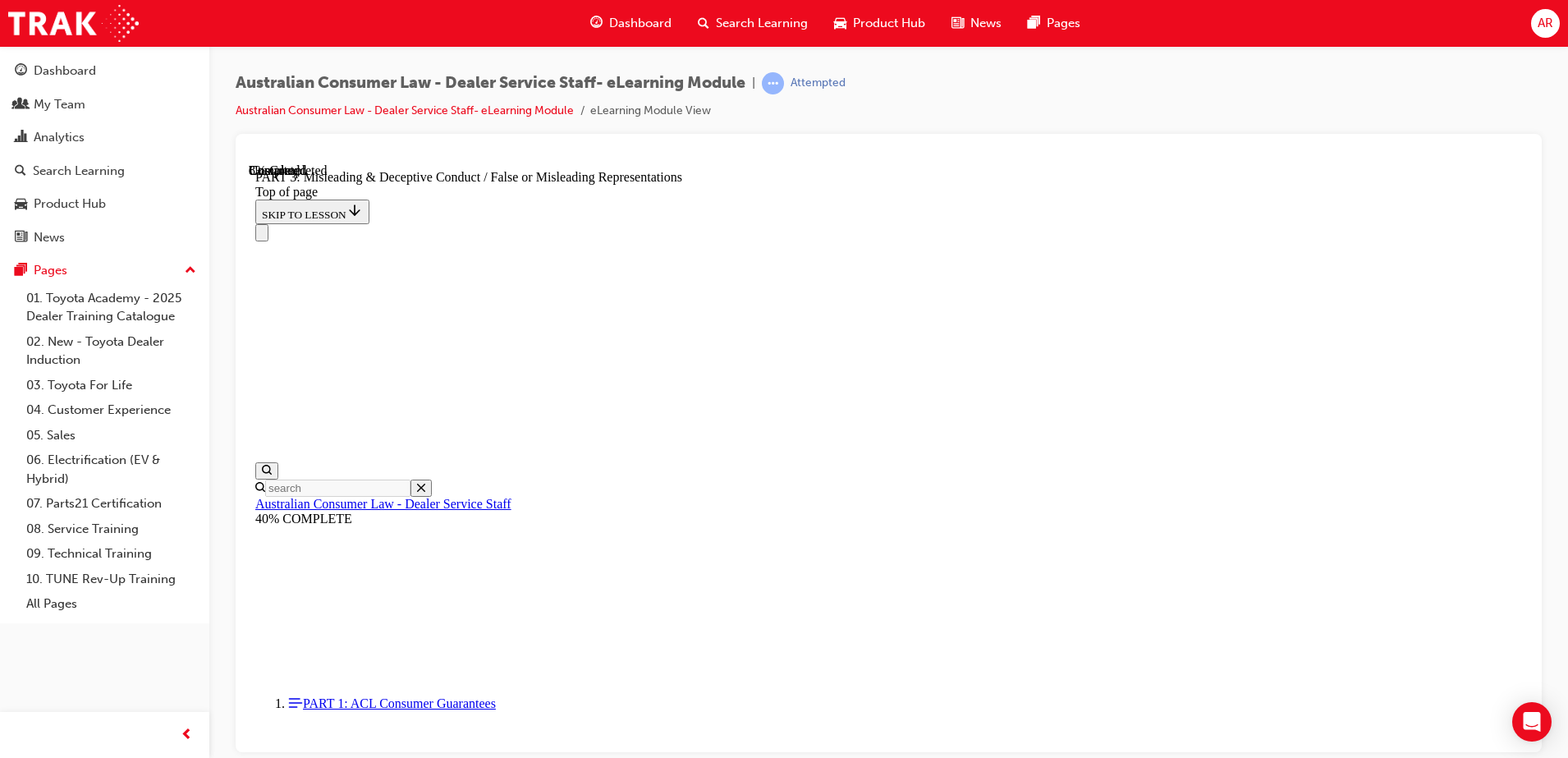
scroll to position [1191, 0]
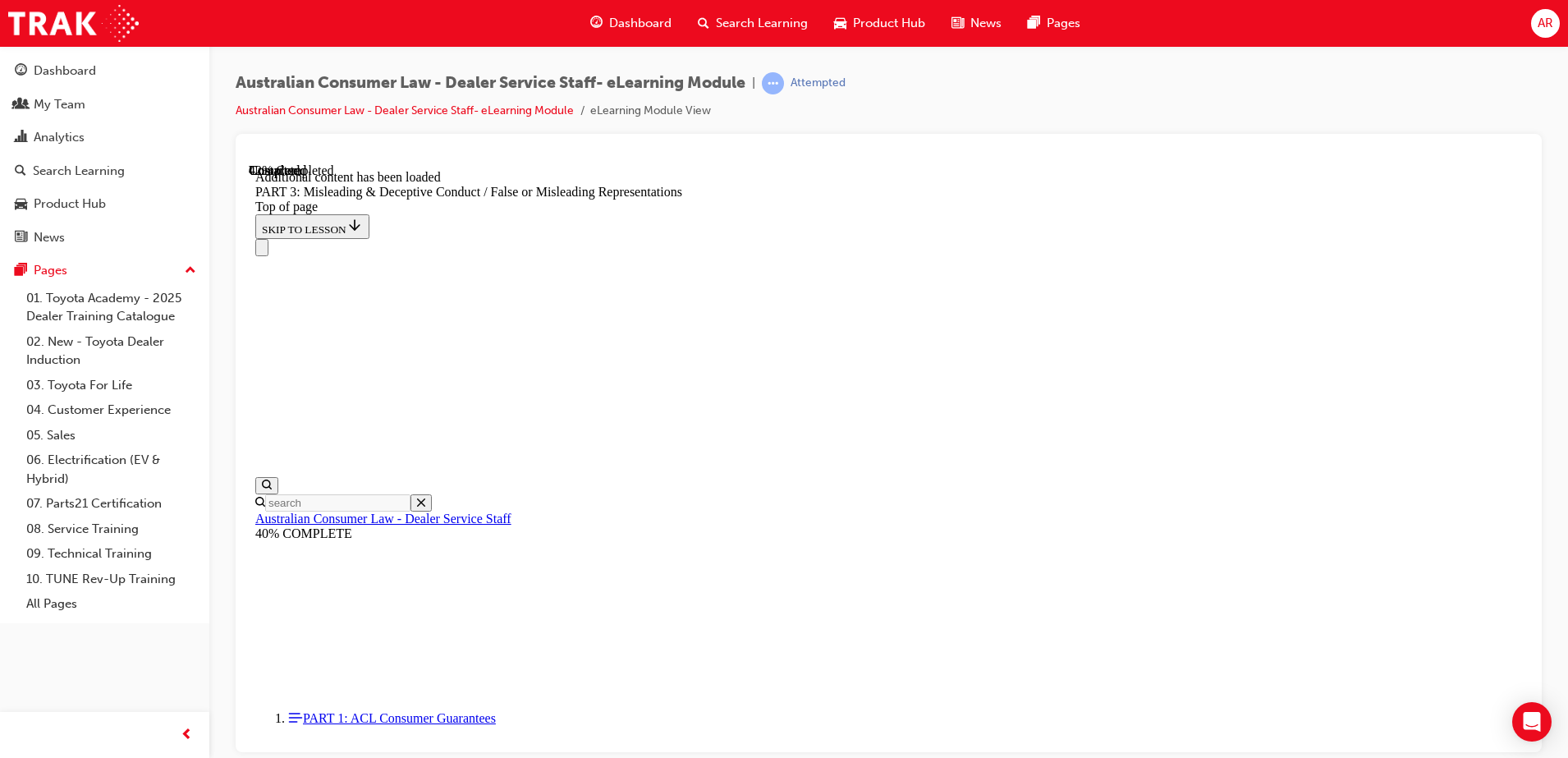
scroll to position [3803, 0]
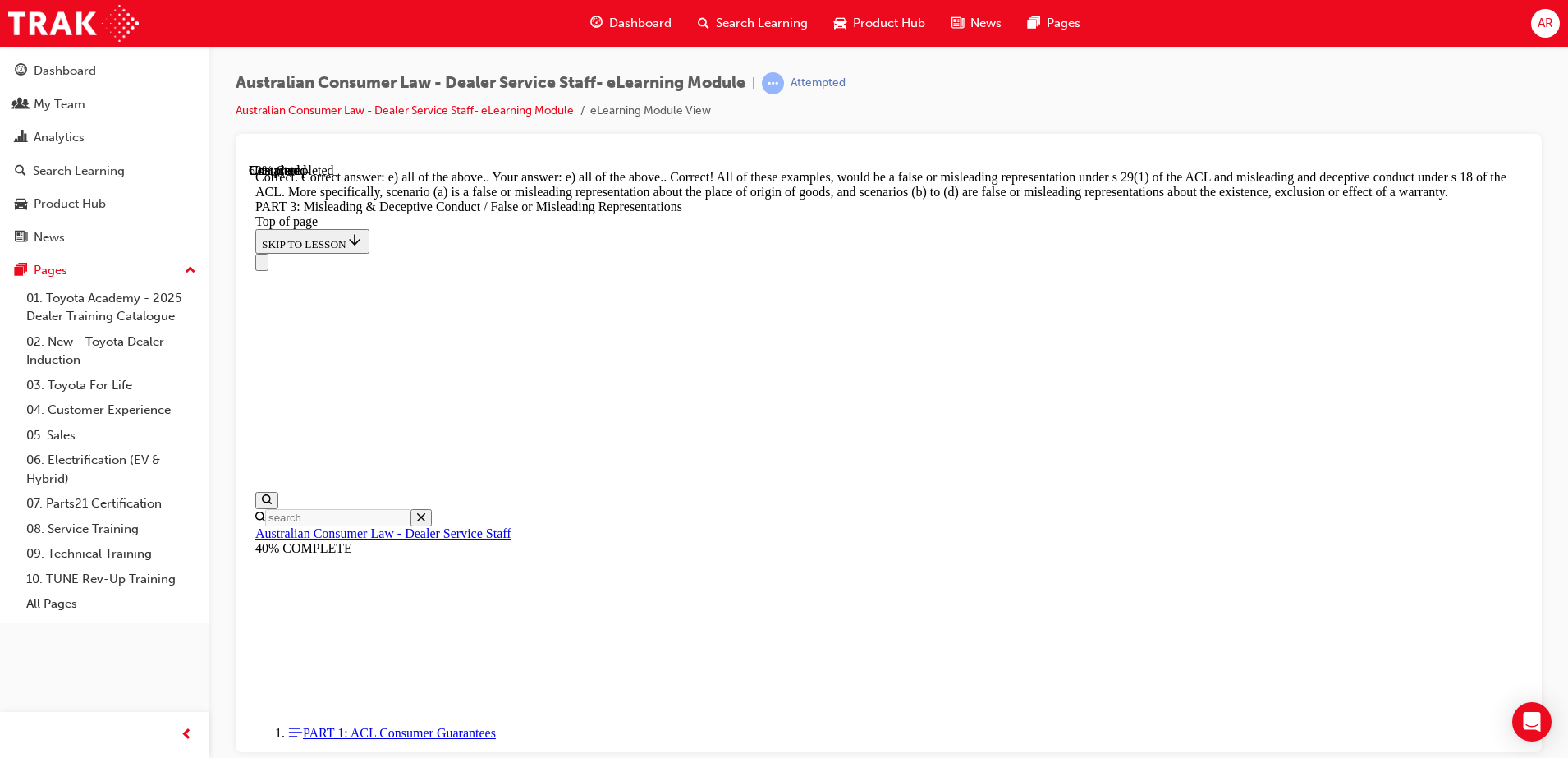
scroll to position [4341, 0]
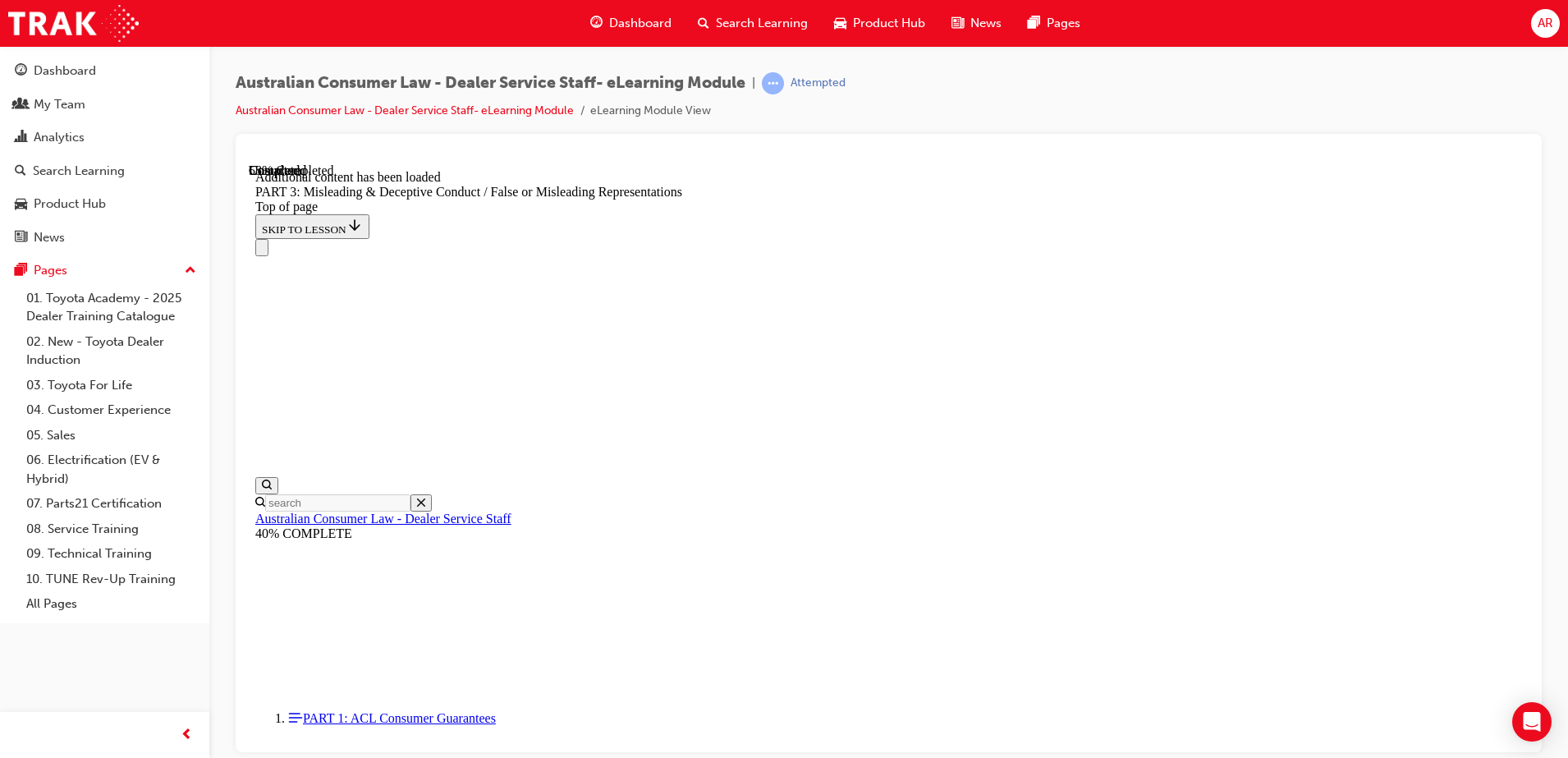
scroll to position [4759, 0]
click button "CONTINUE"
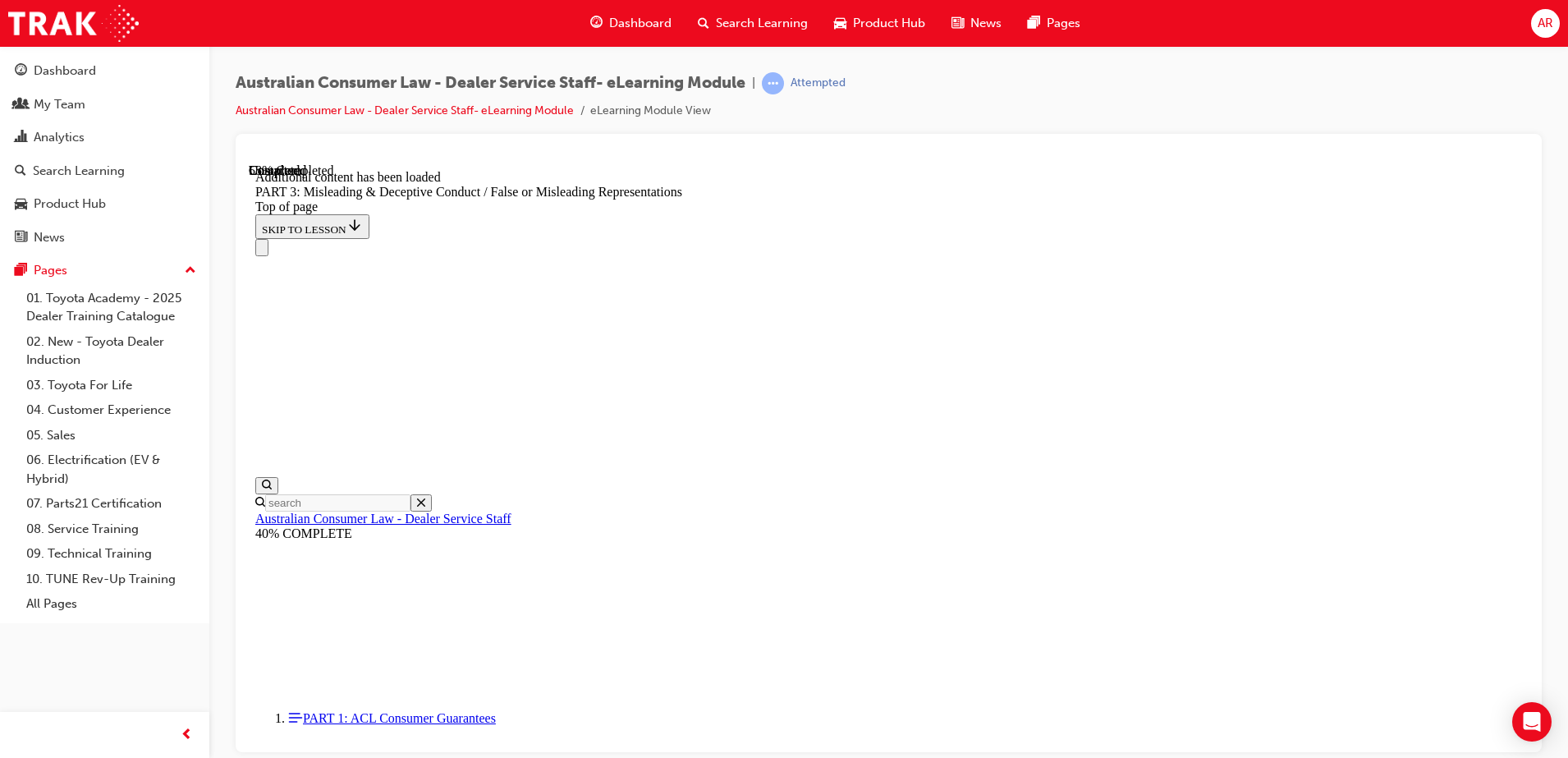
scroll to position [4927, 0]
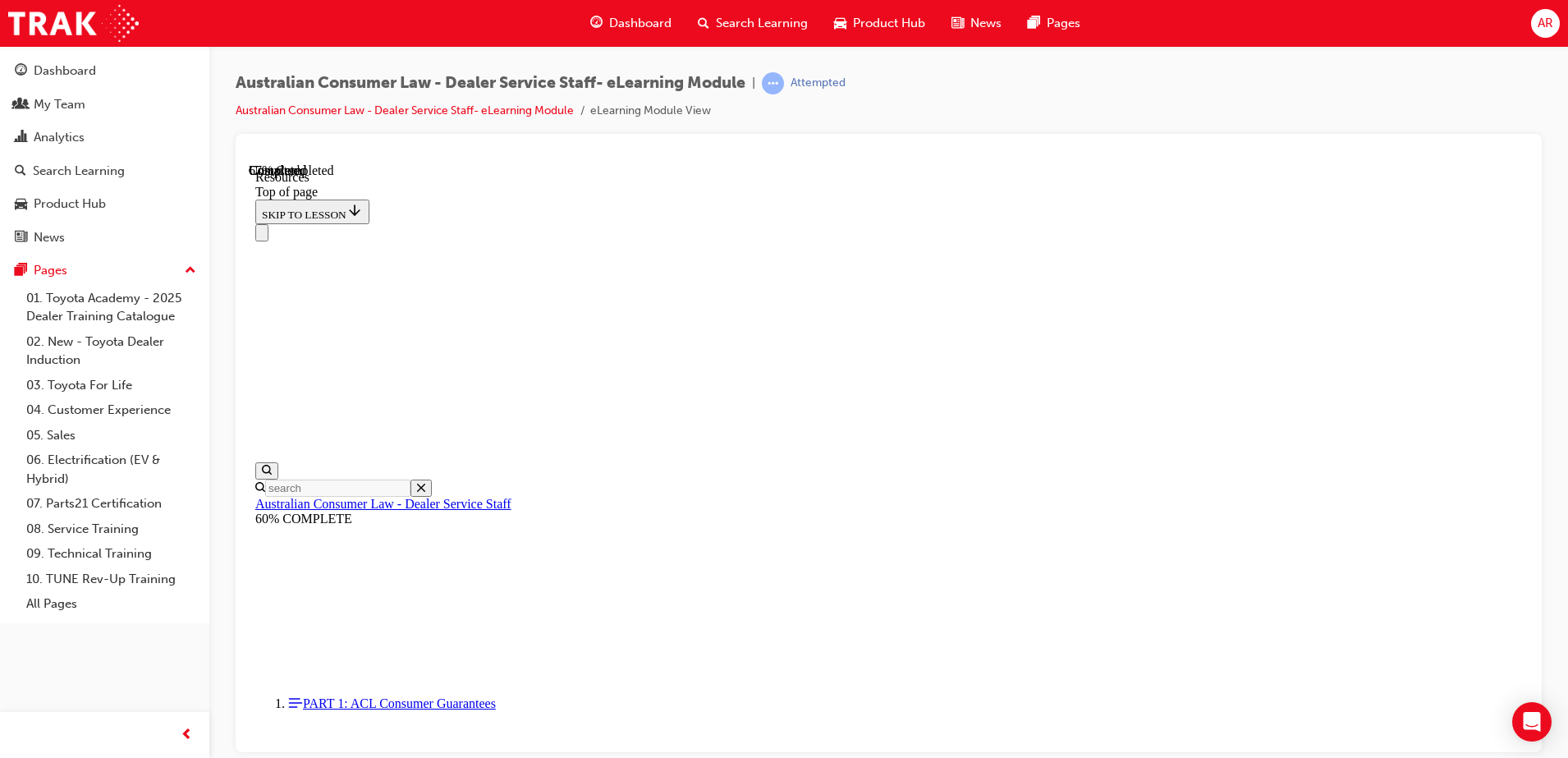
scroll to position [746, 0]
click at [668, 113] on li "eLearning Module View" at bounding box center [650, 111] width 121 height 19
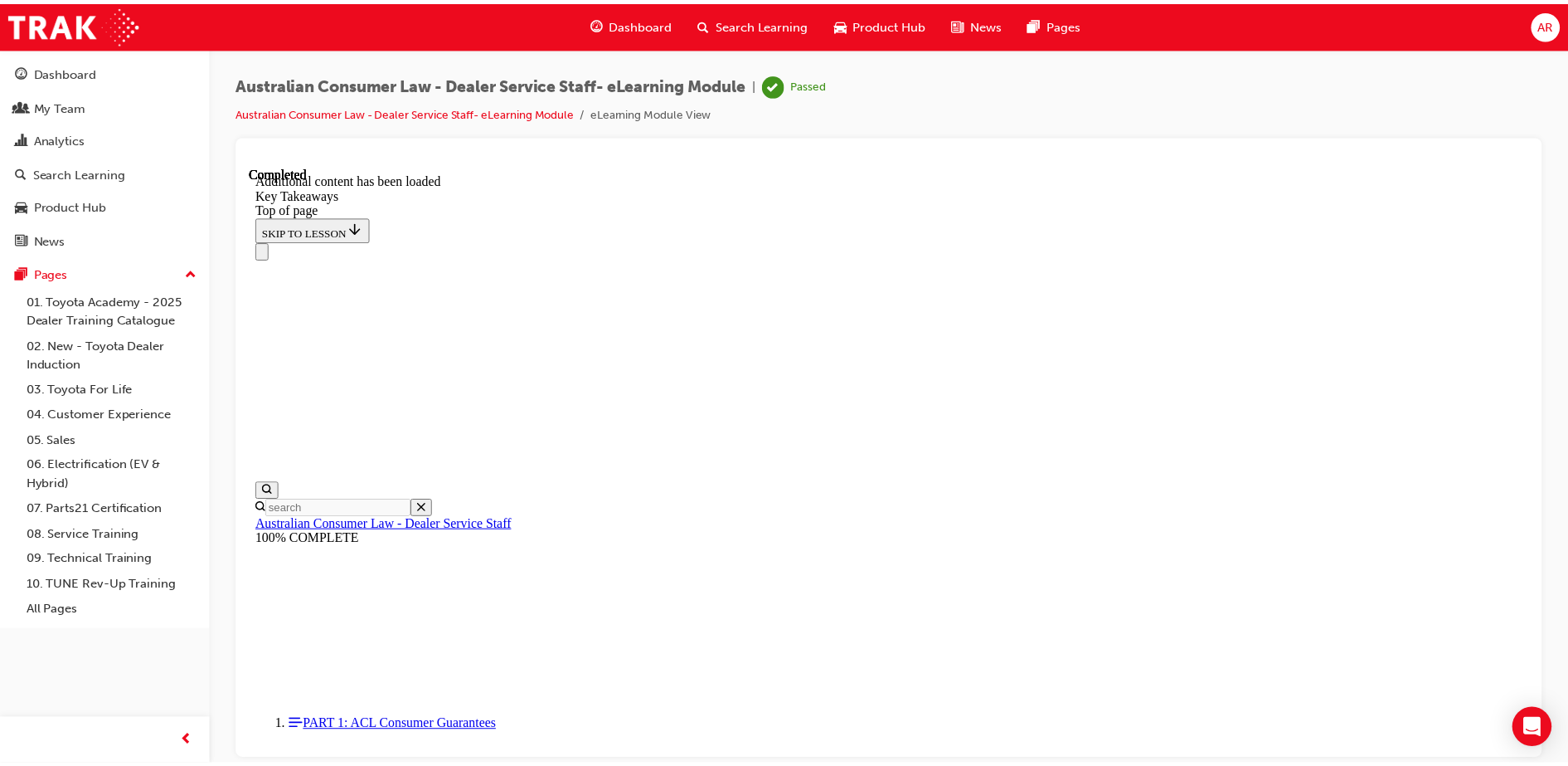
scroll to position [151, 0]
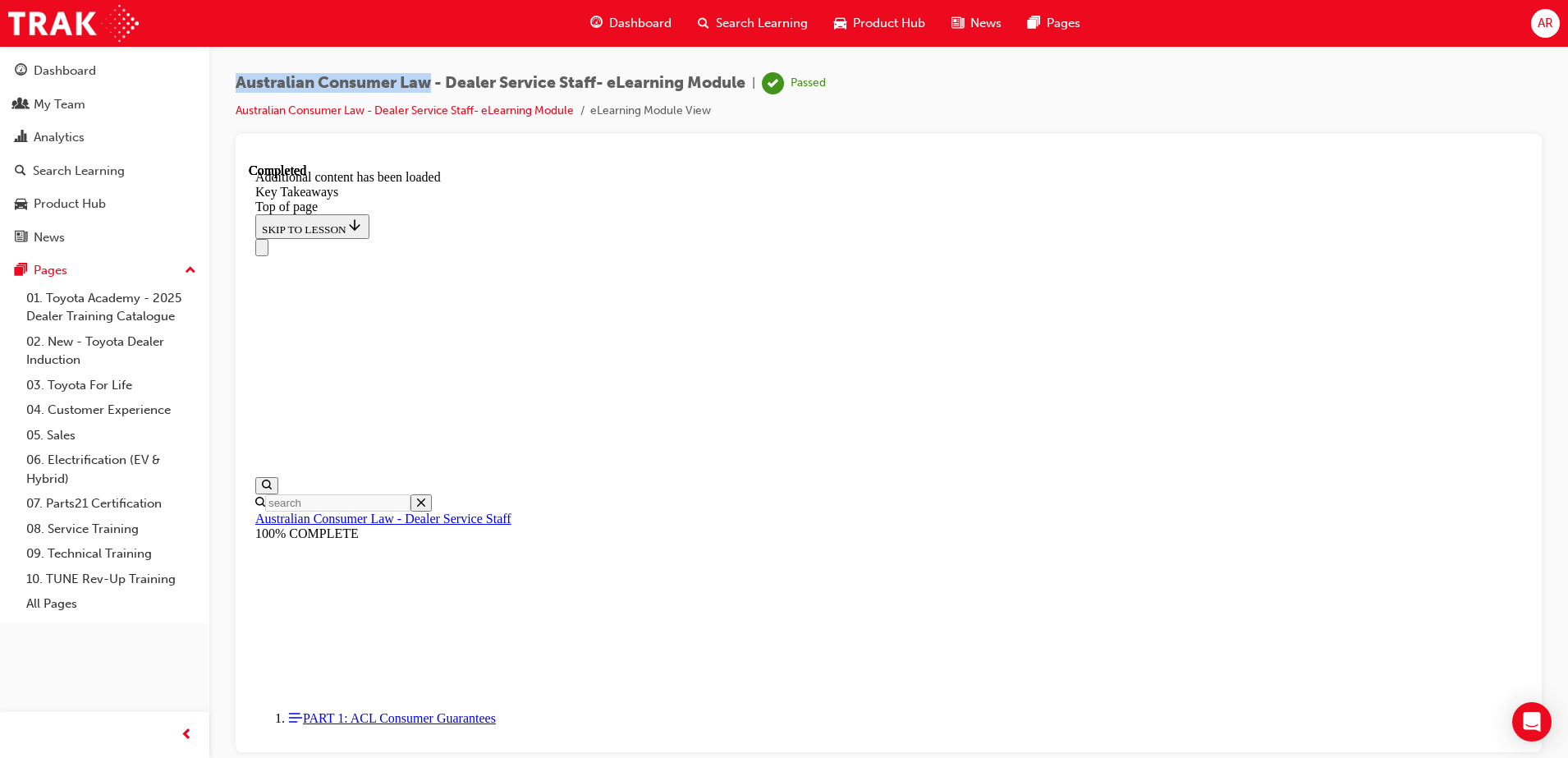
drag, startPoint x: 430, startPoint y: 81, endPoint x: 236, endPoint y: 65, distance: 194.7
click at [236, 65] on div "Australian Consumer Law - Dealer Service Staff- eLearning Module | Passed Austr…" at bounding box center [888, 381] width 1359 height 671
copy span "Australian Consumer Law"
click at [727, 18] on span "Search Learning" at bounding box center [762, 23] width 92 height 19
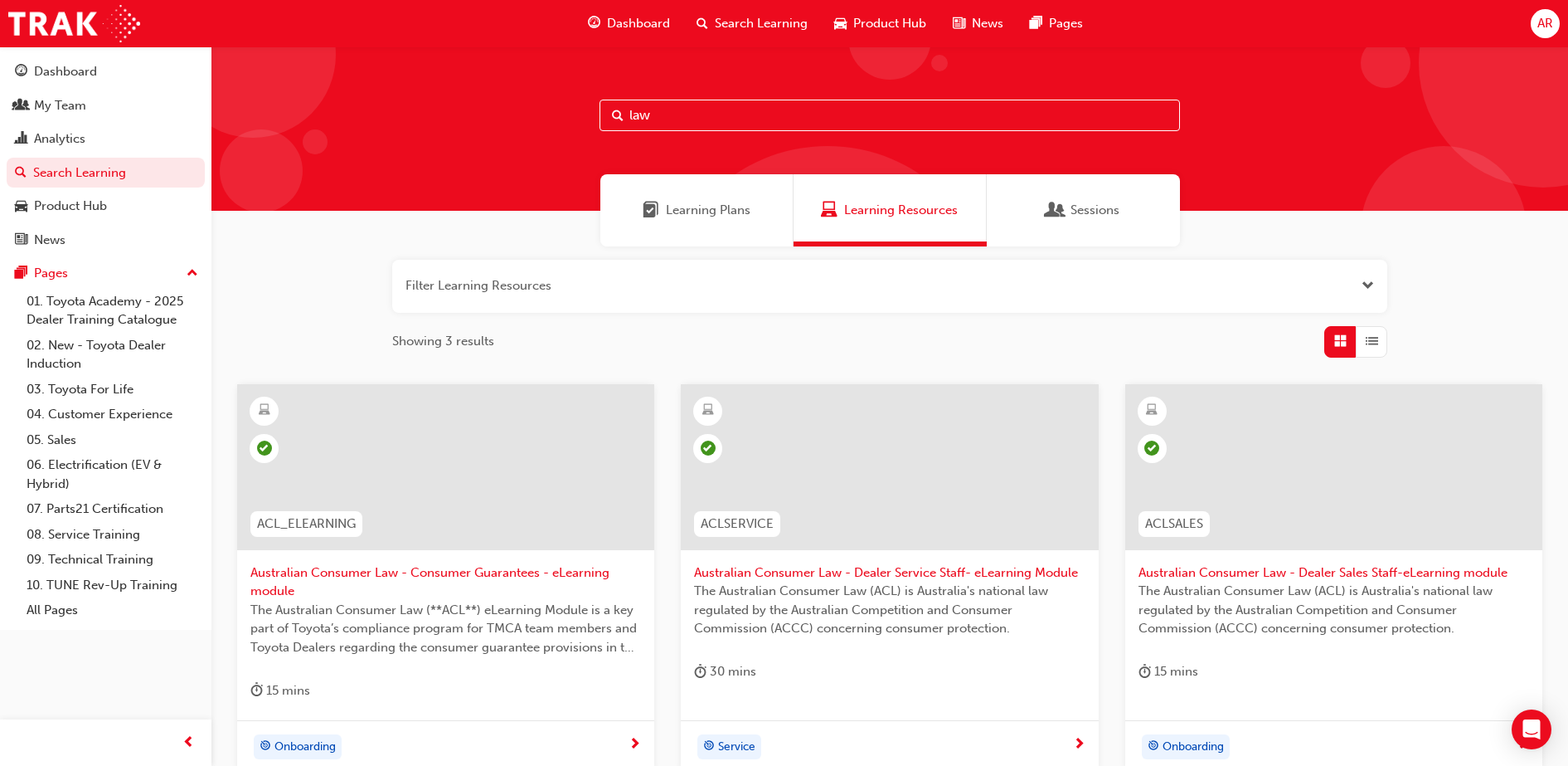
scroll to position [167, 0]
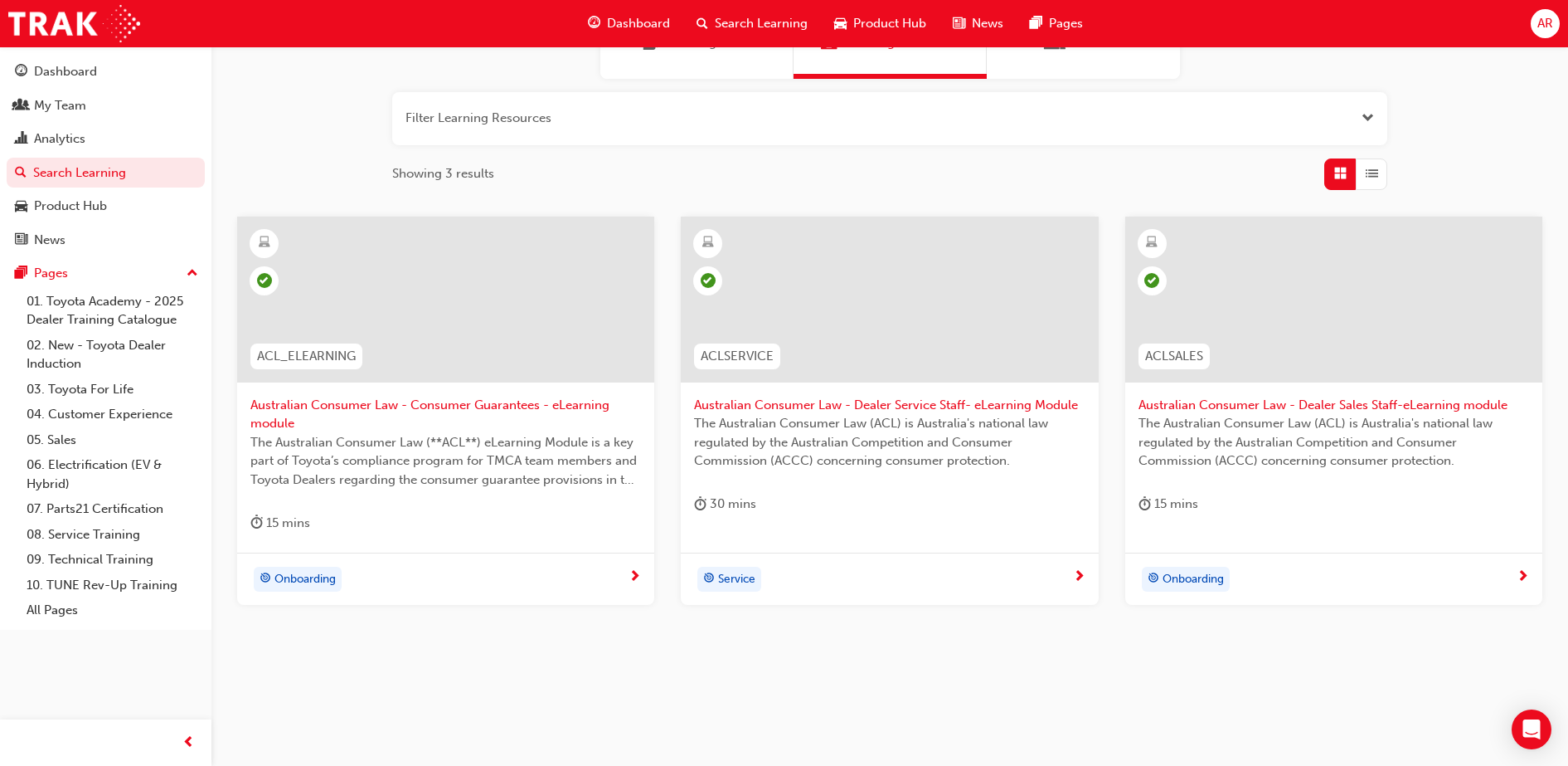
click at [815, 591] on div "Service" at bounding box center [890, 578] width 417 height 52
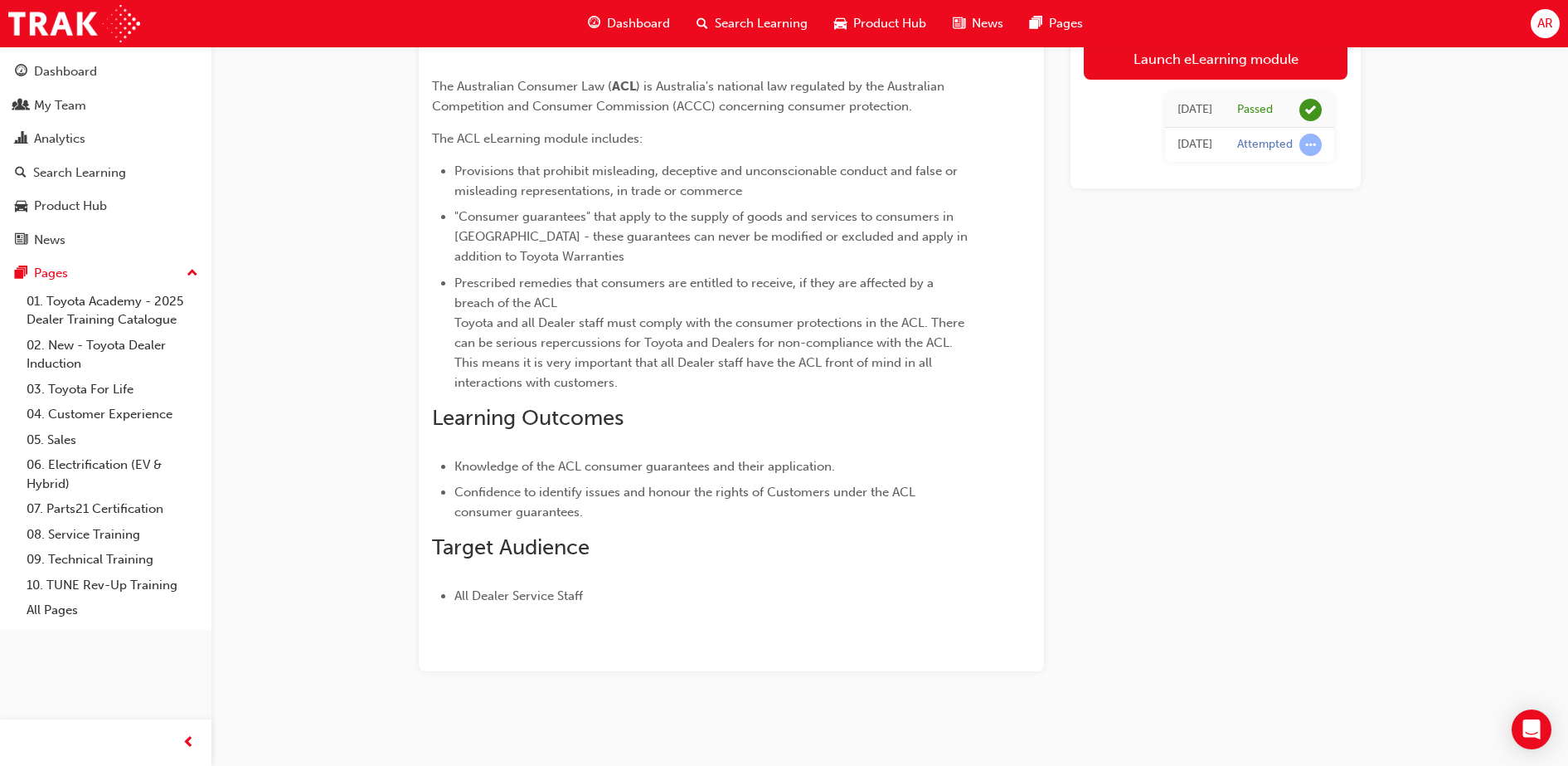
scroll to position [151, 0]
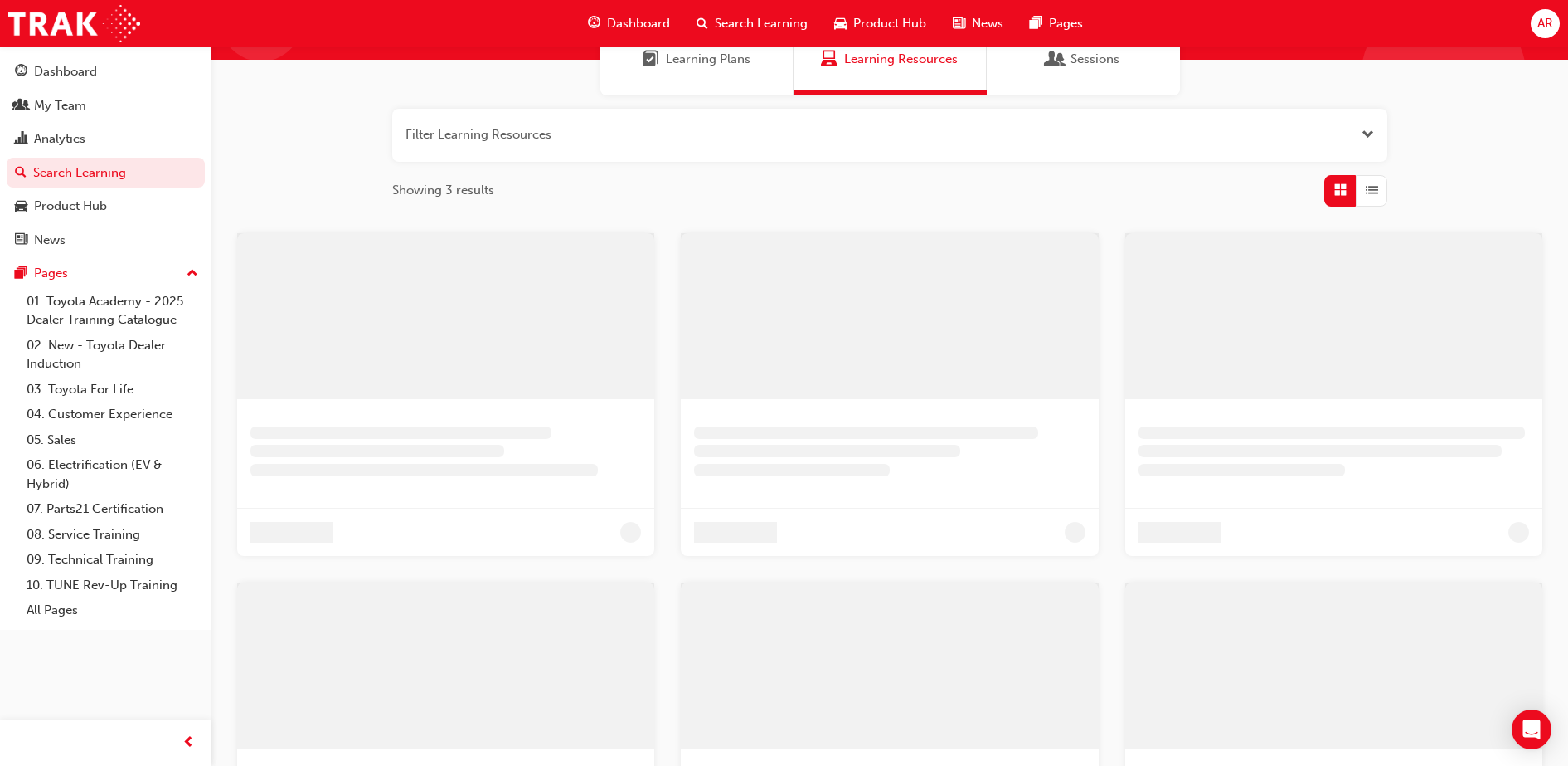
scroll to position [167, 0]
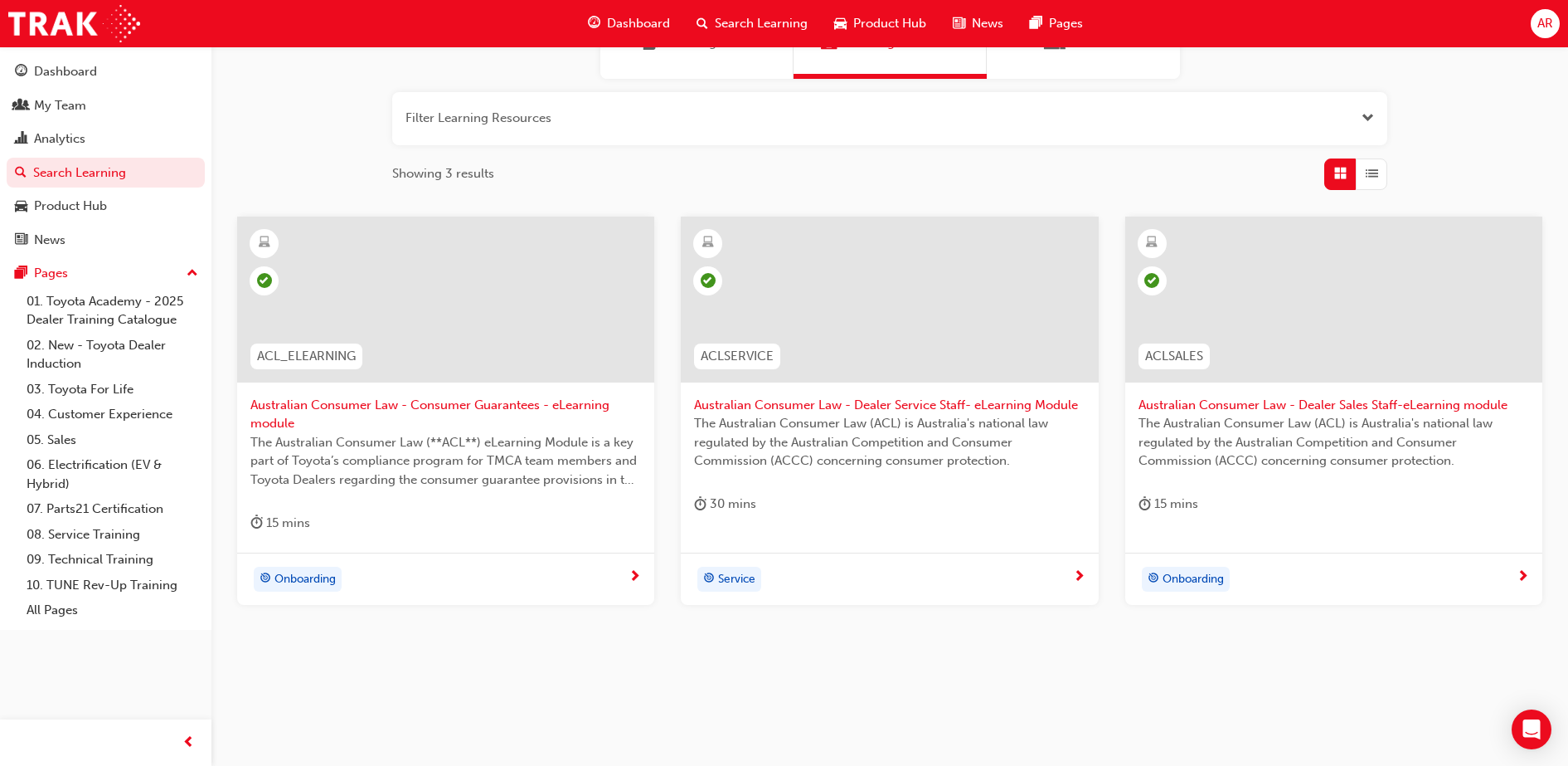
click at [1266, 403] on span "Australian Consumer Law - Dealer Sales Staff-eLearning module" at bounding box center [1334, 405] width 391 height 19
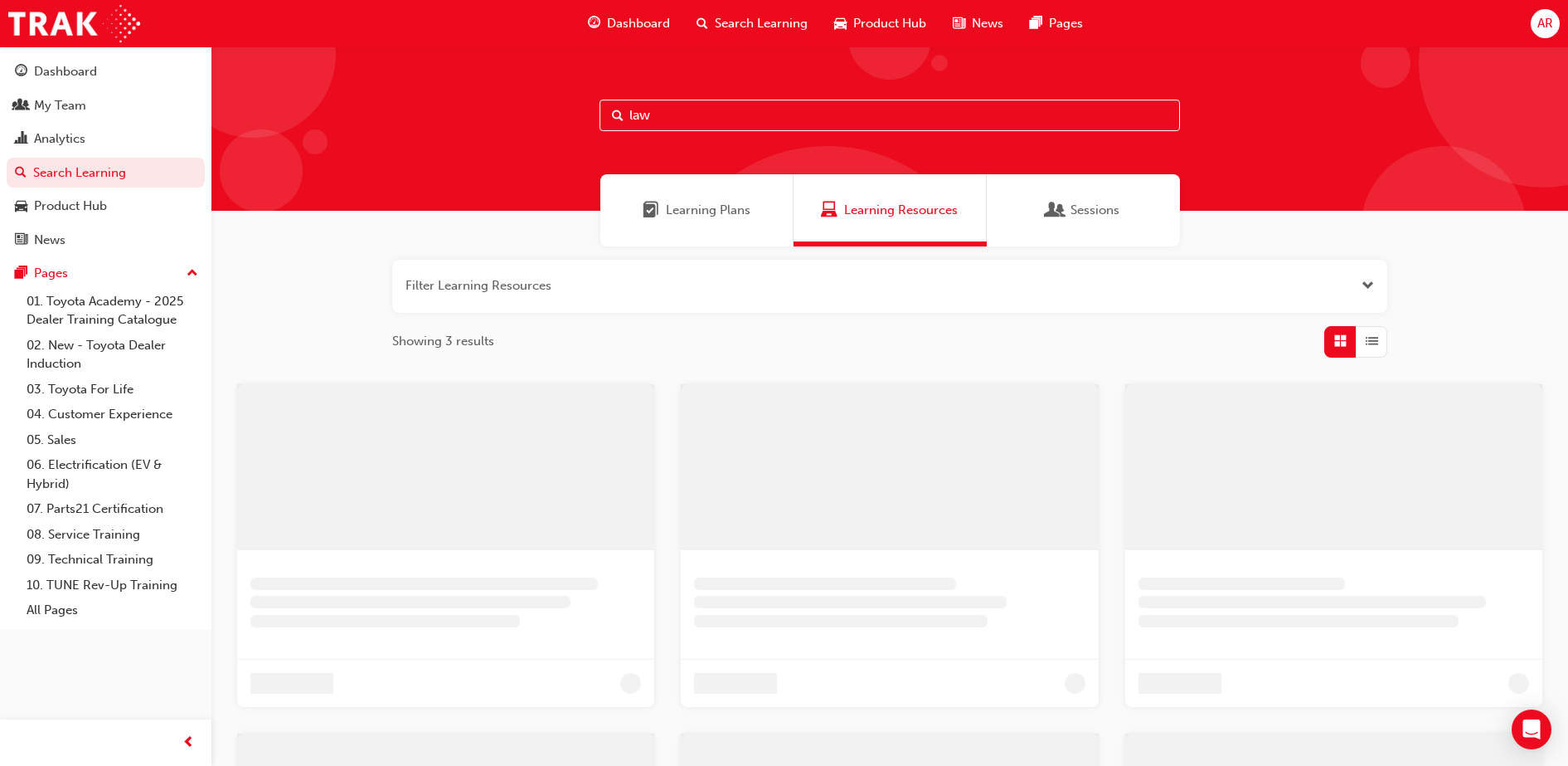
scroll to position [167, 0]
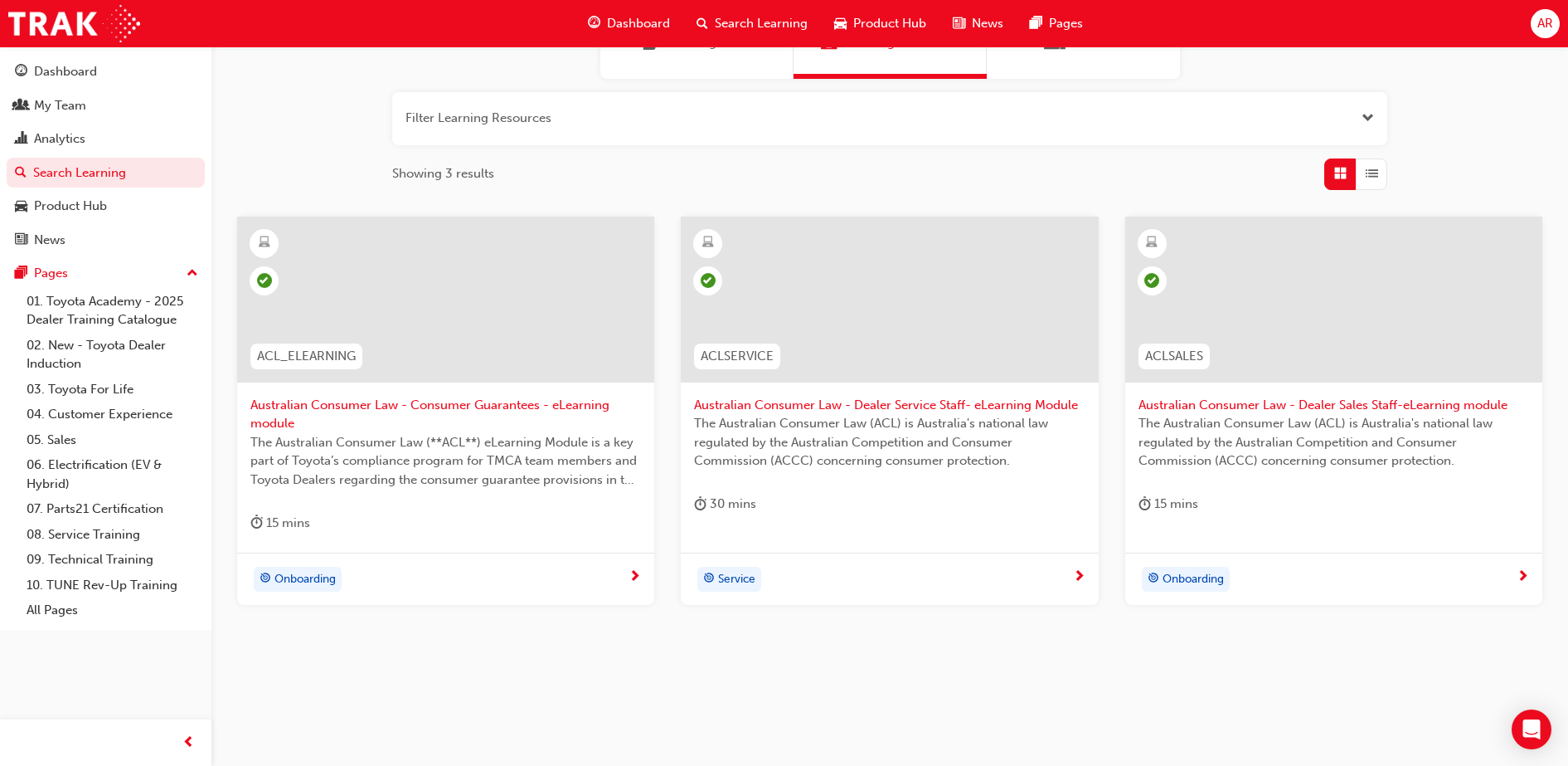
click at [886, 398] on span "Australian Consumer Law - Dealer Service Staff- eLearning Module" at bounding box center [890, 405] width 391 height 19
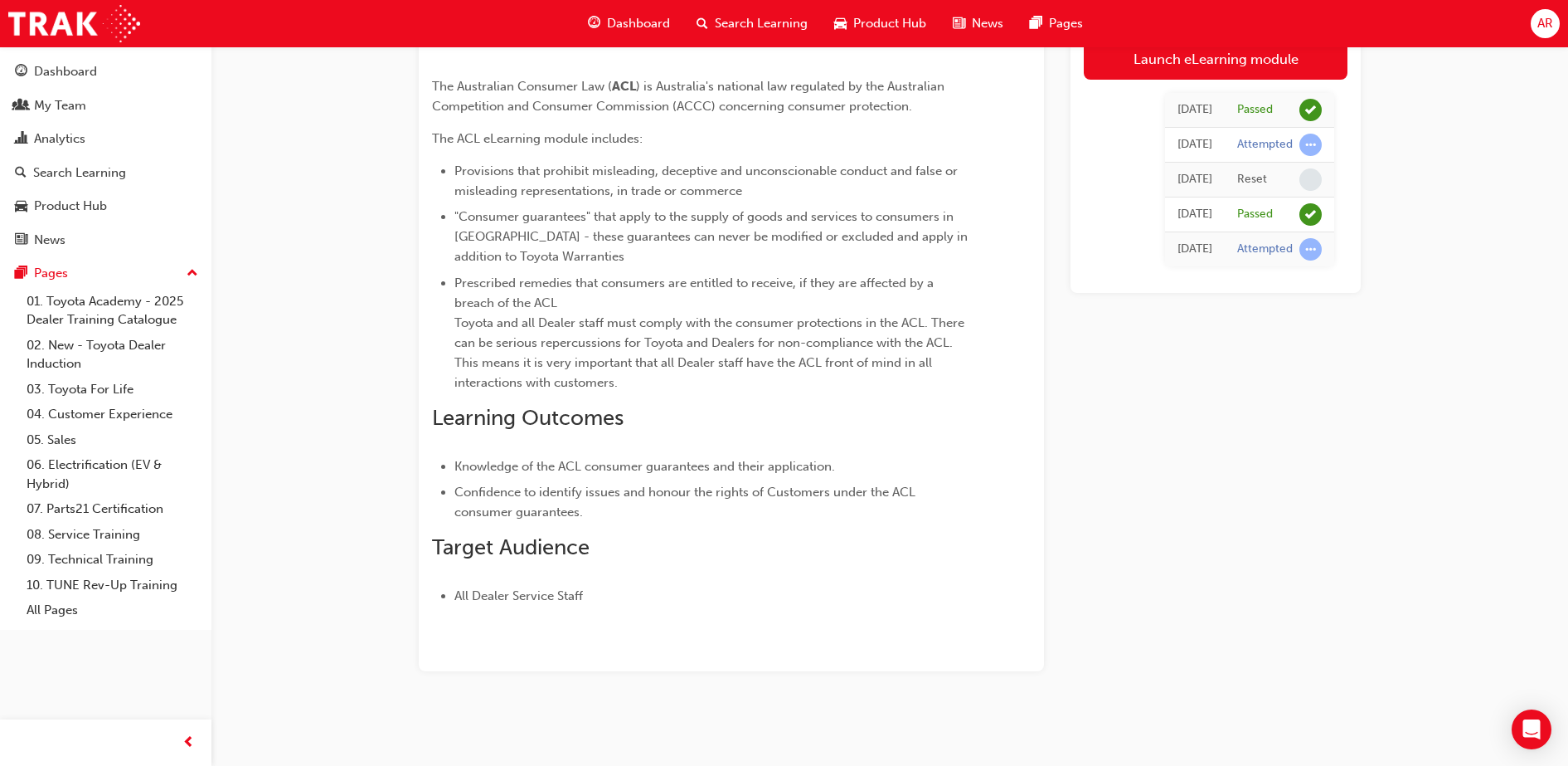
scroll to position [151, 0]
click at [1305, 145] on span "learningRecordVerb_ATTEMPT-icon" at bounding box center [1310, 145] width 22 height 22
click at [1242, 146] on div "Attempted" at bounding box center [1265, 145] width 56 height 16
drag, startPoint x: 1242, startPoint y: 146, endPoint x: 1166, endPoint y: 67, distance: 109.6
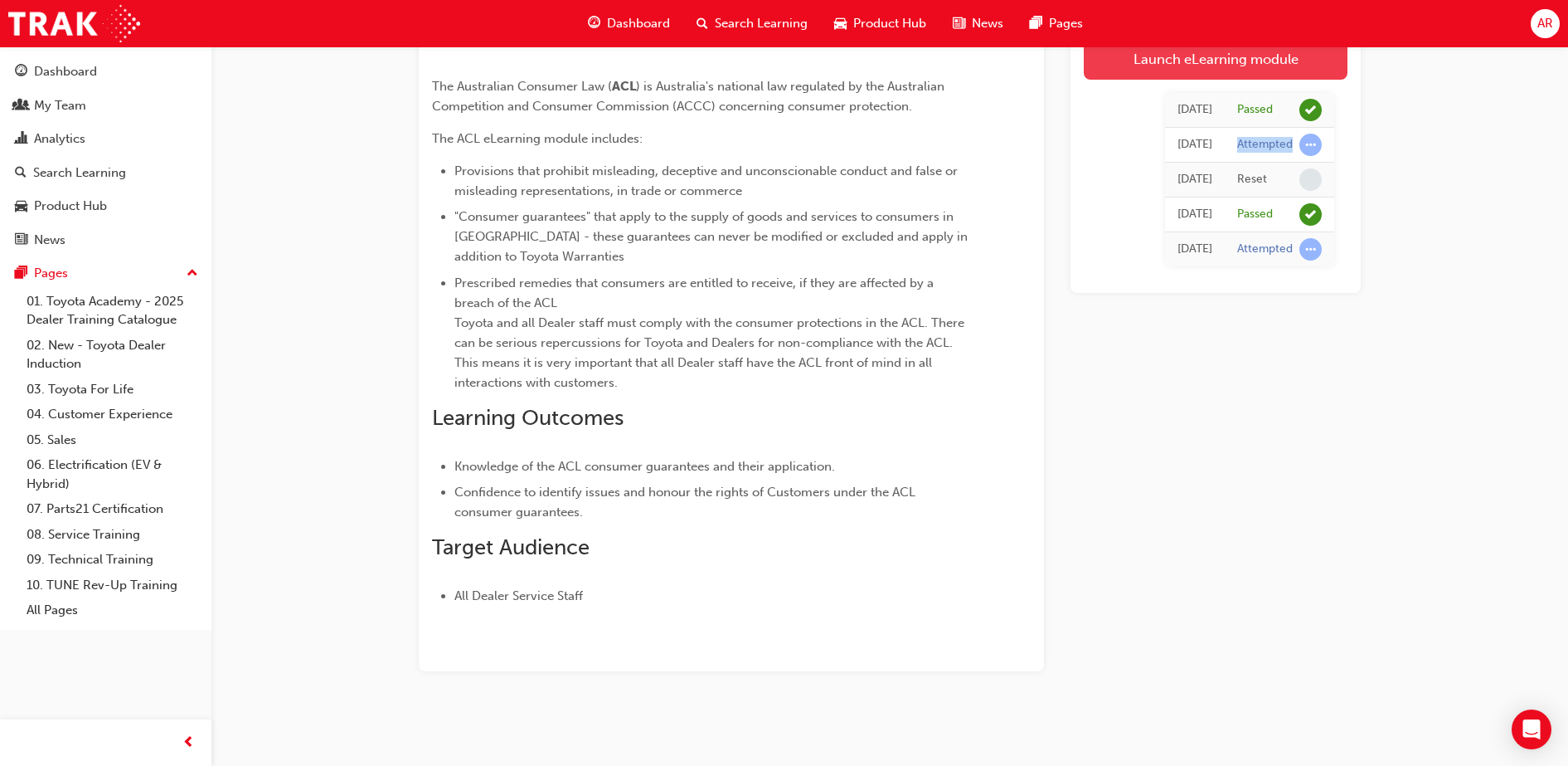
click at [1166, 67] on link "Launch eLearning module" at bounding box center [1215, 59] width 264 height 42
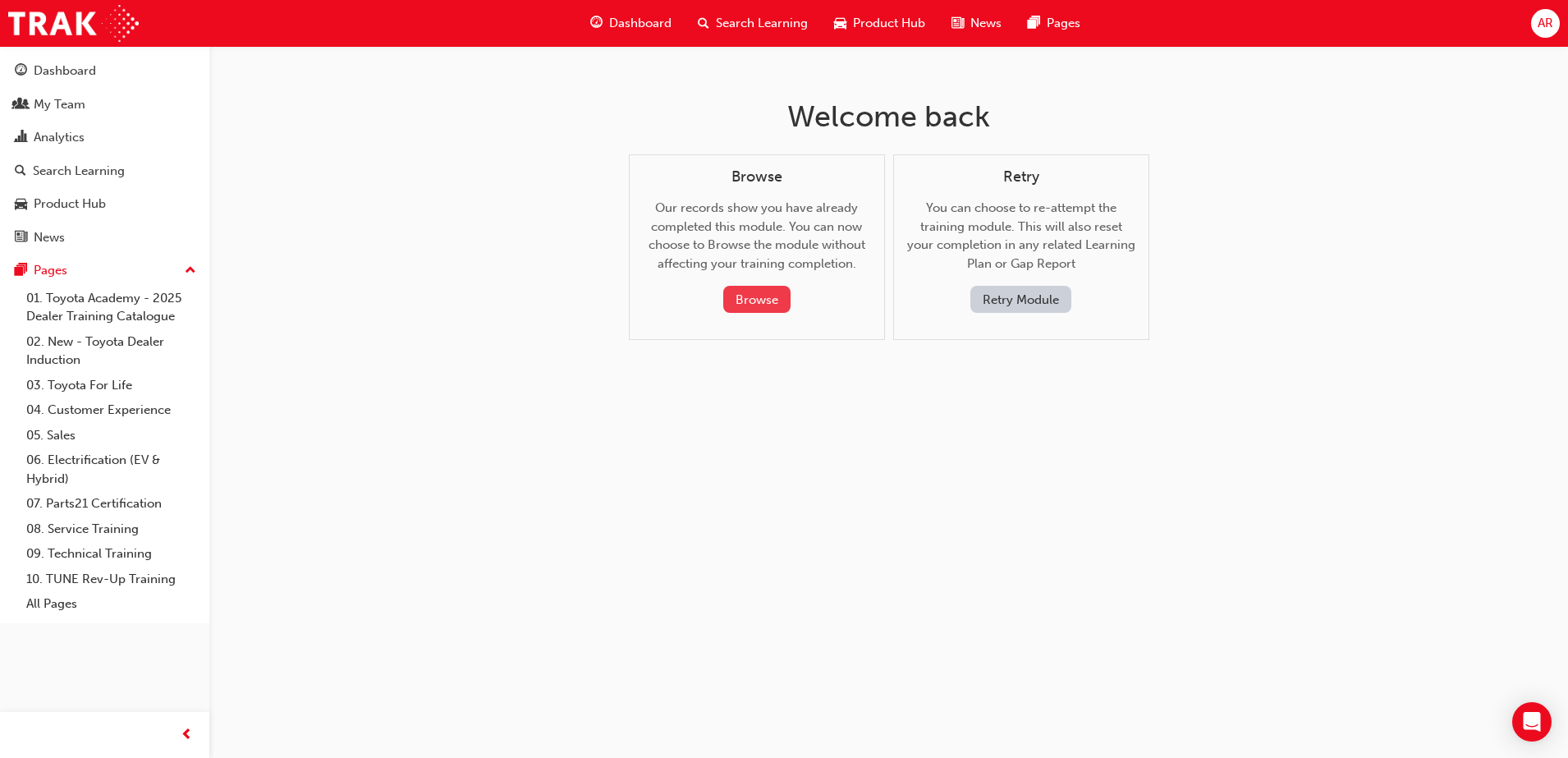
click at [779, 292] on button "Browse" at bounding box center [757, 299] width 67 height 27
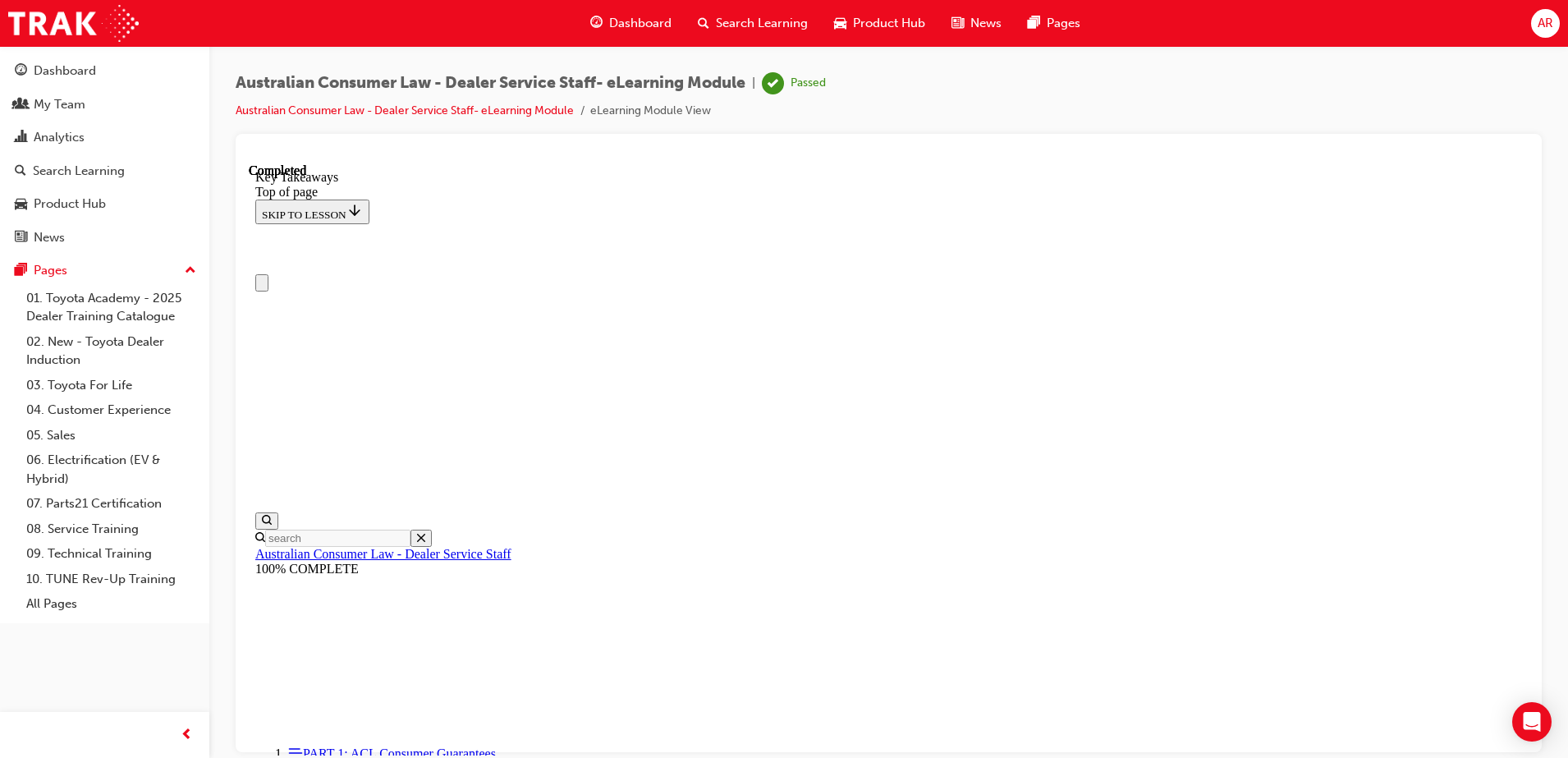
drag, startPoint x: 724, startPoint y: 313, endPoint x: 866, endPoint y: 368, distance: 152.3
drag, startPoint x: 866, startPoint y: 368, endPoint x: 1161, endPoint y: 418, distance: 299.2
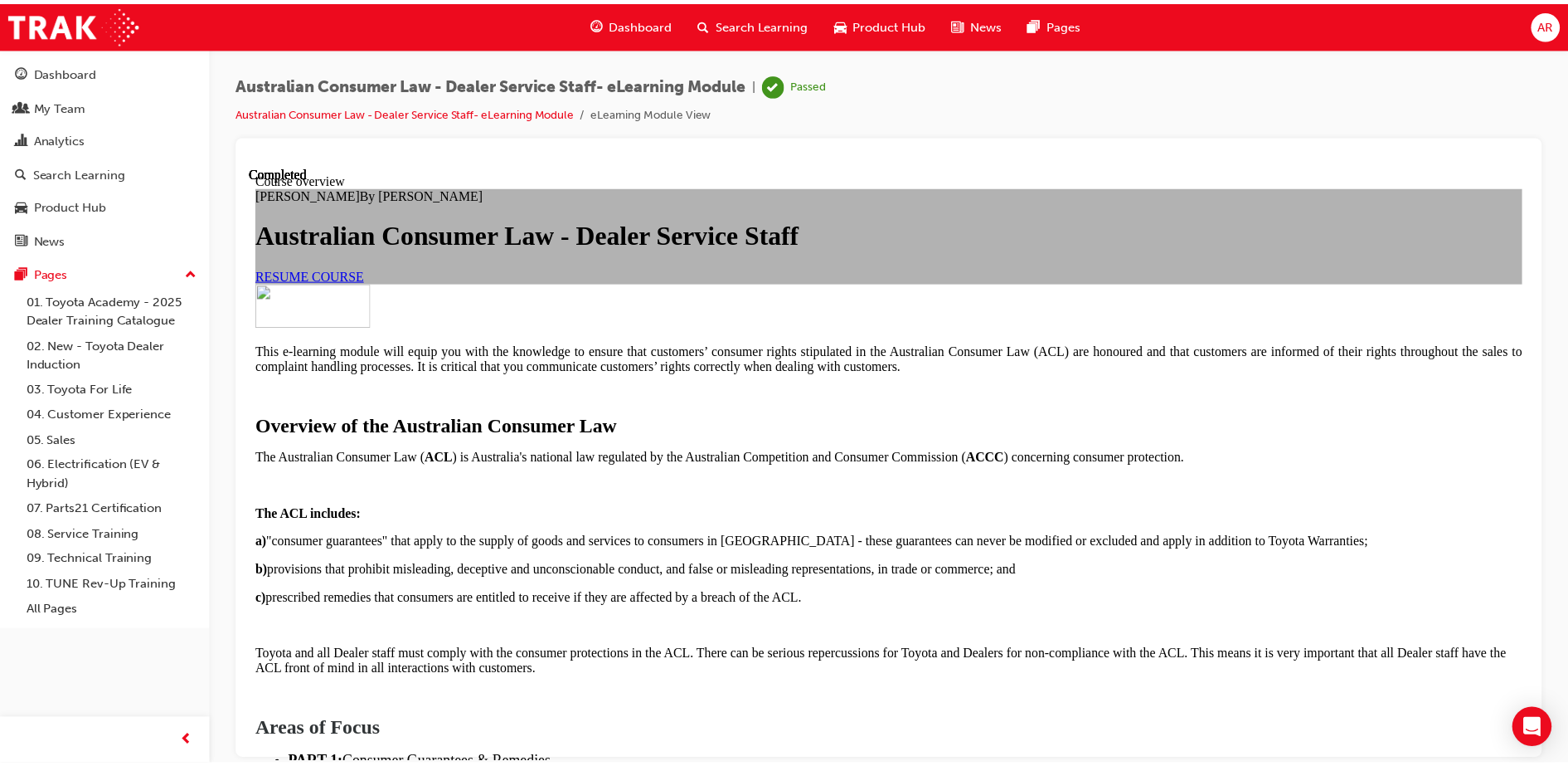
scroll to position [1178, 0]
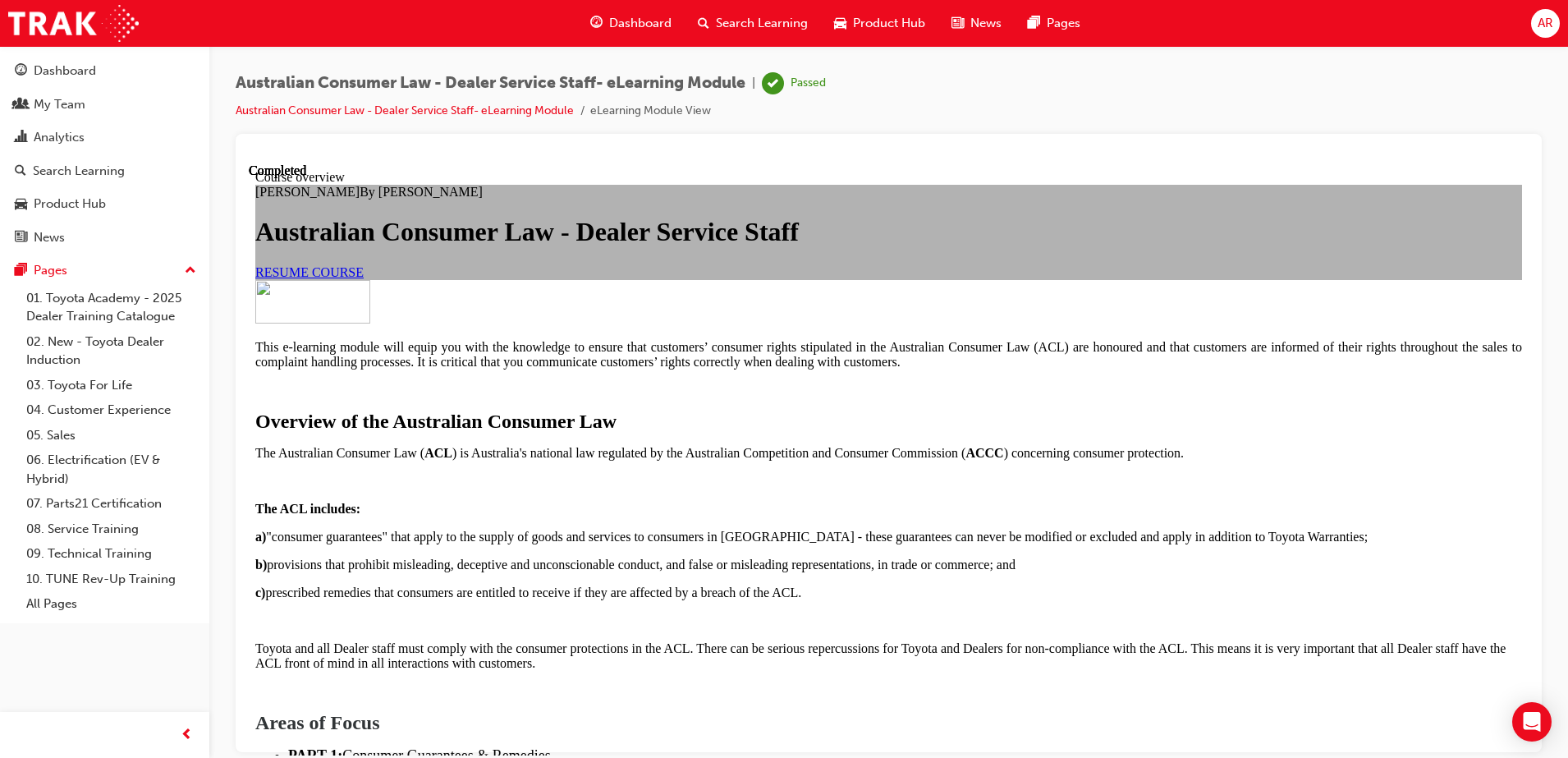
click at [719, 16] on span "Search Learning" at bounding box center [762, 23] width 92 height 19
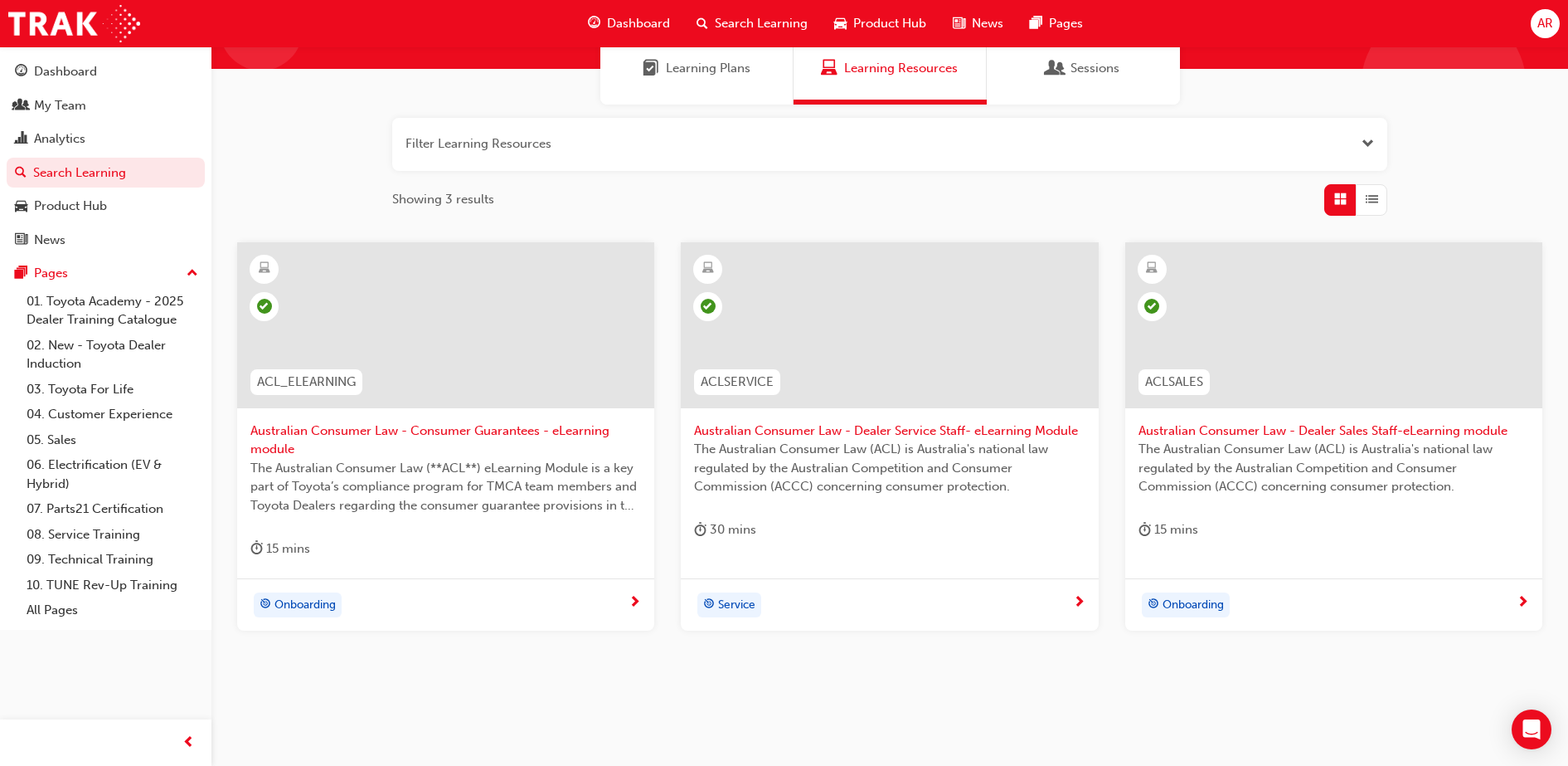
scroll to position [167, 0]
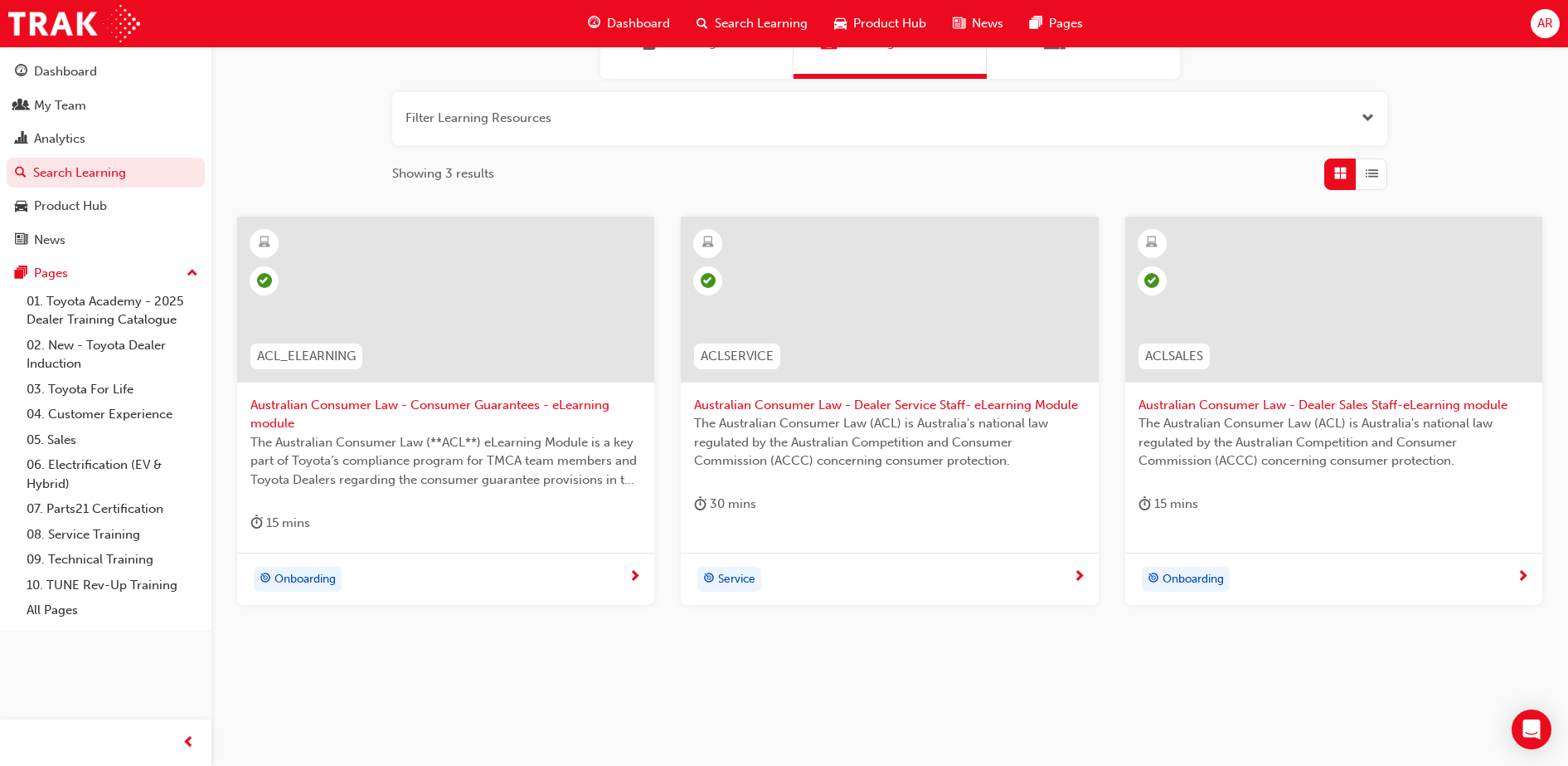
click at [1408, 376] on div at bounding box center [1334, 299] width 417 height 166
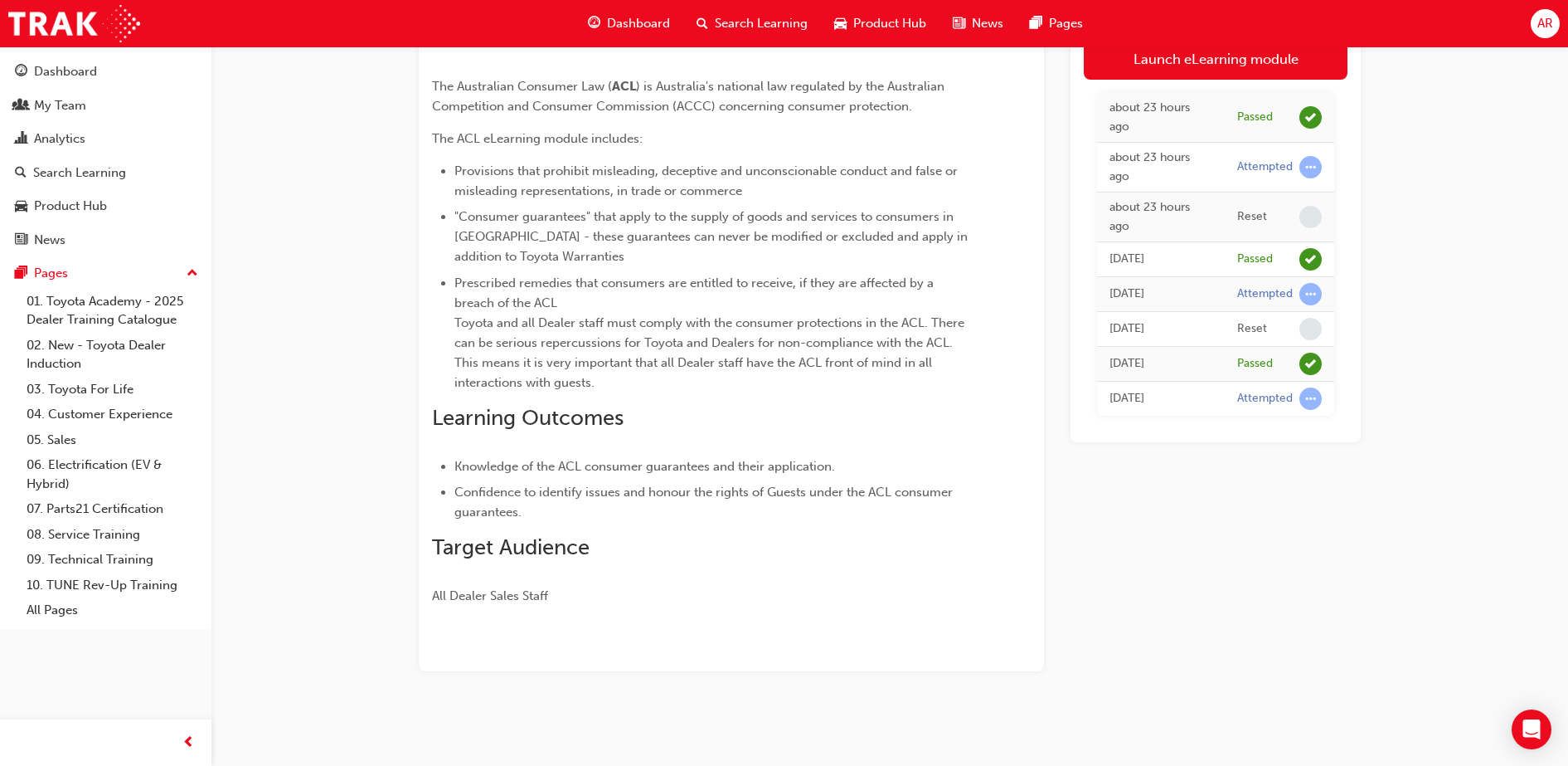
scroll to position [151, 0]
click at [749, 11] on div "Search Learning" at bounding box center [752, 23] width 138 height 34
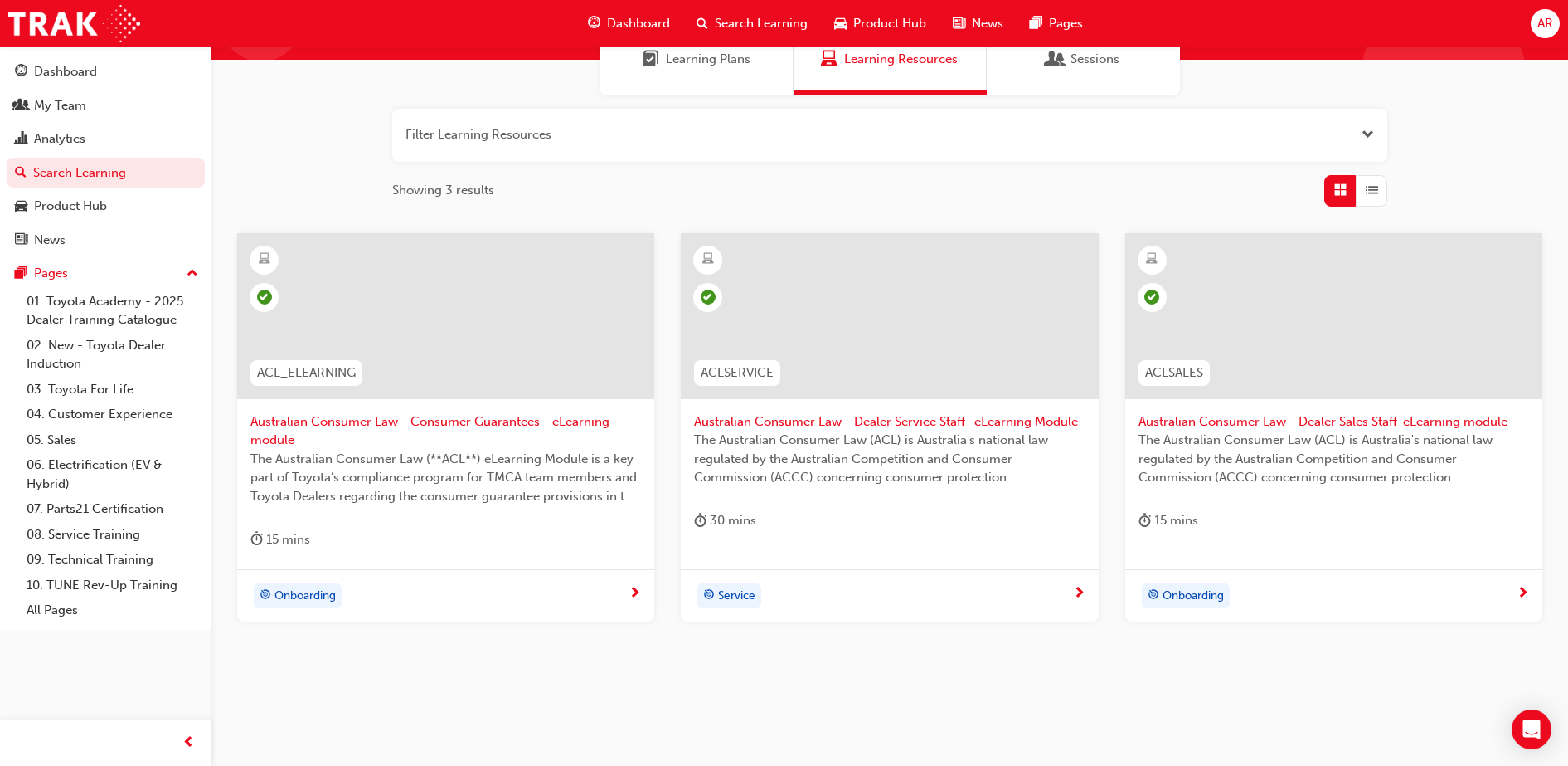
click at [519, 447] on span "Australian Consumer Law - Consumer Guarantees - eLearning module" at bounding box center [446, 431] width 391 height 37
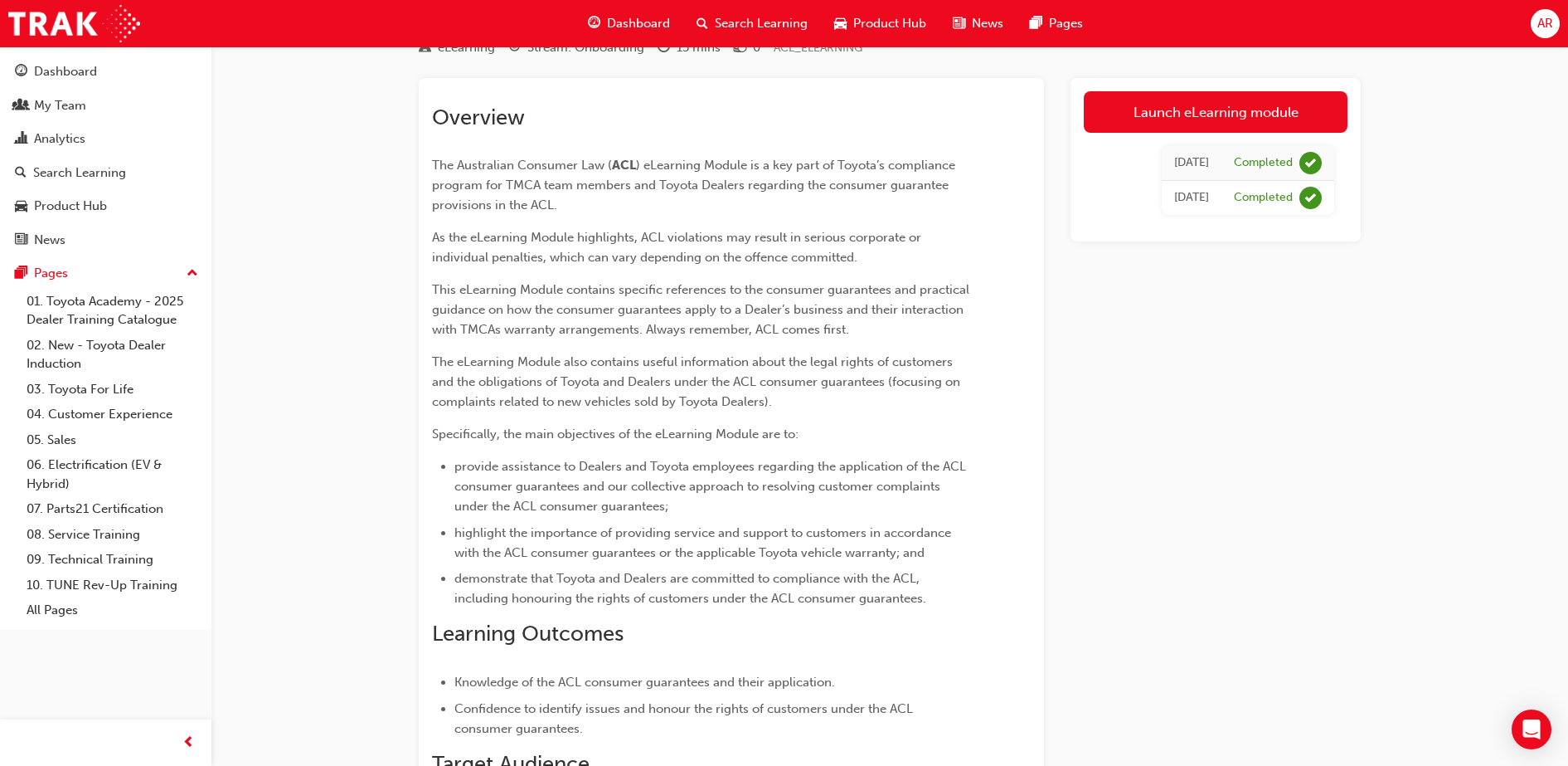
scroll to position [11, 0]
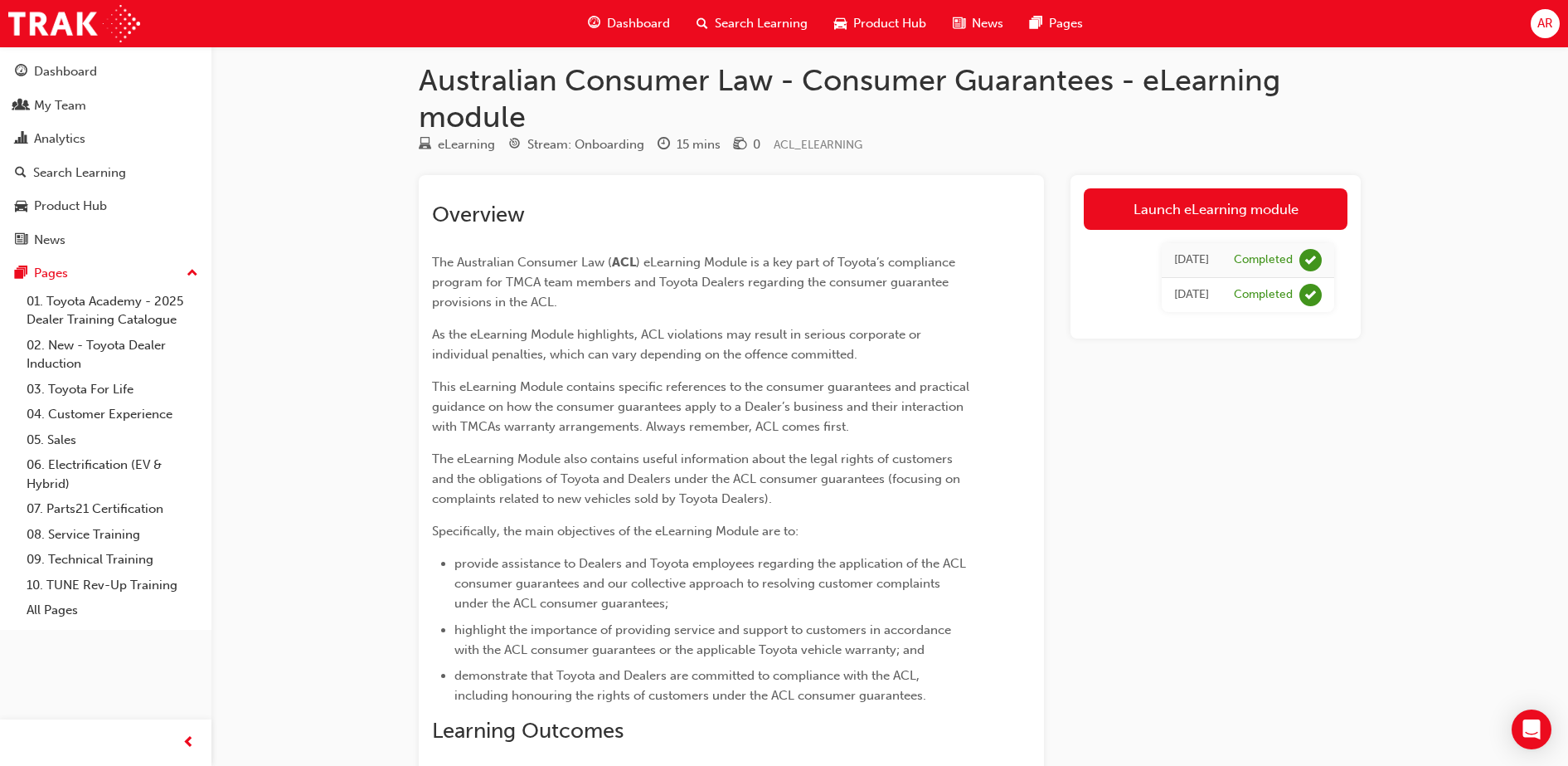
click at [1444, 431] on div "Australian Consumer Law - Consumer Guarantees - eLearning module eLearning Stre…" at bounding box center [784, 573] width 1568 height 1168
click at [790, 19] on span "Search Learning" at bounding box center [762, 23] width 93 height 19
